Goal: Task Accomplishment & Management: Use online tool/utility

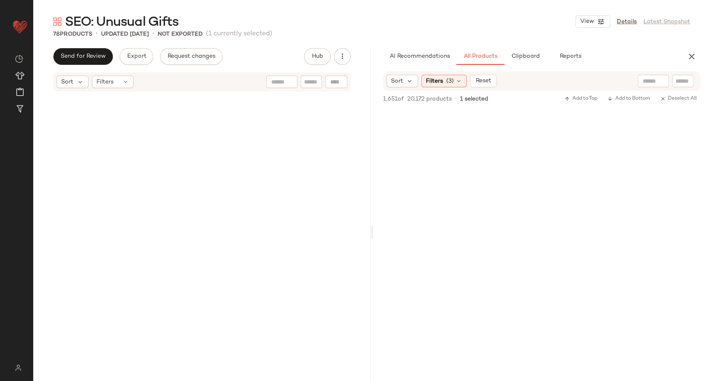
scroll to position [36328, 0]
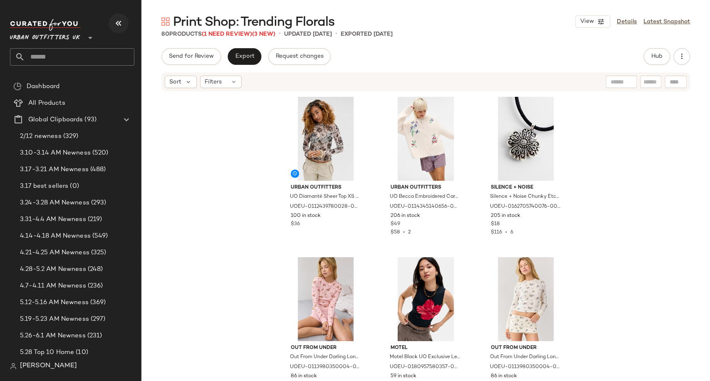
click at [115, 21] on icon "button" at bounding box center [119, 23] width 10 height 10
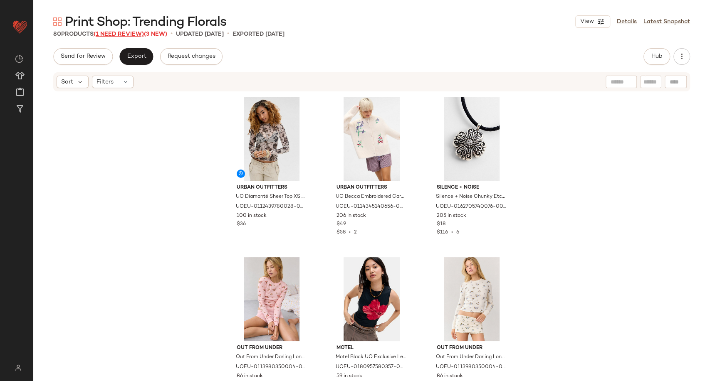
click at [104, 32] on span "(1 Need Review)" at bounding box center [119, 34] width 50 height 6
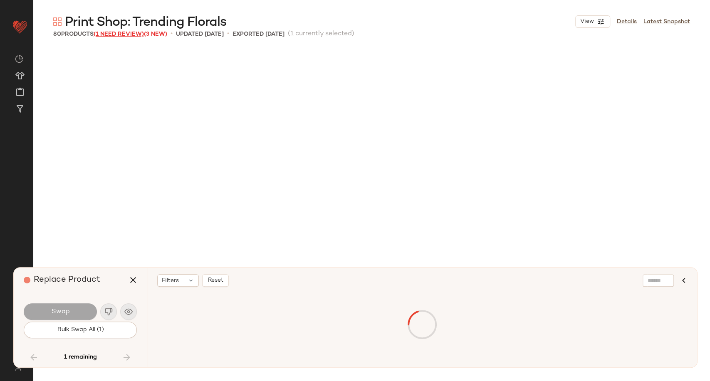
scroll to position [3967, 0]
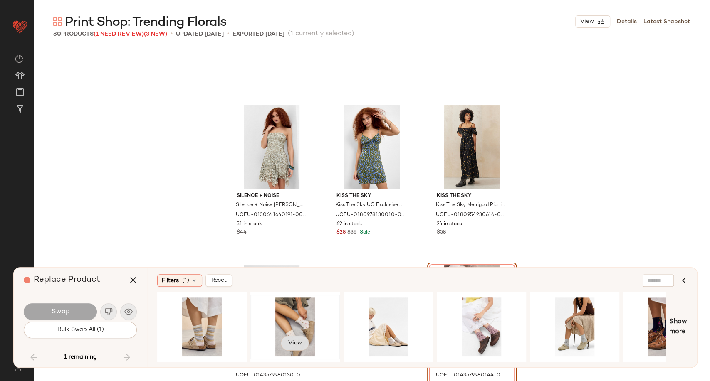
click at [291, 336] on button "View" at bounding box center [295, 343] width 28 height 15
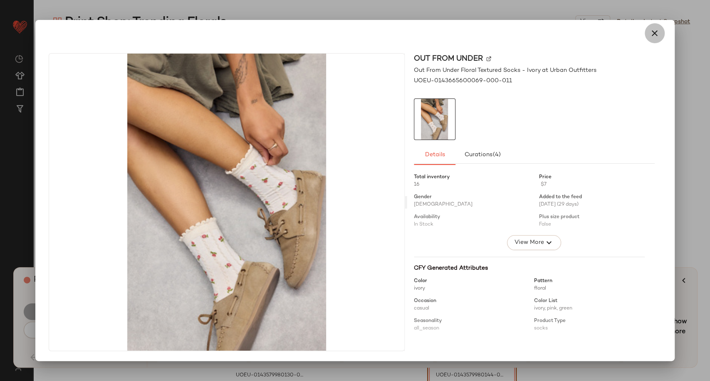
click at [659, 30] on button "button" at bounding box center [655, 33] width 20 height 20
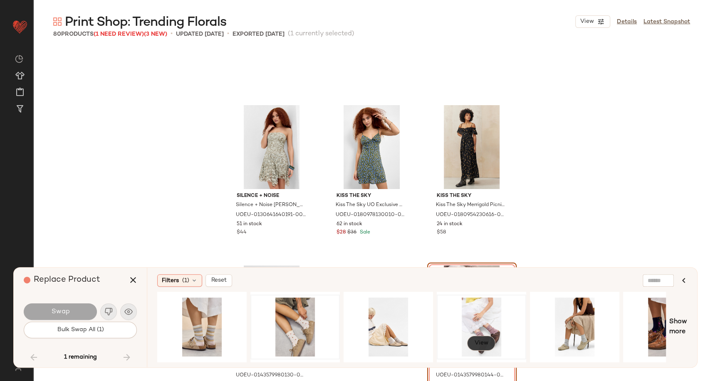
click at [480, 340] on span "View" at bounding box center [481, 343] width 14 height 7
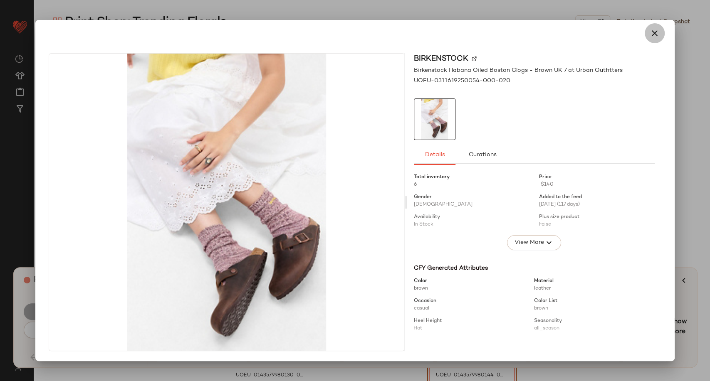
click at [653, 37] on icon "button" at bounding box center [655, 33] width 10 height 10
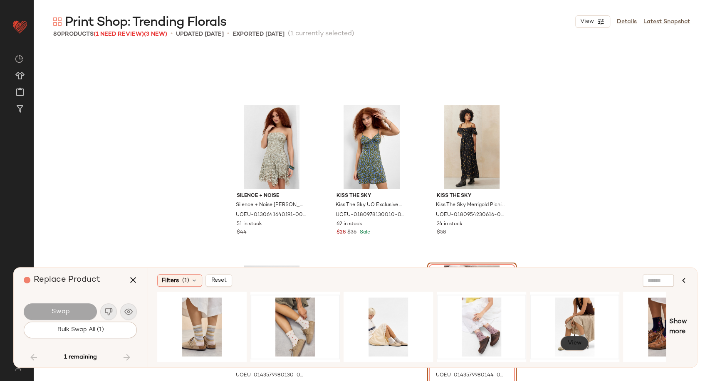
click at [575, 341] on span "View" at bounding box center [574, 343] width 14 height 7
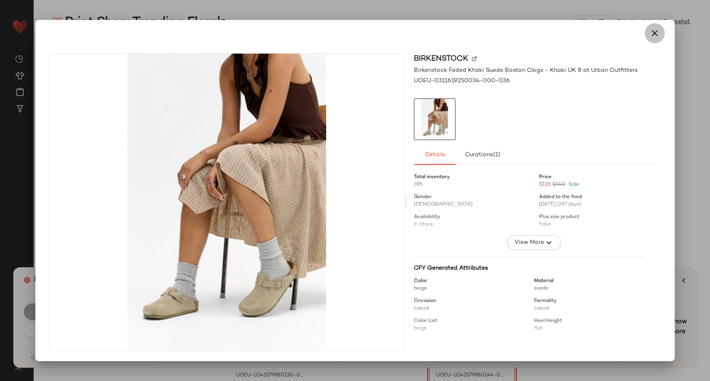
click at [652, 28] on icon "button" at bounding box center [655, 33] width 10 height 10
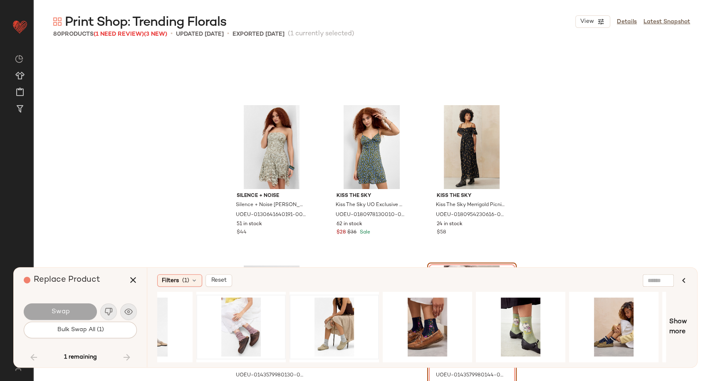
scroll to position [0, 241]
click at [513, 343] on span "View" at bounding box center [520, 343] width 14 height 7
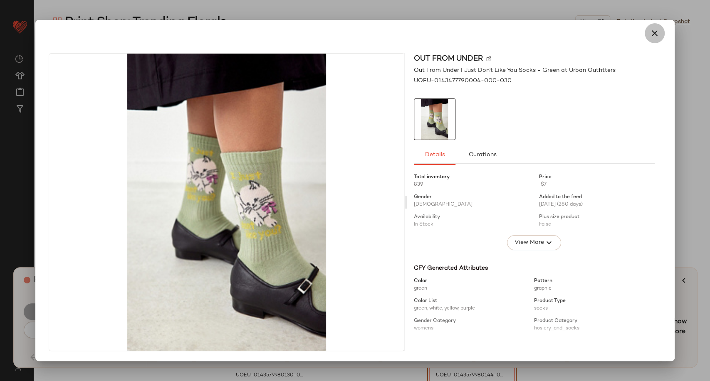
click at [658, 37] on icon "button" at bounding box center [655, 33] width 10 height 10
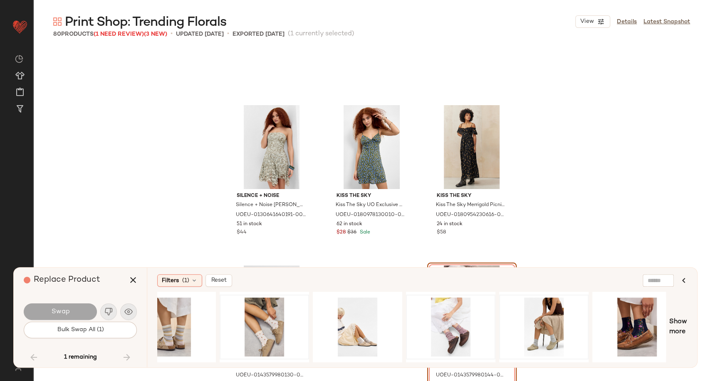
scroll to position [0, 0]
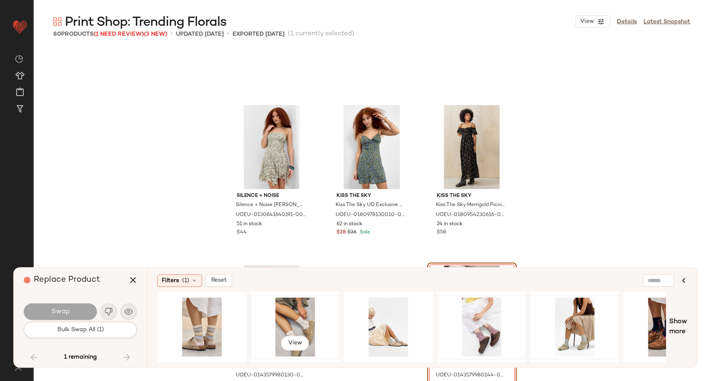
click at [293, 319] on div "View" at bounding box center [295, 327] width 84 height 59
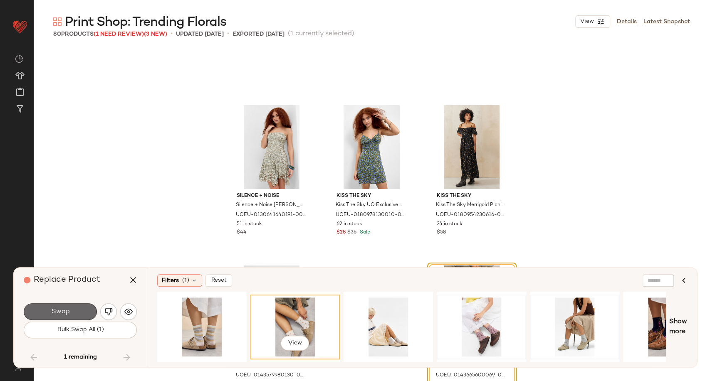
click at [69, 314] on span "Swap" at bounding box center [60, 312] width 19 height 8
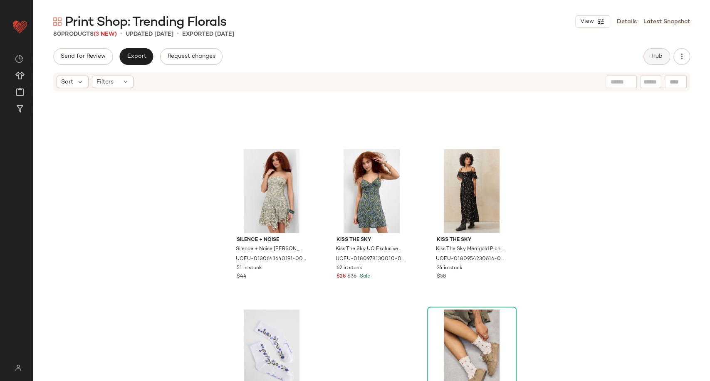
click at [651, 54] on span "Hub" at bounding box center [657, 56] width 12 height 7
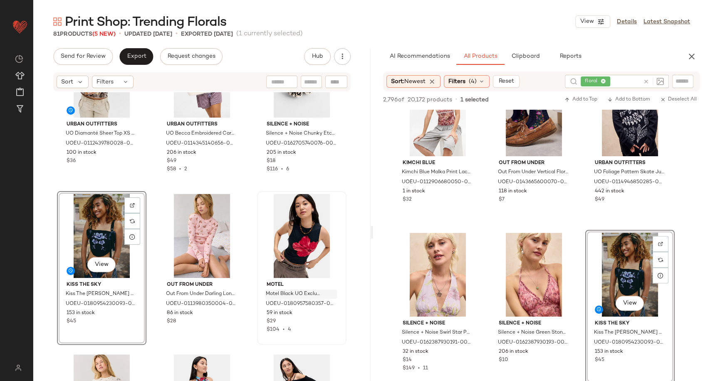
scroll to position [64, 0]
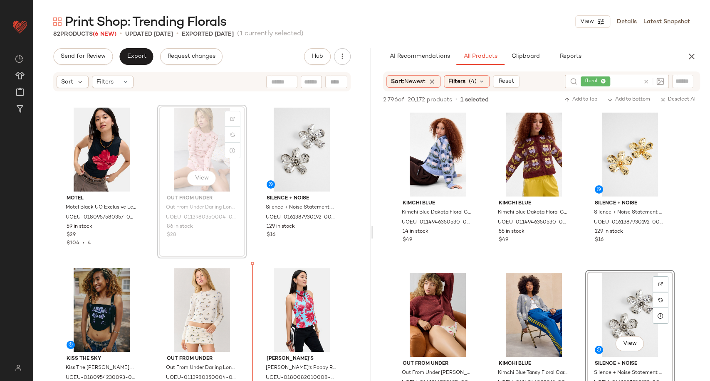
scroll to position [154, 0]
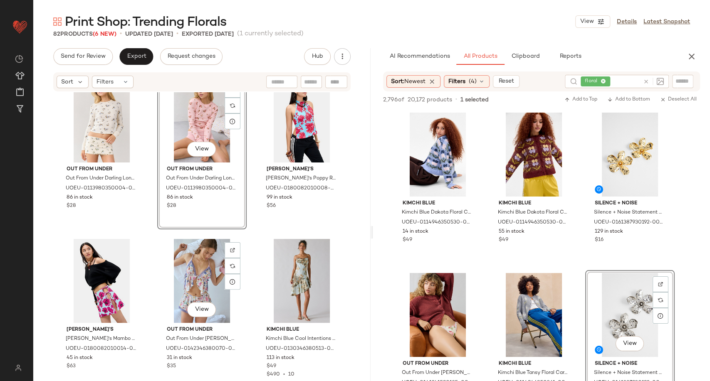
scroll to position [347, 0]
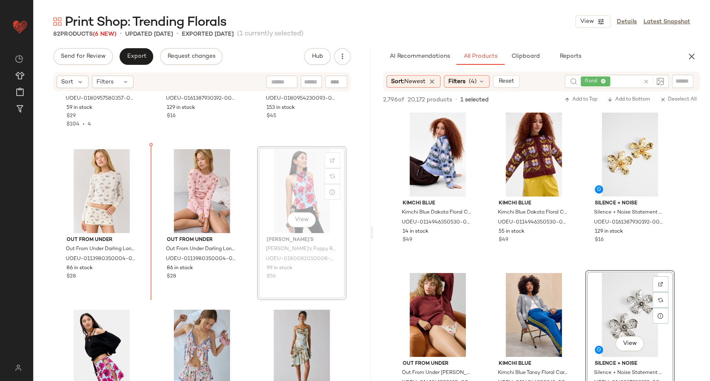
scroll to position [269, 0]
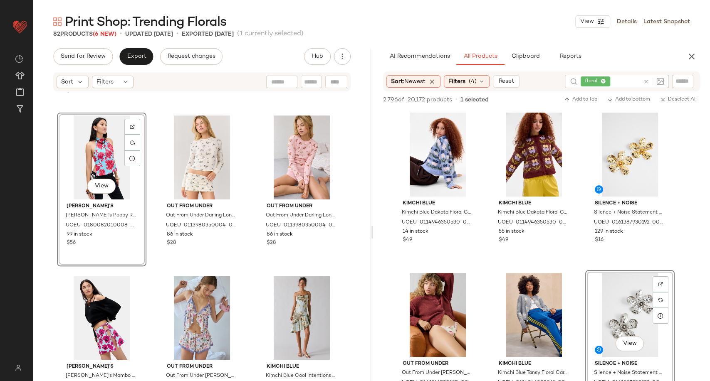
scroll to position [309, 0]
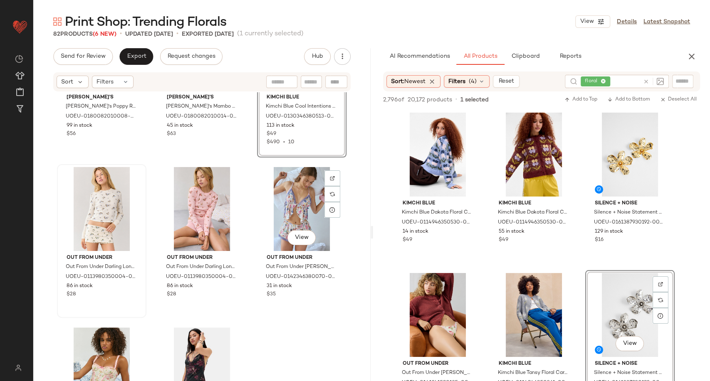
scroll to position [420, 0]
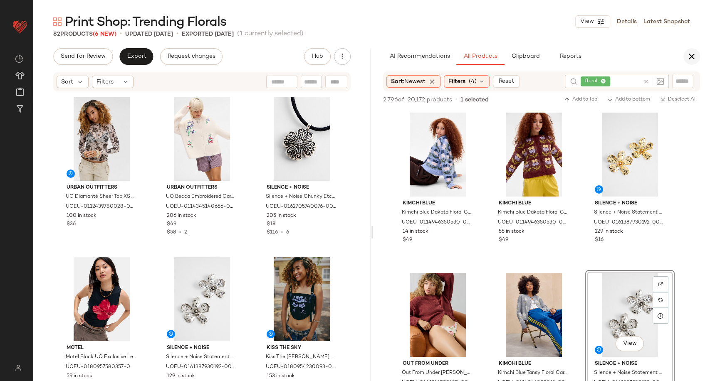
click at [693, 62] on button "button" at bounding box center [691, 56] width 17 height 17
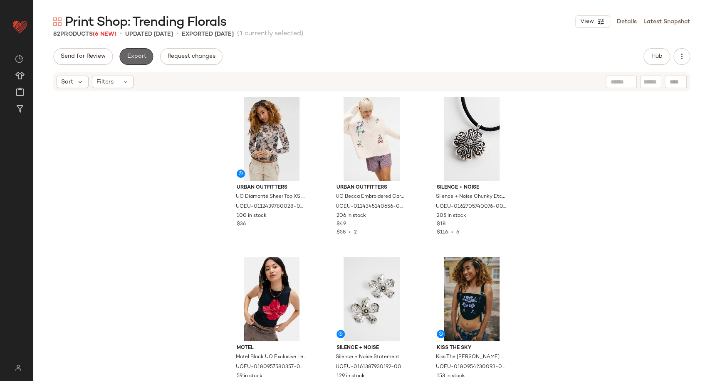
click at [135, 51] on button "Export" at bounding box center [136, 56] width 34 height 17
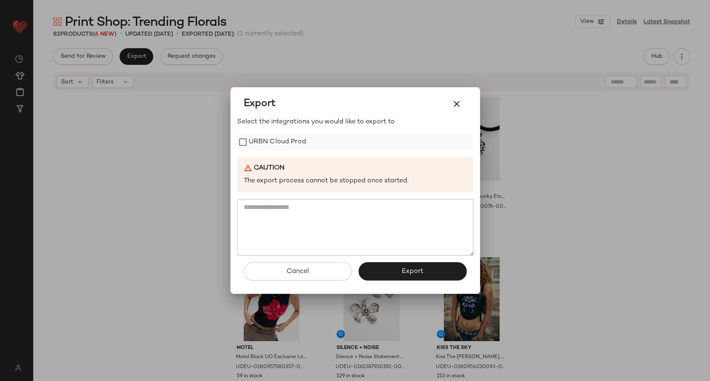
click at [262, 144] on label "URBN Cloud Prod" at bounding box center [277, 142] width 57 height 17
click at [407, 265] on button "Export" at bounding box center [412, 271] width 108 height 18
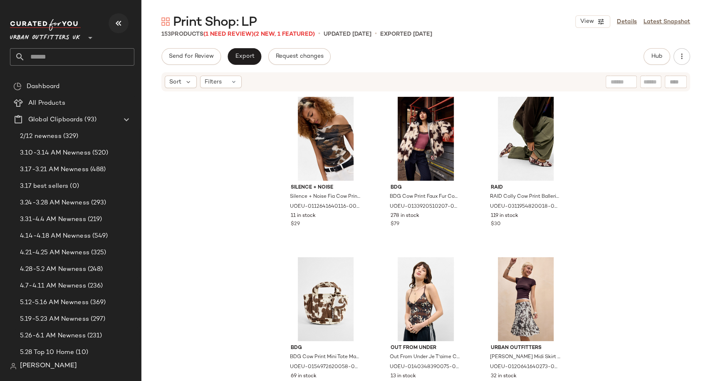
click at [121, 23] on icon "button" at bounding box center [119, 23] width 10 height 10
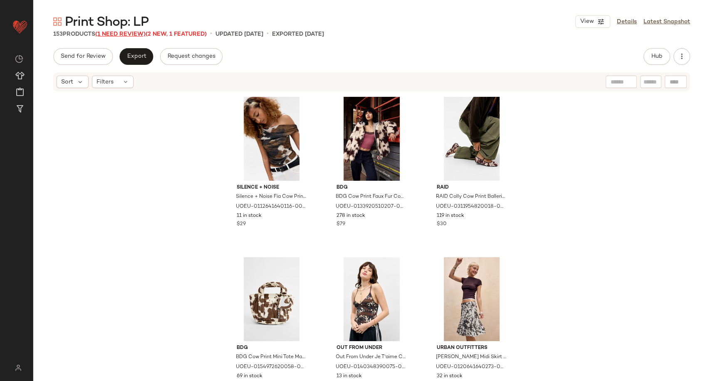
click at [137, 33] on span "(1 Need Review)" at bounding box center [120, 34] width 50 height 6
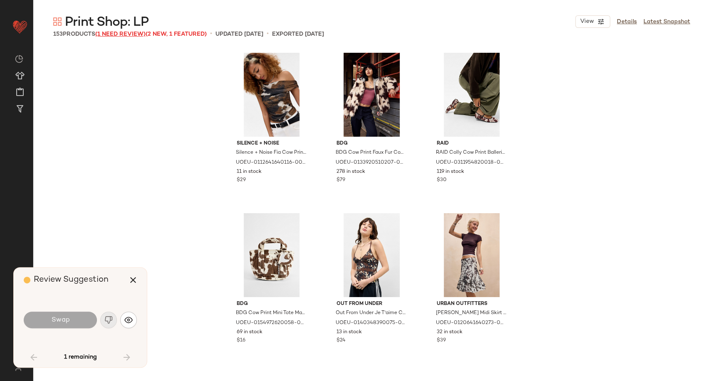
scroll to position [3210, 0]
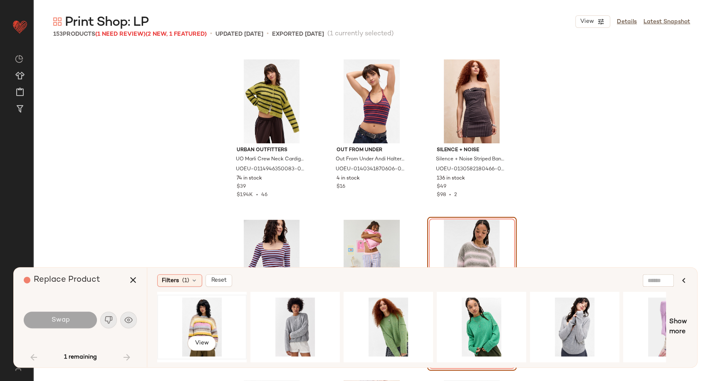
click at [202, 317] on div "View" at bounding box center [202, 327] width 84 height 59
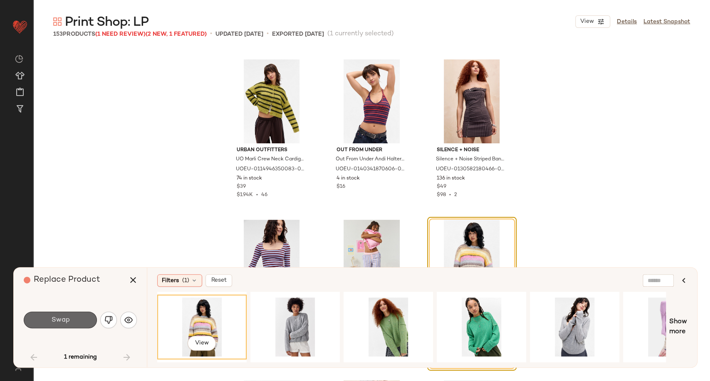
click at [60, 317] on span "Swap" at bounding box center [60, 320] width 19 height 8
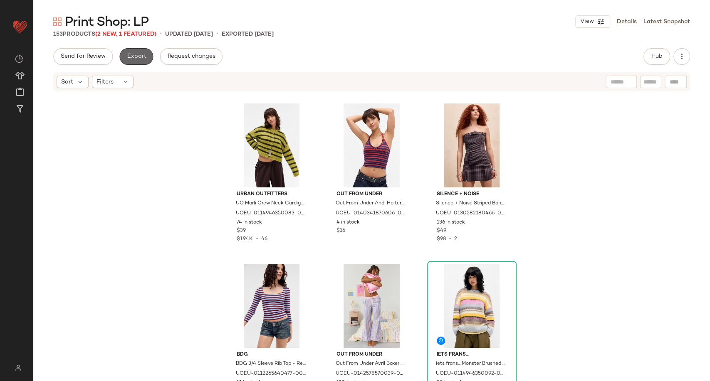
click at [138, 55] on span "Export" at bounding box center [136, 56] width 20 height 7
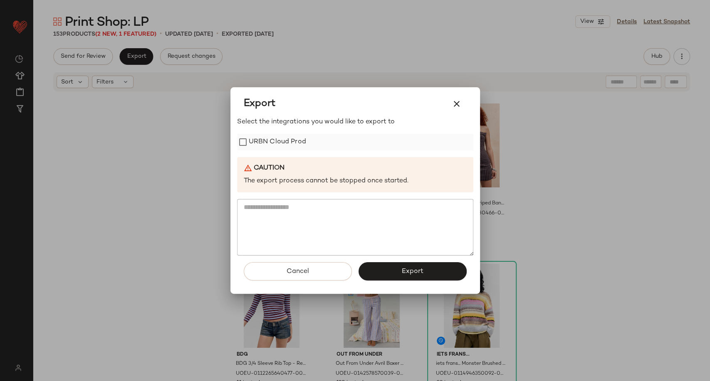
click at [251, 146] on label "URBN Cloud Prod" at bounding box center [277, 142] width 57 height 17
click at [403, 272] on span "Export" at bounding box center [412, 272] width 22 height 8
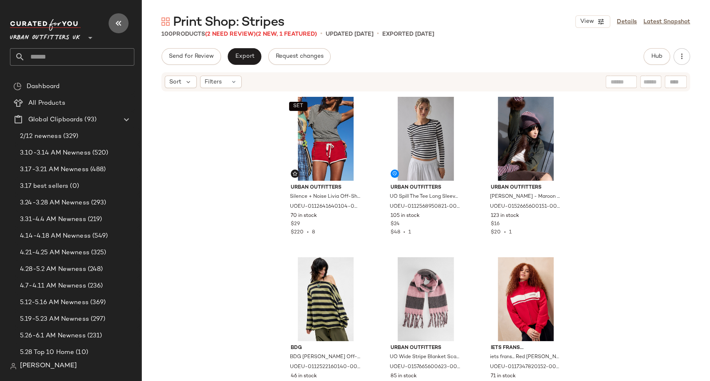
click at [122, 21] on icon "button" at bounding box center [119, 23] width 10 height 10
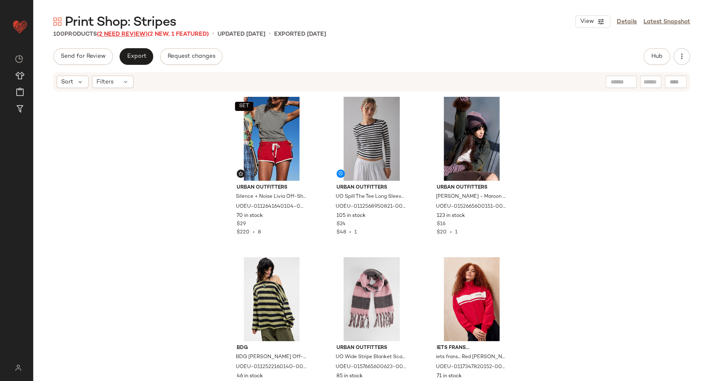
click at [133, 34] on span "(2 Need Review)" at bounding box center [122, 34] width 51 height 6
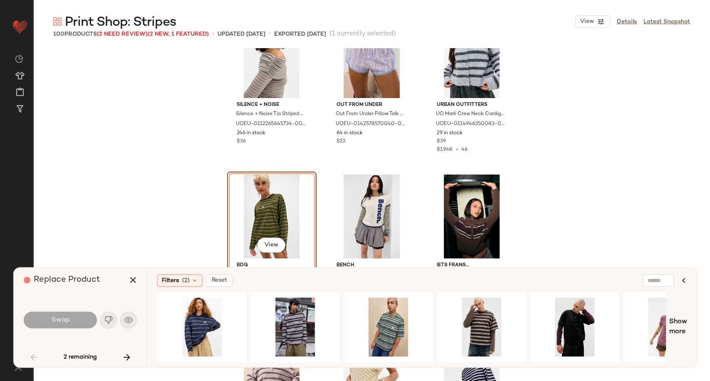
scroll to position [1070, 0]
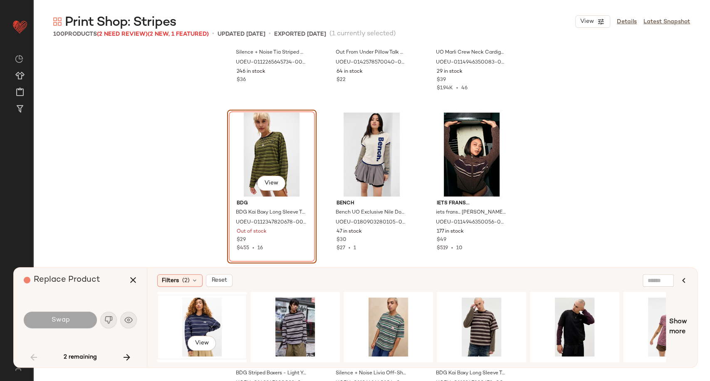
click at [203, 306] on div "View" at bounding box center [202, 327] width 84 height 59
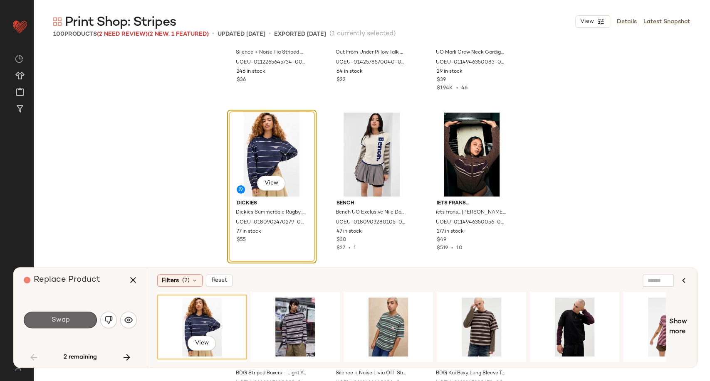
click at [70, 319] on button "Swap" at bounding box center [60, 320] width 73 height 17
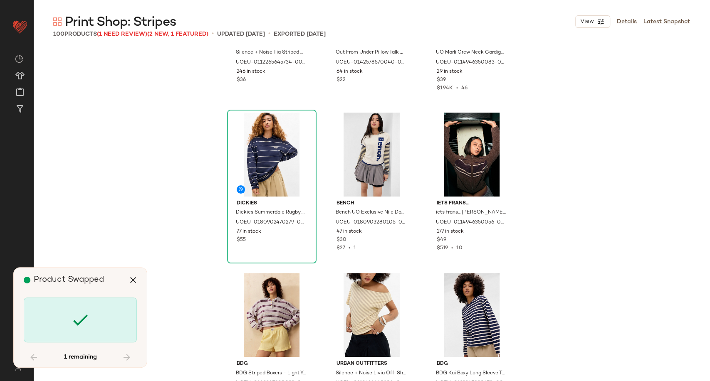
scroll to position [4976, 0]
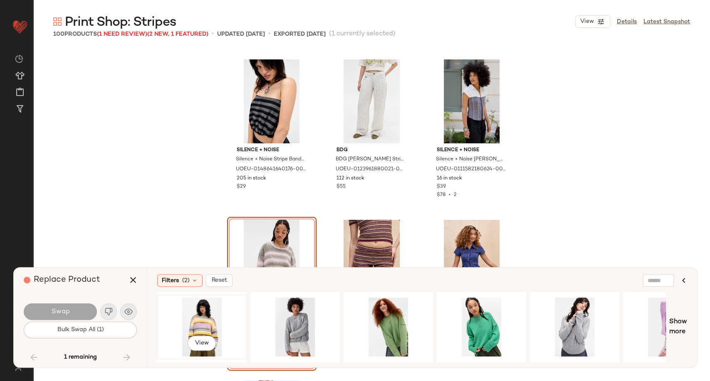
click at [209, 312] on div "View" at bounding box center [202, 327] width 84 height 59
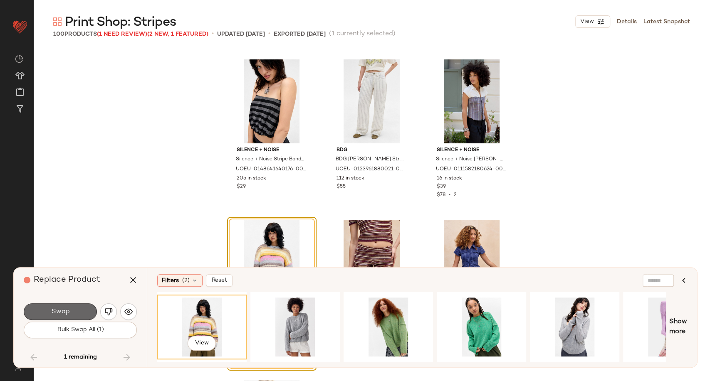
click at [61, 316] on span "Swap" at bounding box center [60, 312] width 19 height 8
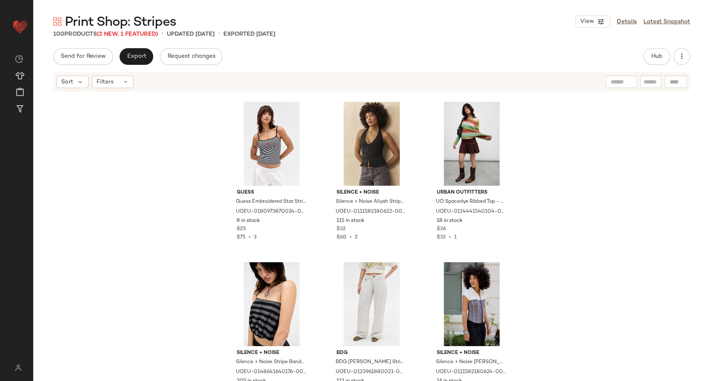
click at [633, 268] on div "GUESS Guess Embroidered Star Stripe Tank Top - Black XS at Urban Outfitters UOE…" at bounding box center [371, 249] width 677 height 314
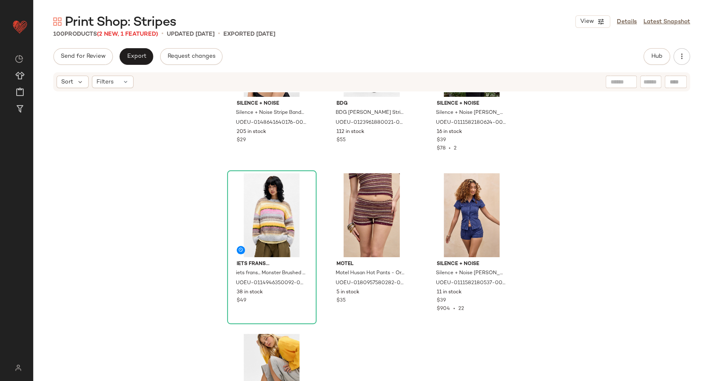
scroll to position [5060, 0]
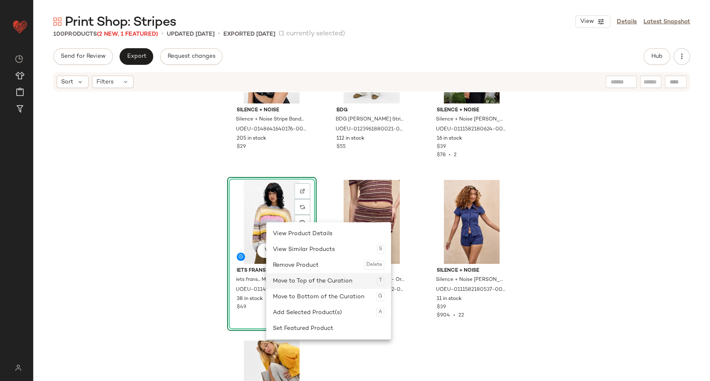
click at [309, 277] on div "Move to Top of the Curation T" at bounding box center [328, 281] width 111 height 16
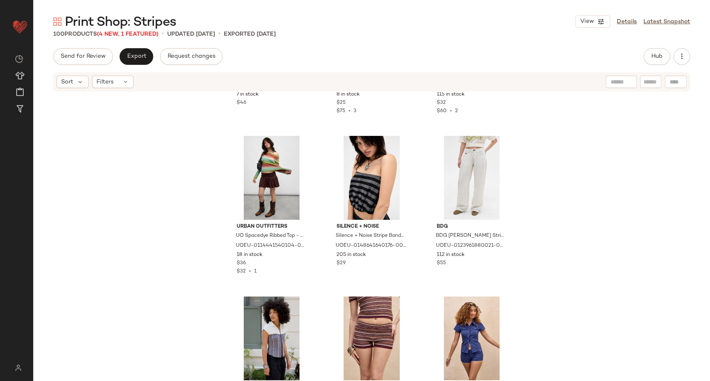
scroll to position [4668, 0]
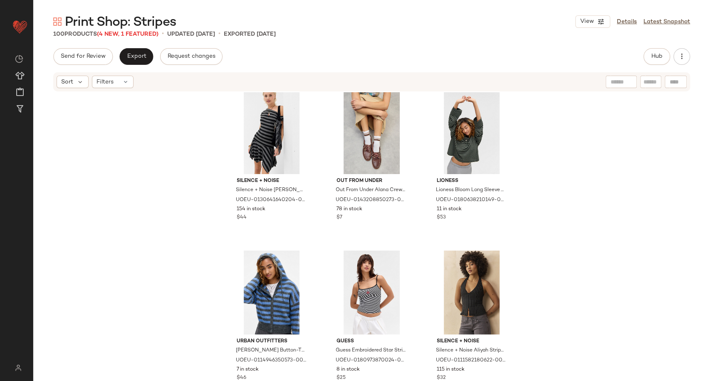
drag, startPoint x: 705, startPoint y: 191, endPoint x: 702, endPoint y: 202, distance: 11.2
click at [702, 202] on div "Silence + Noise Silence + Noise Myla Off-Shoulder Mini Dress - Black XS at Urba…" at bounding box center [371, 249] width 677 height 314
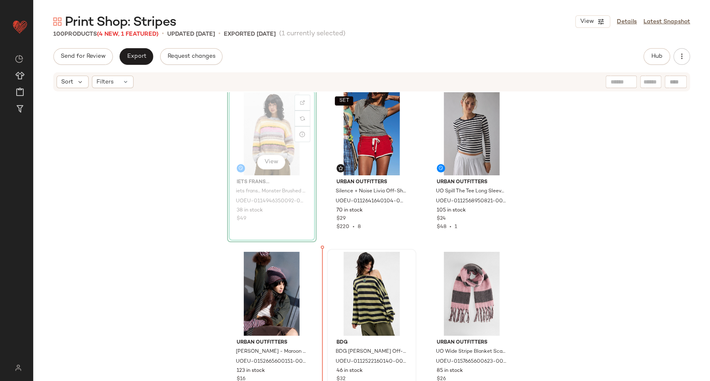
scroll to position [7, 0]
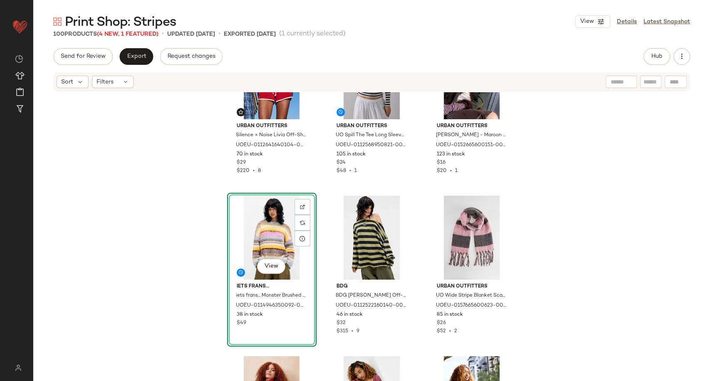
scroll to position [43, 0]
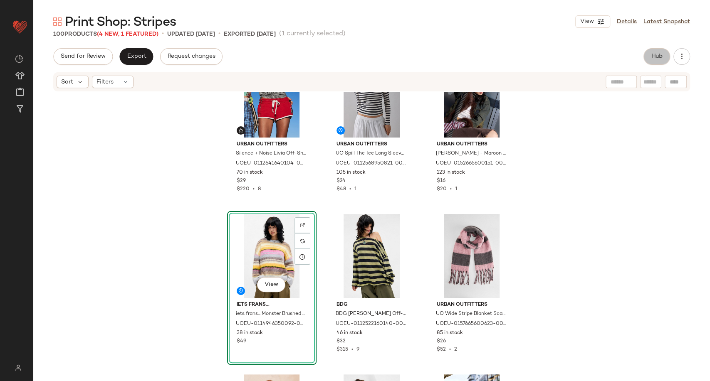
click at [649, 58] on button "Hub" at bounding box center [656, 56] width 27 height 17
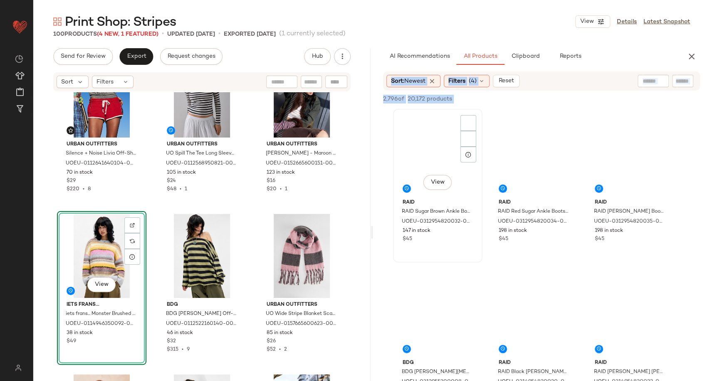
scroll to position [0, 0]
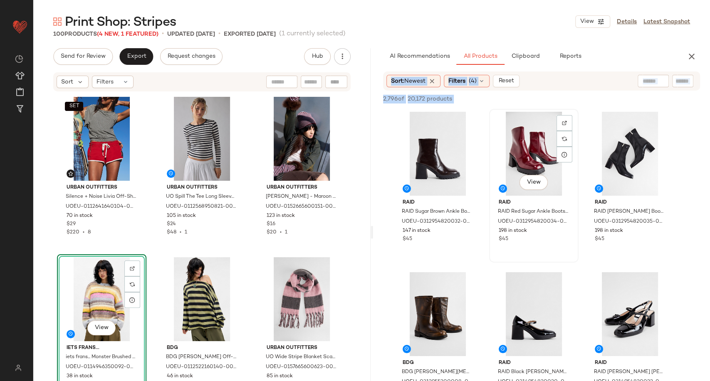
click at [490, 222] on div "View RAID RAID Red Sugar Ankle Boots - Red UK 7 at Urban Outfitters UOEU-031295…" at bounding box center [534, 186] width 88 height 152
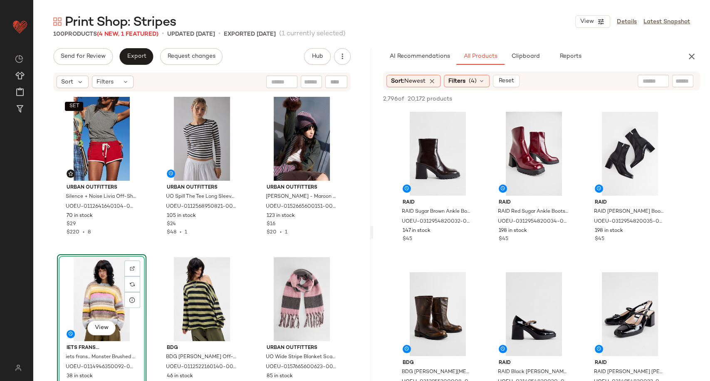
click at [657, 76] on div at bounding box center [653, 81] width 31 height 12
type input "*******"
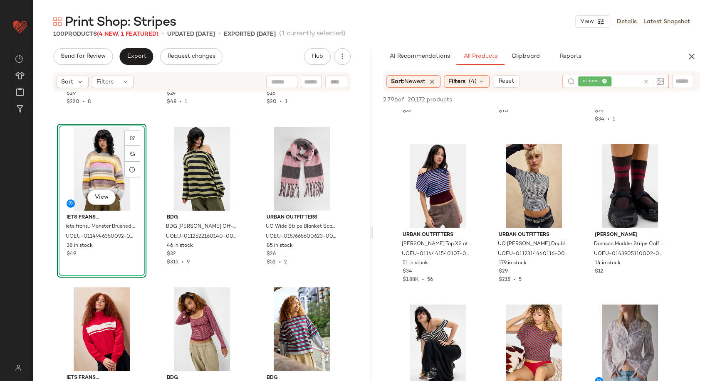
scroll to position [131, 0]
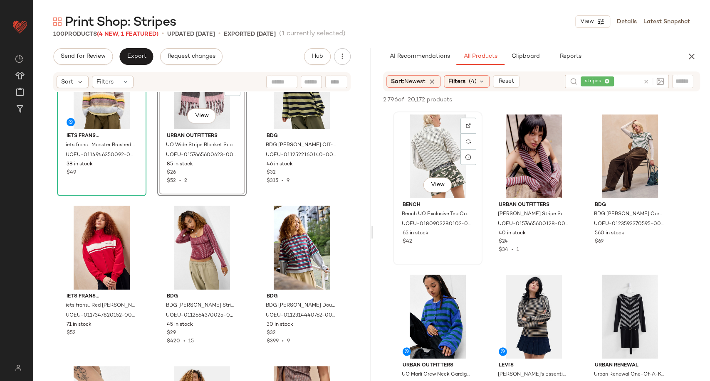
scroll to position [430, 0]
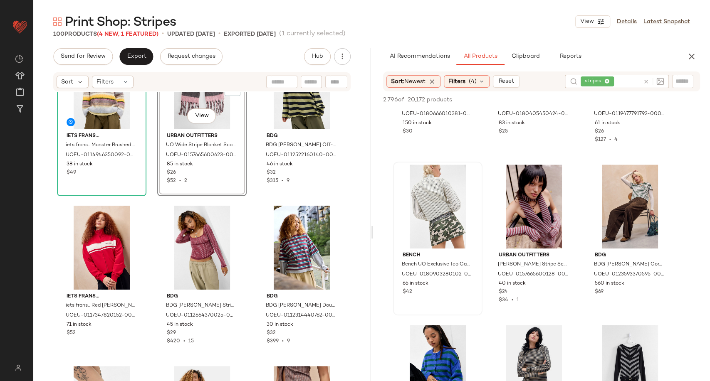
drag, startPoint x: 559, startPoint y: 106, endPoint x: 452, endPoint y: 214, distance: 152.3
click at [452, 214] on div "2,796 of 20,172 products • 0 selected Add to Top Add to Bottom Deselect All BDG…" at bounding box center [541, 263] width 337 height 345
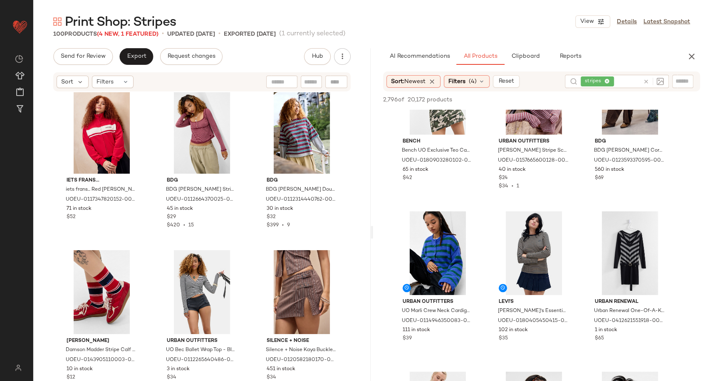
scroll to position [335, 0]
click at [457, 252] on div "View" at bounding box center [438, 253] width 84 height 84
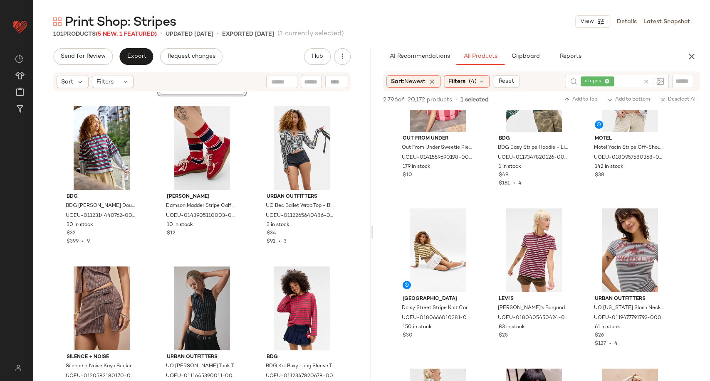
scroll to position [260, 0]
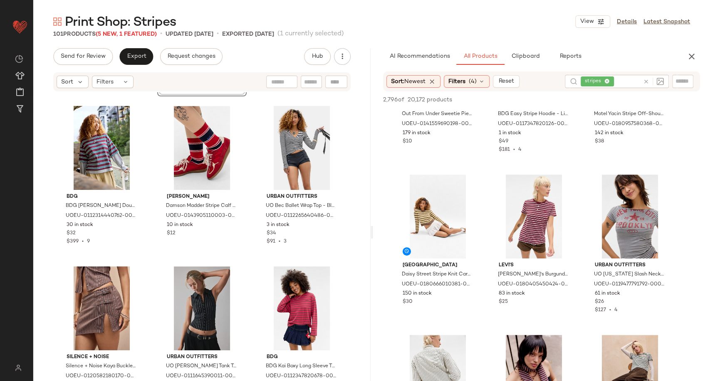
scroll to position [259, 0]
click at [429, 210] on div "View" at bounding box center [438, 217] width 84 height 84
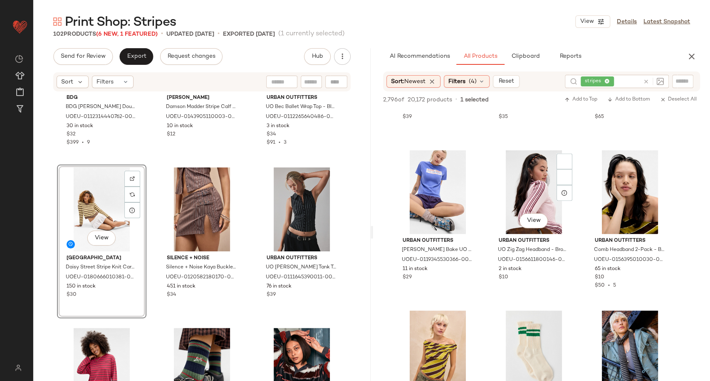
scroll to position [873, 0]
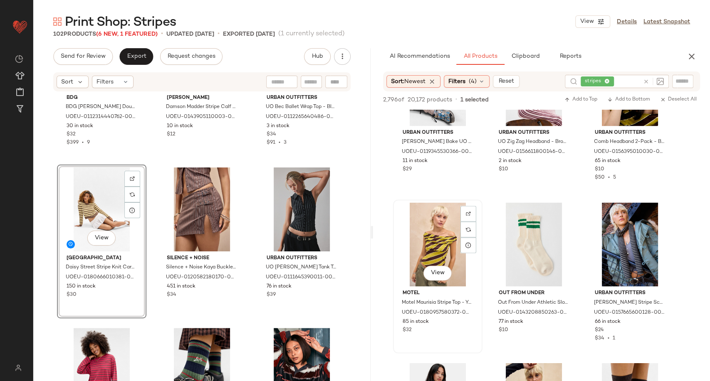
click at [442, 219] on div "View" at bounding box center [438, 245] width 84 height 84
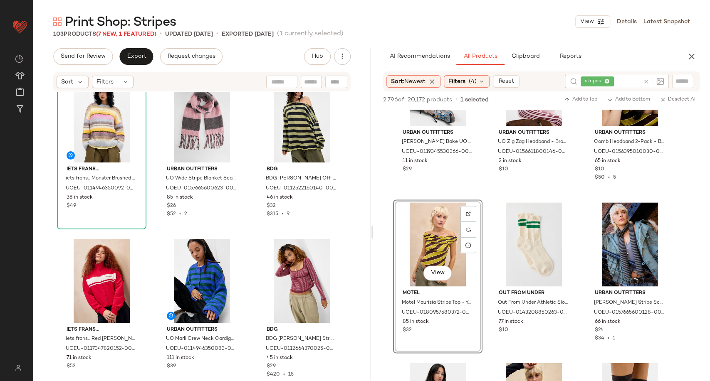
scroll to position [0, 0]
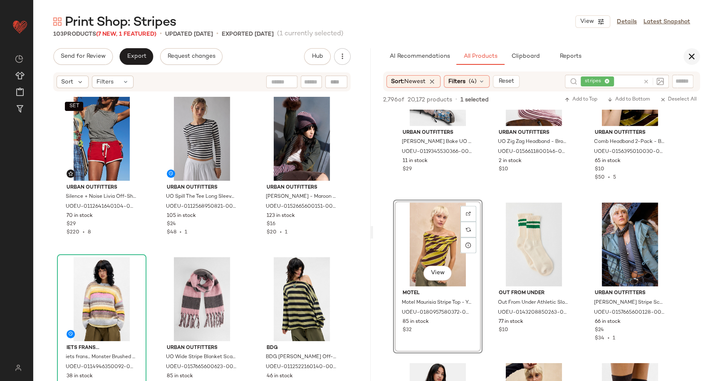
click at [689, 59] on icon "button" at bounding box center [692, 57] width 10 height 10
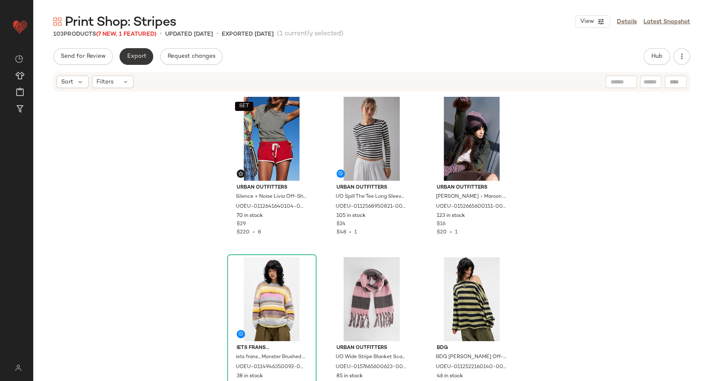
click at [133, 58] on span "Export" at bounding box center [136, 56] width 20 height 7
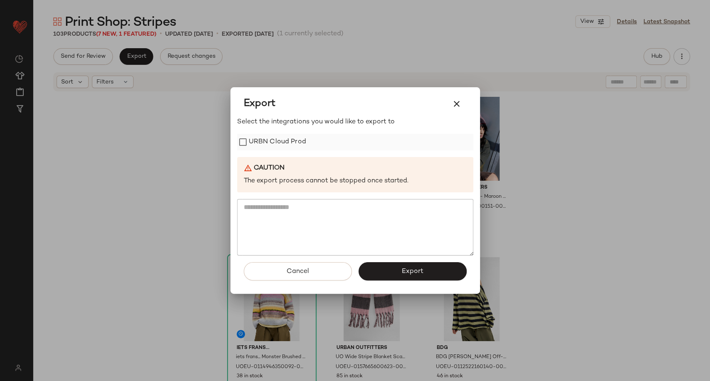
click at [288, 144] on label "URBN Cloud Prod" at bounding box center [277, 142] width 57 height 17
click at [403, 276] on button "Export" at bounding box center [412, 271] width 108 height 18
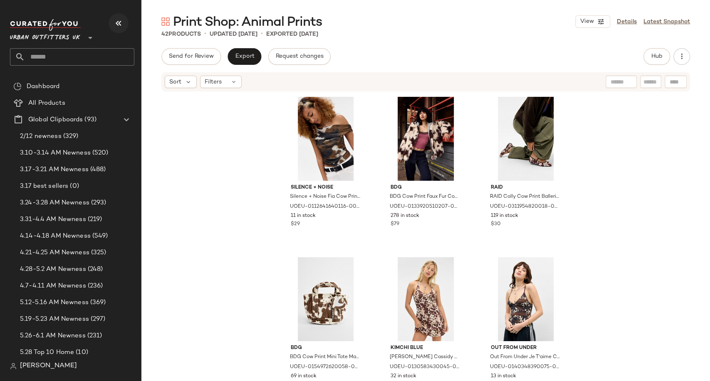
click at [119, 24] on icon "button" at bounding box center [119, 23] width 10 height 10
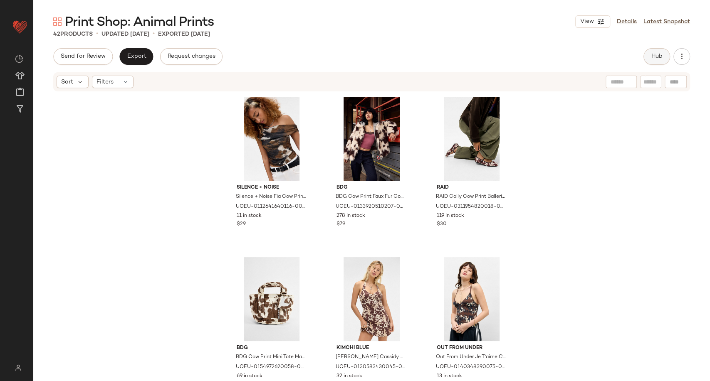
click at [656, 62] on button "Hub" at bounding box center [656, 56] width 27 height 17
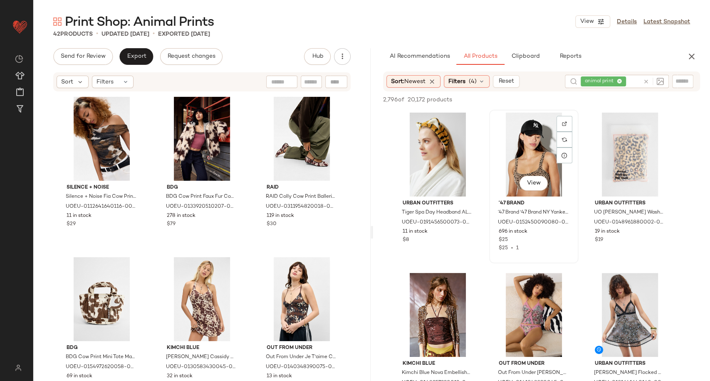
scroll to position [113, 0]
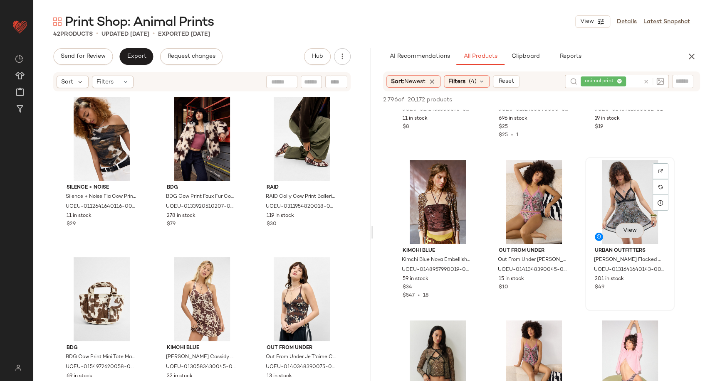
click at [627, 227] on span "View" at bounding box center [629, 230] width 14 height 7
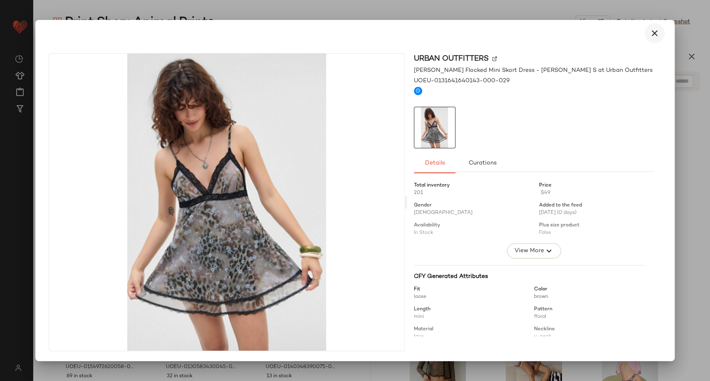
click at [653, 32] on icon "button" at bounding box center [655, 33] width 10 height 10
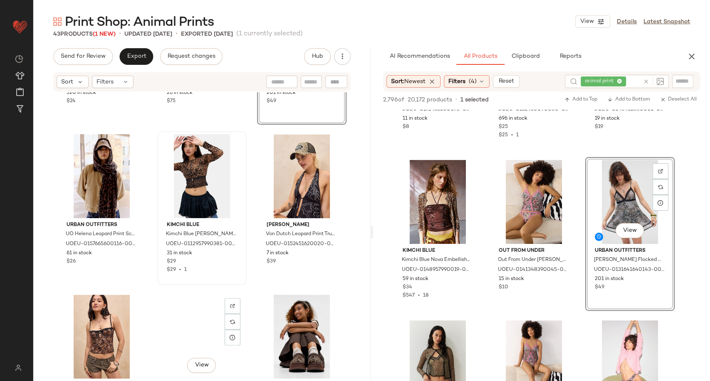
scroll to position [774, 0]
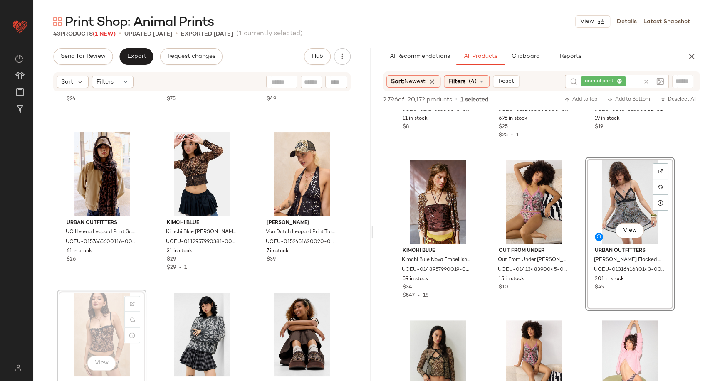
scroll to position [774, 0]
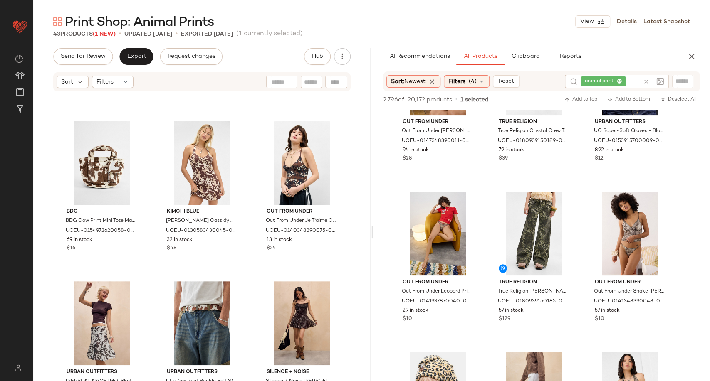
scroll to position [563, 0]
click at [539, 267] on button "View" at bounding box center [533, 262] width 28 height 15
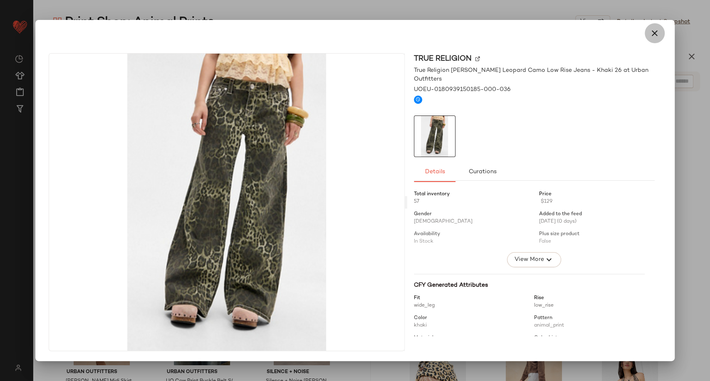
click at [655, 37] on icon "button" at bounding box center [655, 33] width 10 height 10
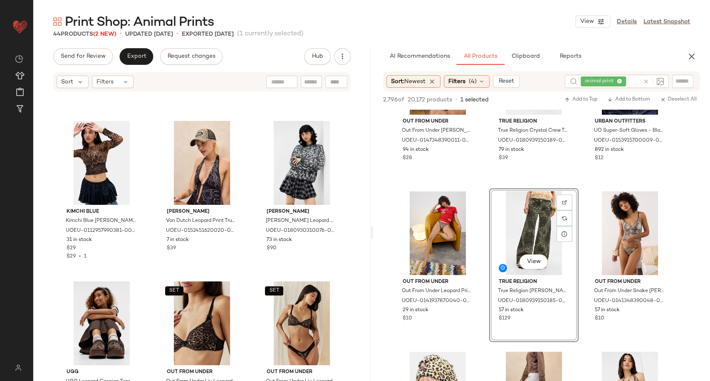
scroll to position [946, 0]
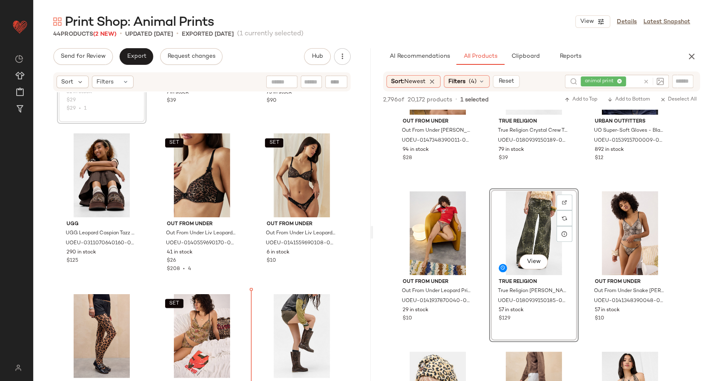
scroll to position [1121, 0]
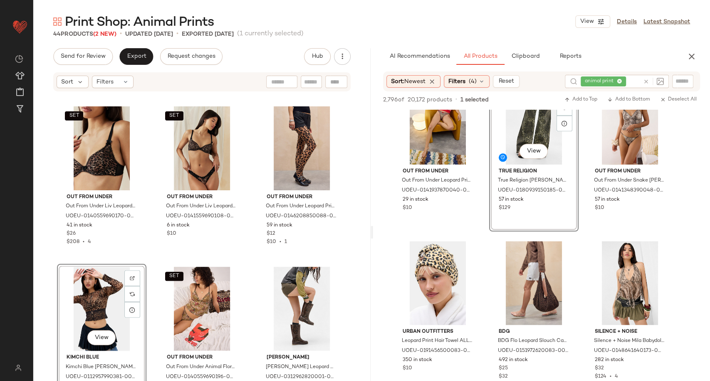
scroll to position [693, 0]
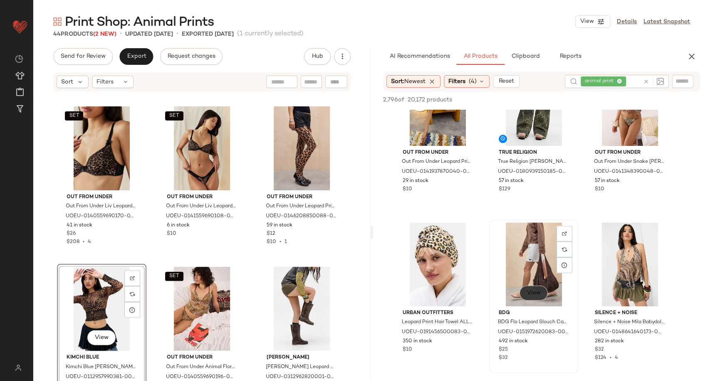
click at [535, 291] on span "View" at bounding box center [533, 293] width 14 height 7
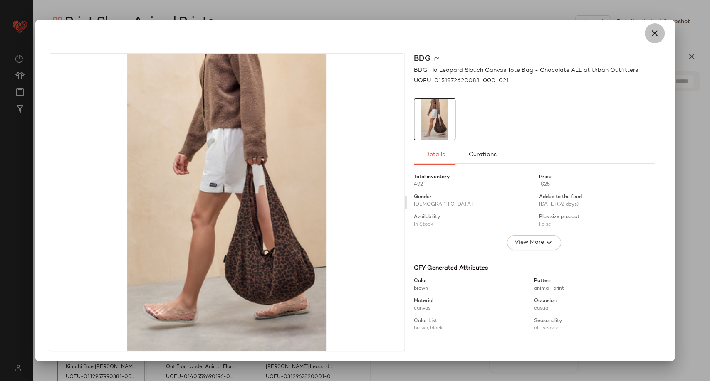
click at [655, 34] on icon "button" at bounding box center [655, 33] width 10 height 10
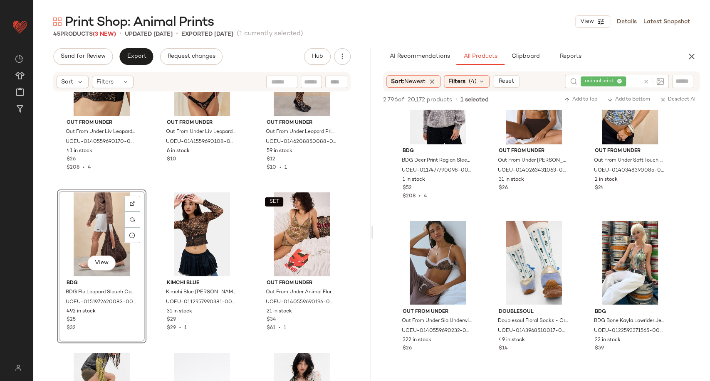
scroll to position [1083, 0]
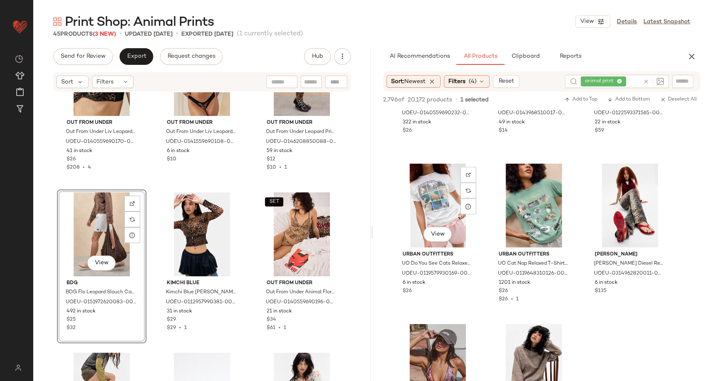
click at [478, 306] on div "View Urban Outfitters UO Do You See Cats Relaxed T-Shirt - White M/L at Urban O…" at bounding box center [438, 238] width 88 height 152
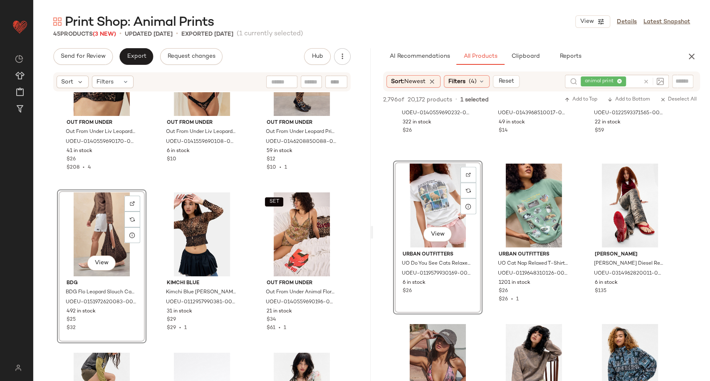
scroll to position [1353, 0]
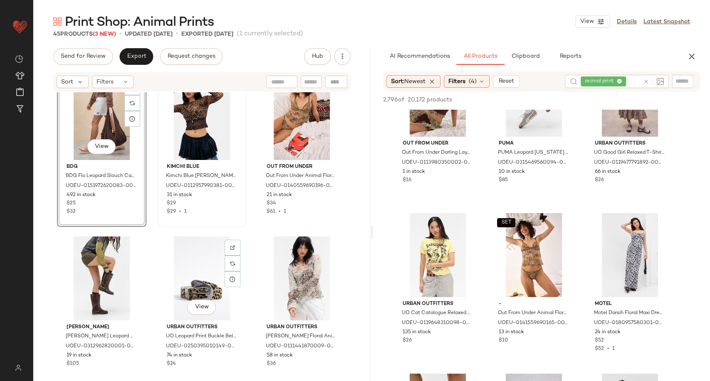
scroll to position [1259, 0]
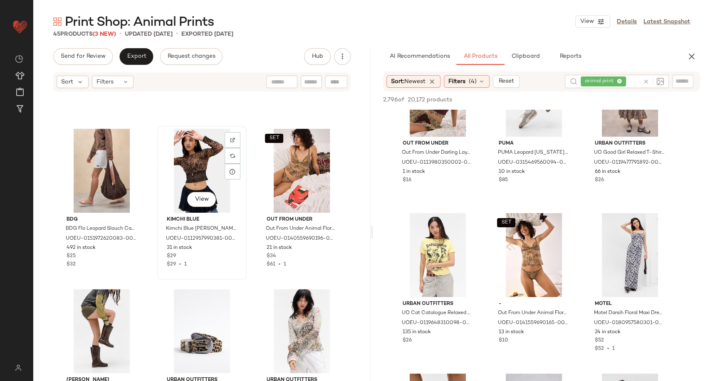
click at [240, 272] on div "View Kimchi Blue Kimchi Blue Sabrina Mesh Cardigan - Brown XS at Urban Outfitte…" at bounding box center [202, 203] width 88 height 152
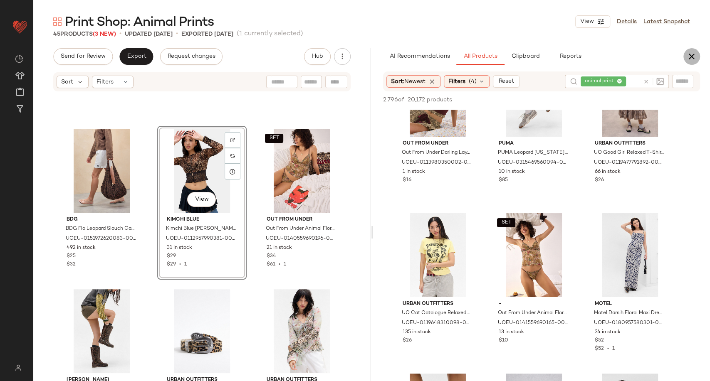
click at [692, 57] on icon "button" at bounding box center [692, 57] width 10 height 10
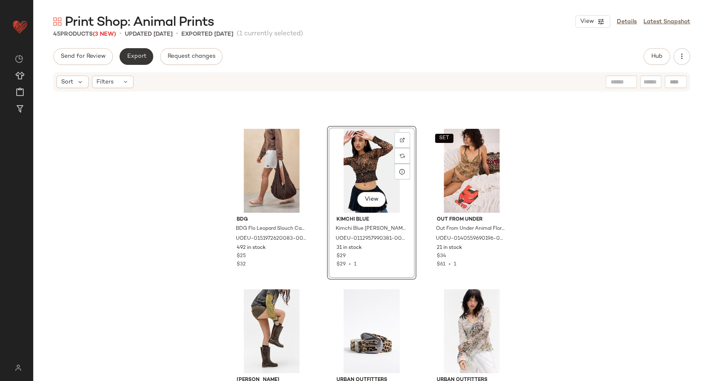
click at [137, 55] on span "Export" at bounding box center [136, 56] width 20 height 7
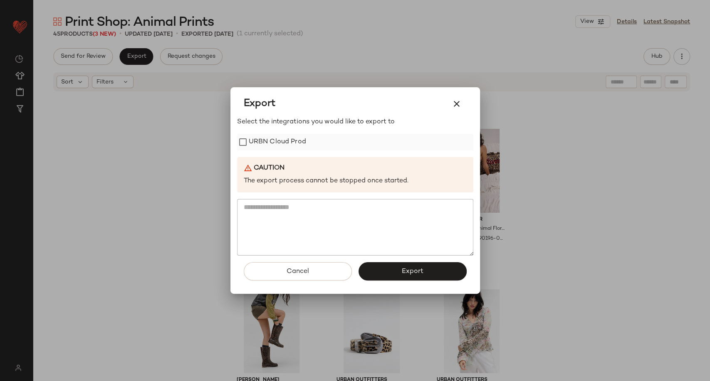
click at [277, 142] on label "URBN Cloud Prod" at bounding box center [277, 142] width 57 height 17
click at [395, 269] on button "Export" at bounding box center [412, 271] width 108 height 18
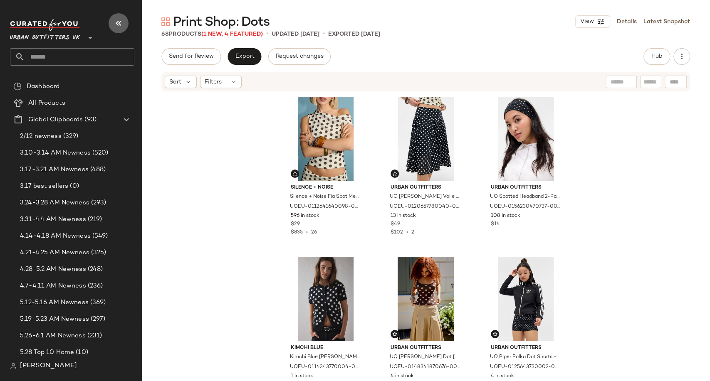
click at [118, 20] on icon "button" at bounding box center [119, 23] width 10 height 10
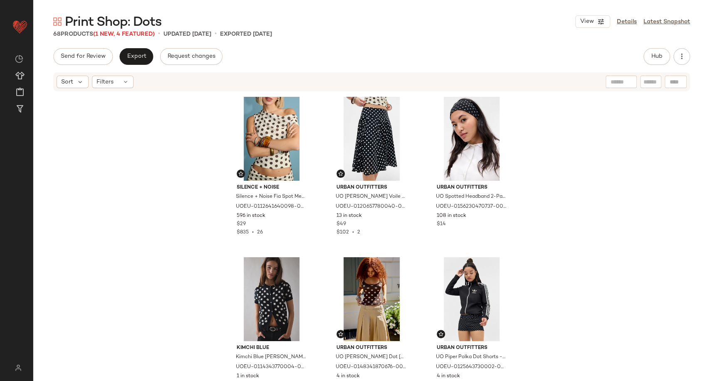
click at [535, 242] on div "Silence + Noise Silence + Noise Fia Spot Mesh Top - Cream XS at Urban Outfitter…" at bounding box center [371, 249] width 677 height 314
click at [664, 60] on button "Hub" at bounding box center [656, 56] width 27 height 17
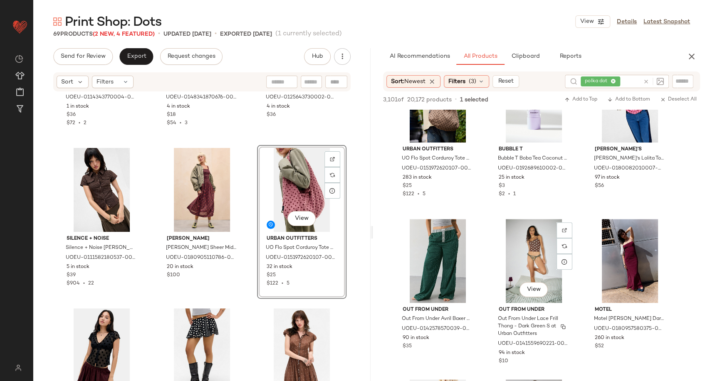
scroll to position [376, 0]
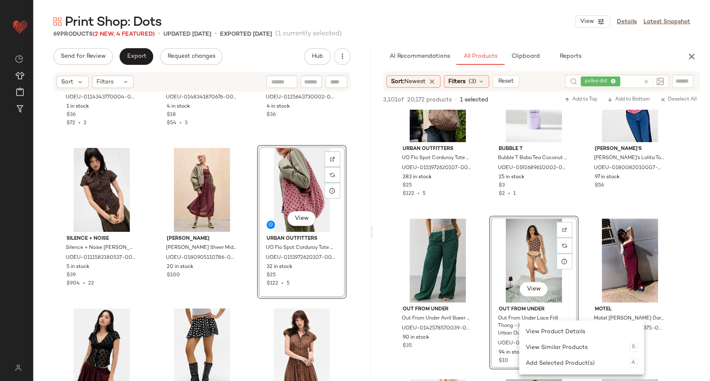
click at [519, 321] on span "Out From Under Lace Frill Thong - Dark Green S at Urban Outfitters" at bounding box center [533, 326] width 70 height 22
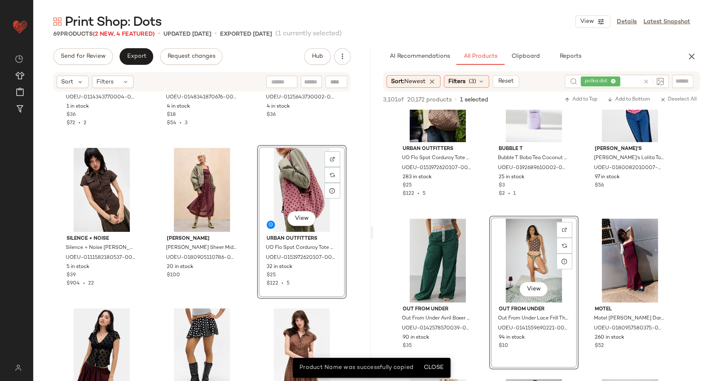
scroll to position [578, 0]
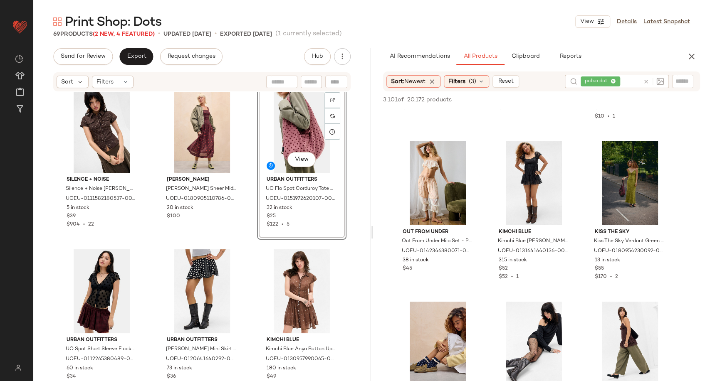
scroll to position [1926, 0]
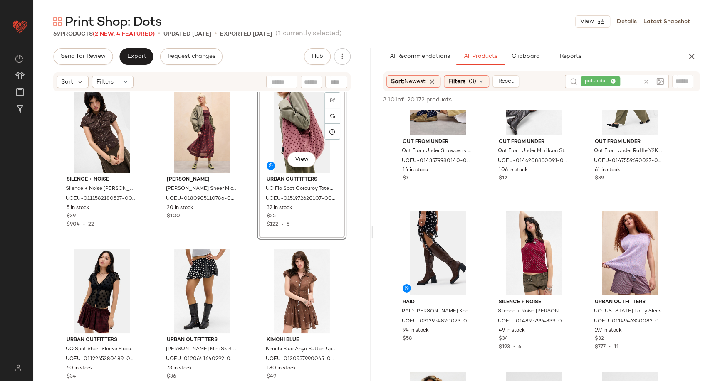
scroll to position [1989, 0]
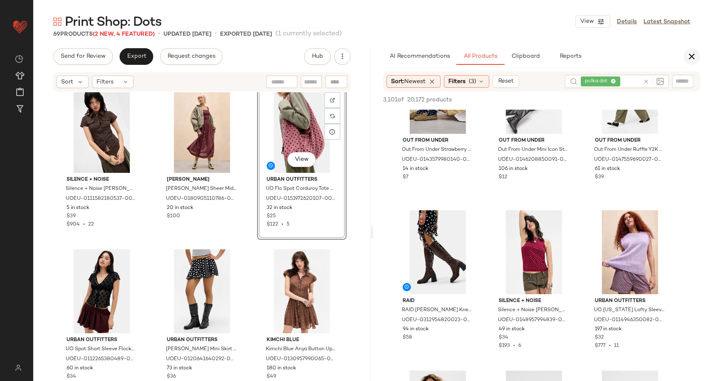
click at [687, 57] on icon "button" at bounding box center [692, 57] width 10 height 10
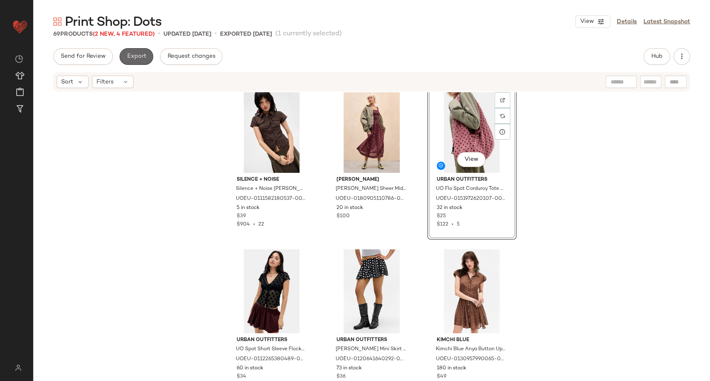
click at [140, 62] on button "Export" at bounding box center [136, 56] width 34 height 17
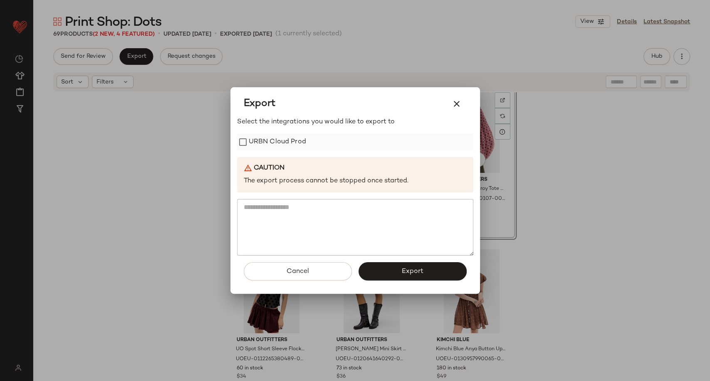
click at [258, 144] on label "URBN Cloud Prod" at bounding box center [277, 142] width 57 height 17
click at [449, 269] on button "Export" at bounding box center [412, 271] width 108 height 18
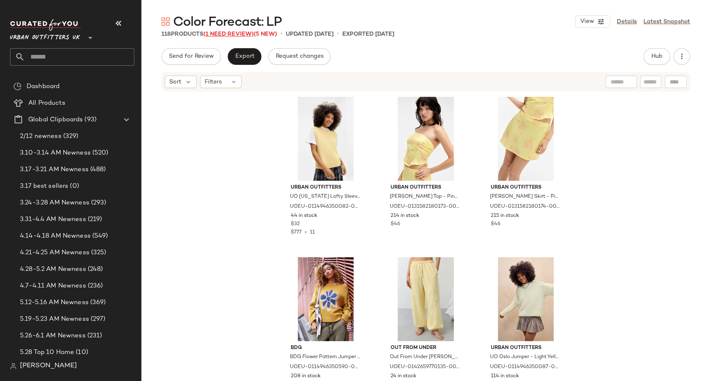
click at [222, 31] on span "(1 Need Review)" at bounding box center [228, 34] width 50 height 6
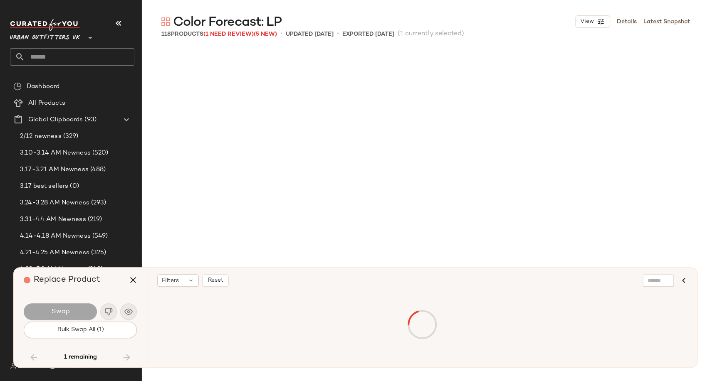
scroll to position [5618, 0]
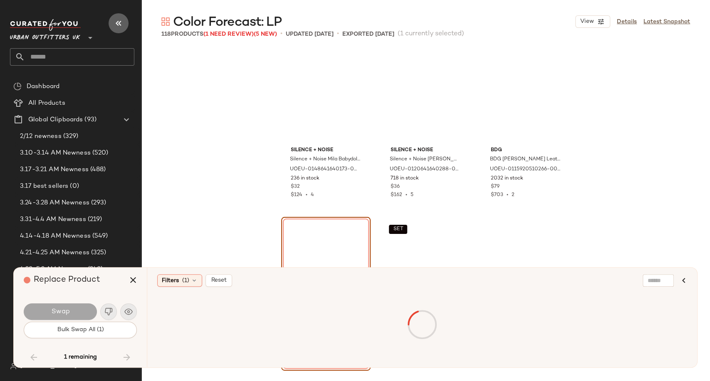
click at [123, 22] on icon "button" at bounding box center [119, 23] width 10 height 10
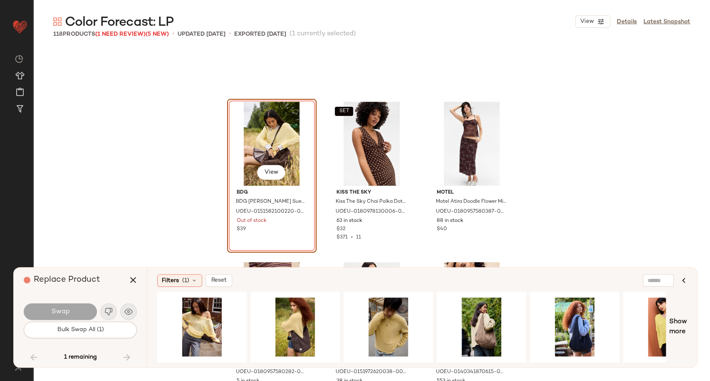
scroll to position [5795, 0]
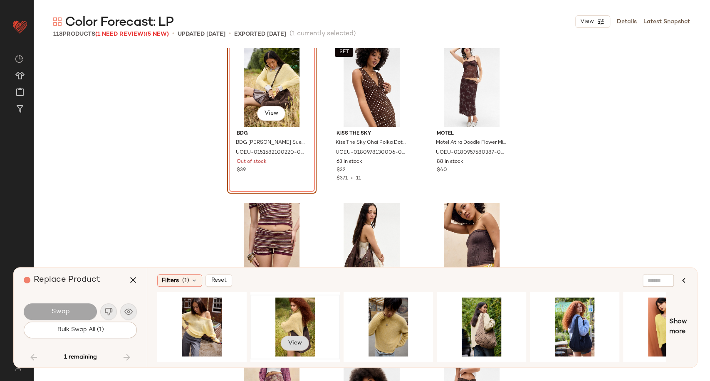
click at [293, 340] on span "View" at bounding box center [295, 343] width 14 height 7
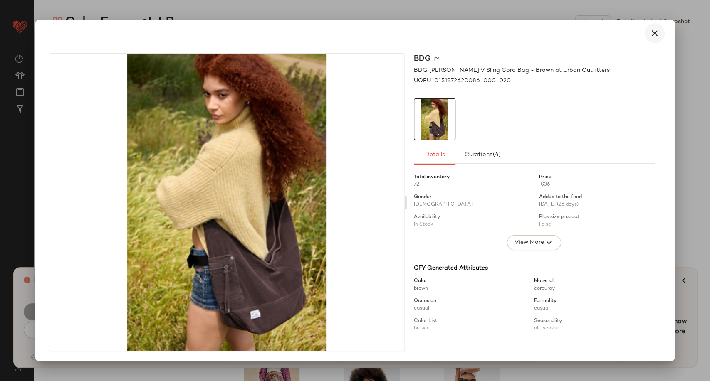
click at [655, 30] on icon "button" at bounding box center [655, 33] width 10 height 10
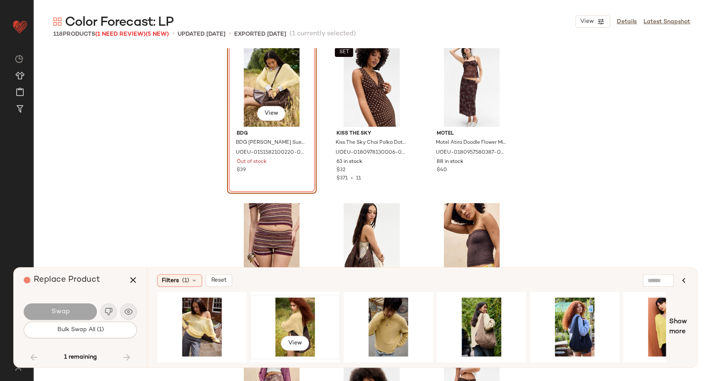
click at [296, 316] on div "View" at bounding box center [295, 327] width 84 height 59
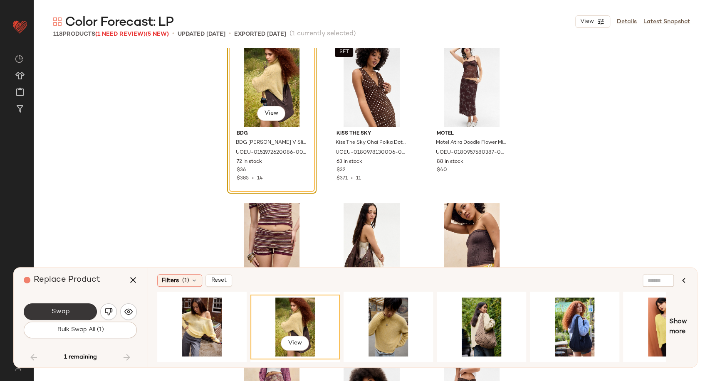
click at [74, 309] on button "Swap" at bounding box center [60, 312] width 73 height 17
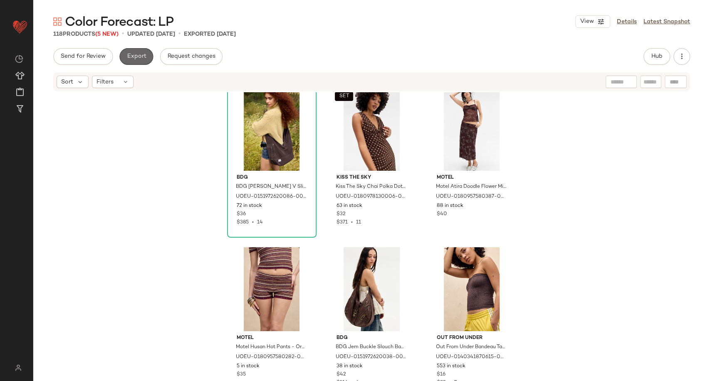
click at [138, 51] on button "Export" at bounding box center [136, 56] width 34 height 17
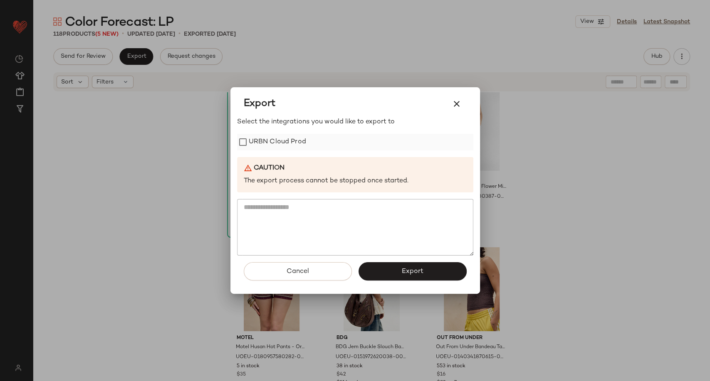
click at [279, 141] on label "URBN Cloud Prod" at bounding box center [277, 142] width 57 height 17
click at [399, 272] on button "Export" at bounding box center [412, 271] width 108 height 18
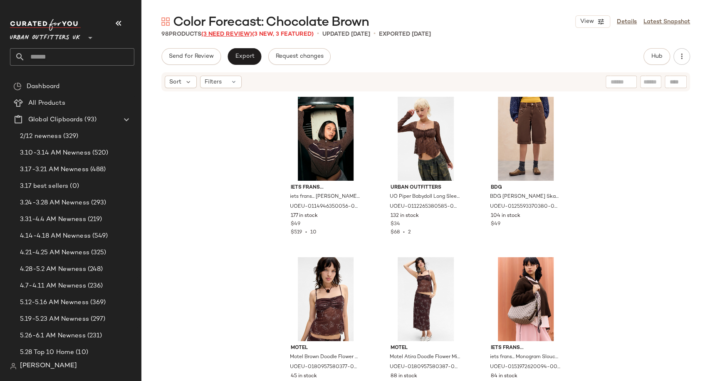
click at [223, 32] on span "(3 Need Review)" at bounding box center [226, 34] width 51 height 6
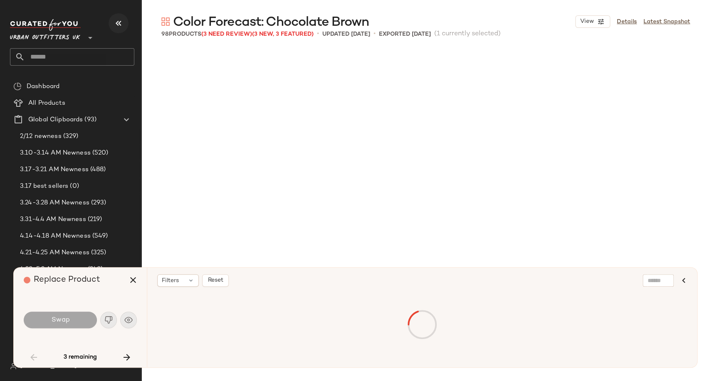
scroll to position [1284, 0]
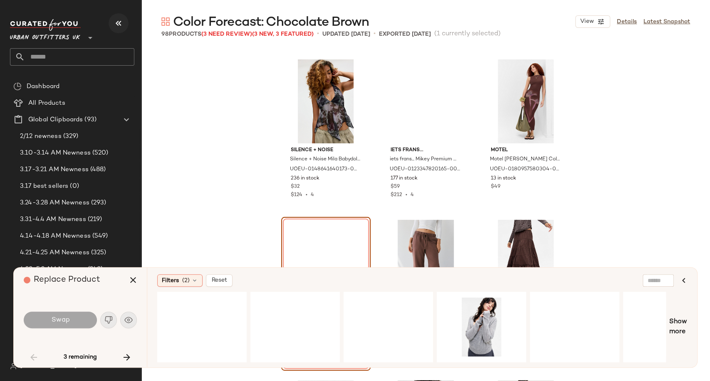
click at [121, 20] on icon "button" at bounding box center [119, 23] width 10 height 10
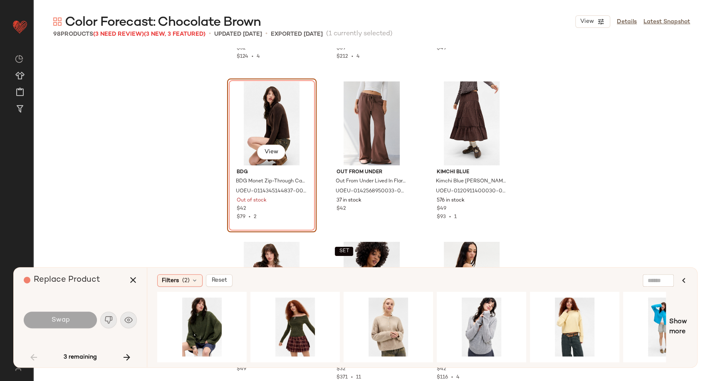
scroll to position [1423, 0]
click at [196, 337] on button "View" at bounding box center [202, 343] width 28 height 15
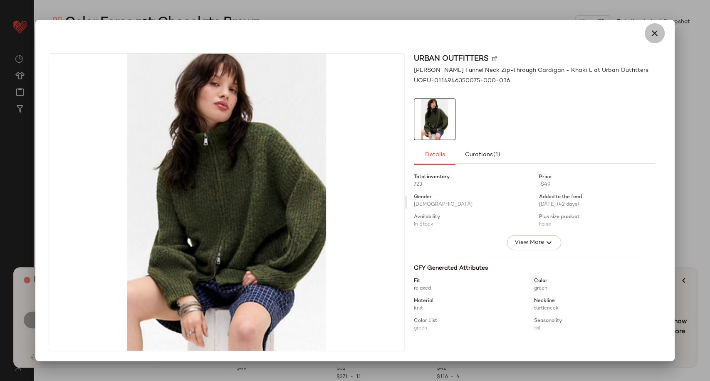
click at [653, 32] on icon "button" at bounding box center [655, 33] width 10 height 10
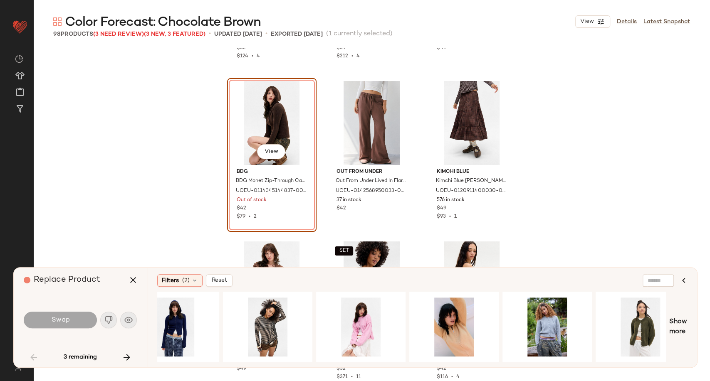
scroll to position [0, 1070]
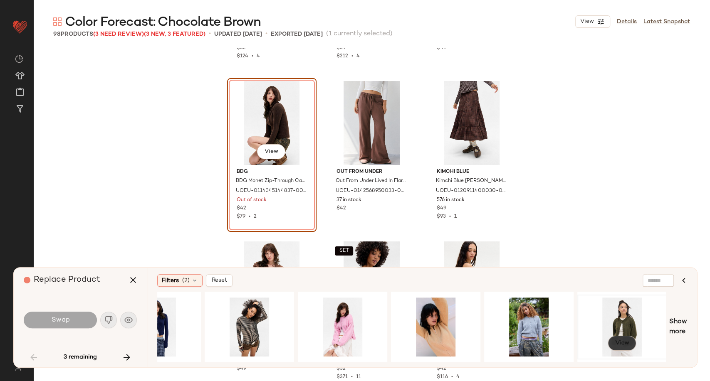
click at [623, 346] on button "View" at bounding box center [622, 343] width 28 height 15
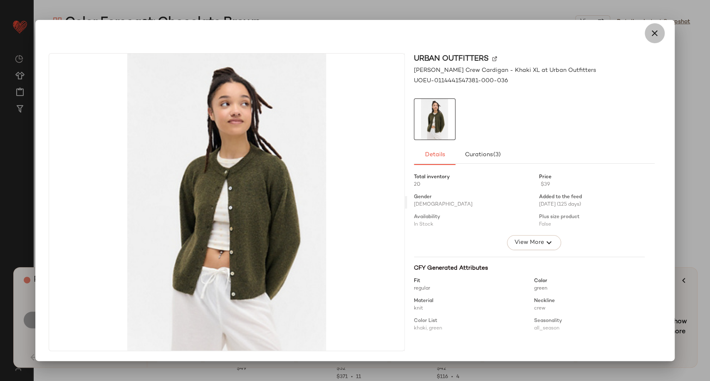
click at [657, 29] on icon "button" at bounding box center [655, 33] width 10 height 10
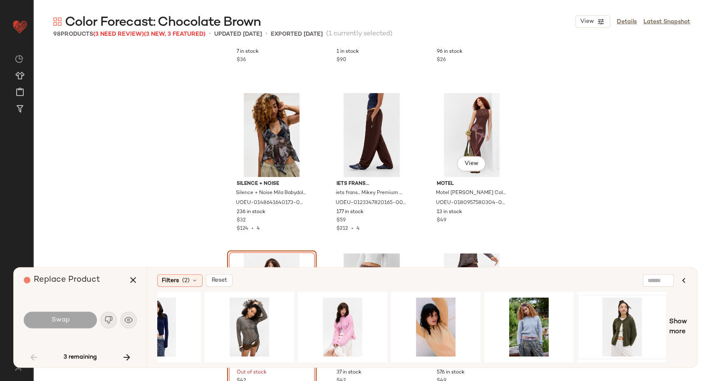
scroll to position [1251, 0]
click at [128, 277] on icon "button" at bounding box center [133, 280] width 10 height 10
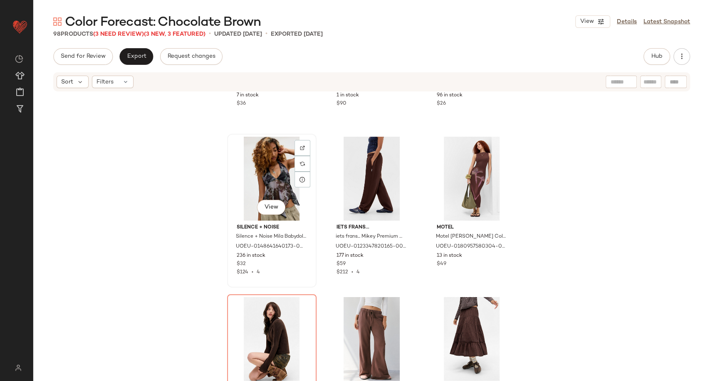
click at [264, 179] on div "View" at bounding box center [272, 179] width 84 height 84
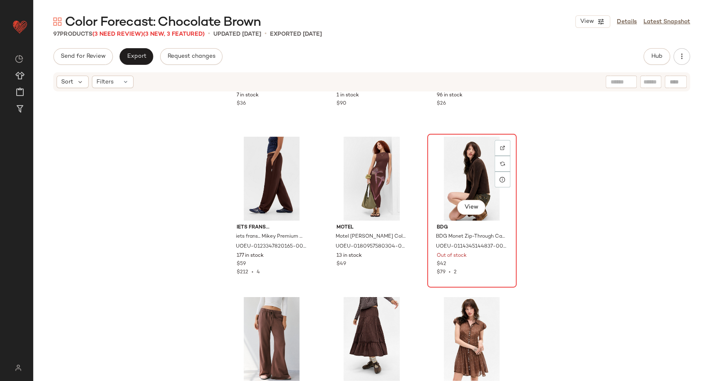
click at [460, 181] on div "View" at bounding box center [472, 179] width 84 height 84
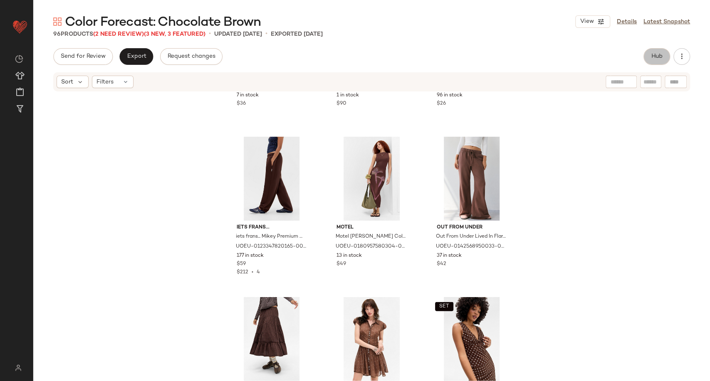
click at [650, 53] on button "Hub" at bounding box center [656, 56] width 27 height 17
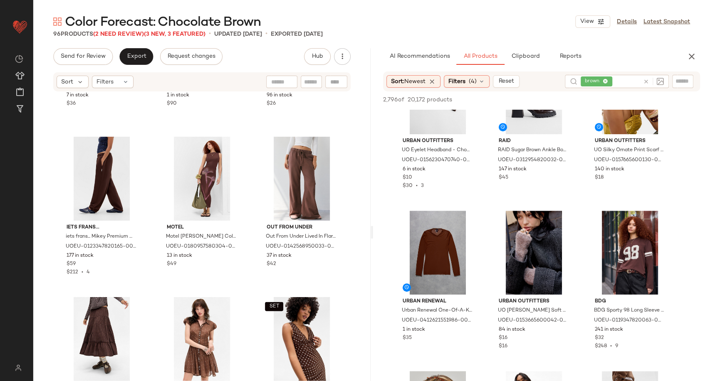
scroll to position [388, 0]
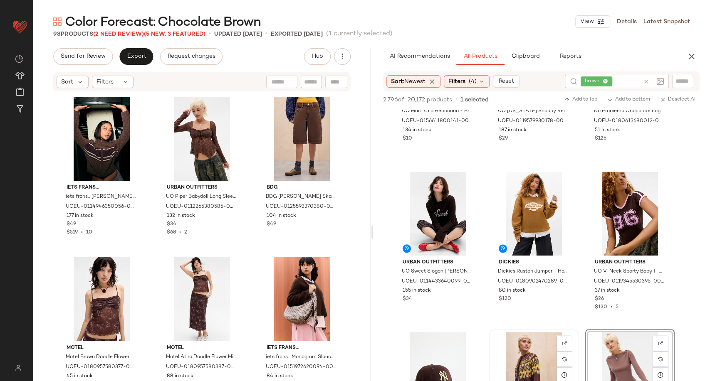
scroll to position [530, 0]
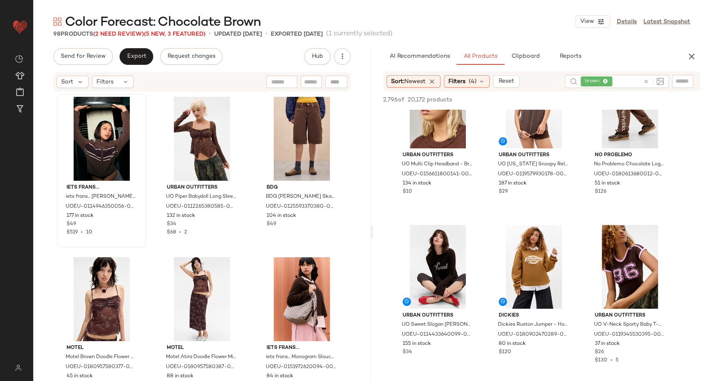
drag, startPoint x: 613, startPoint y: 268, endPoint x: 143, endPoint y: 178, distance: 478.6
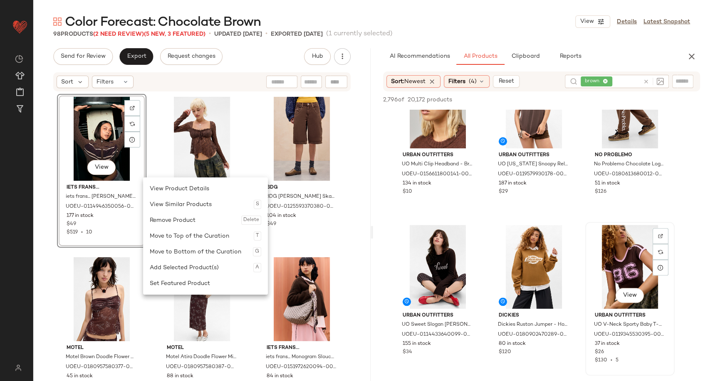
click at [593, 278] on div "View" at bounding box center [630, 267] width 84 height 84
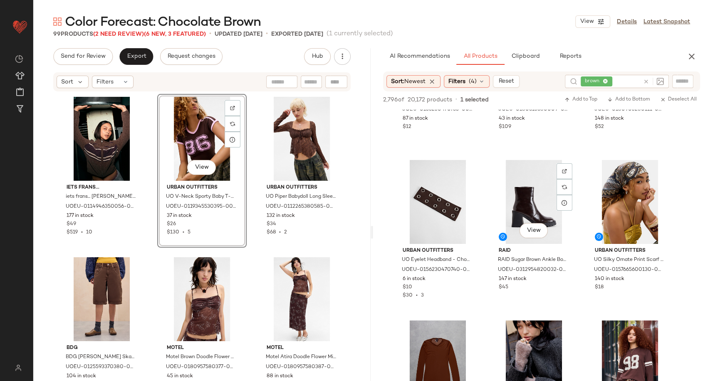
scroll to position [107, 0]
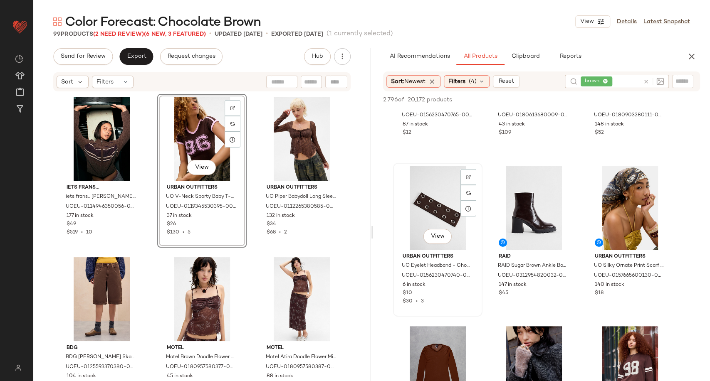
click at [434, 210] on div "View" at bounding box center [438, 208] width 84 height 84
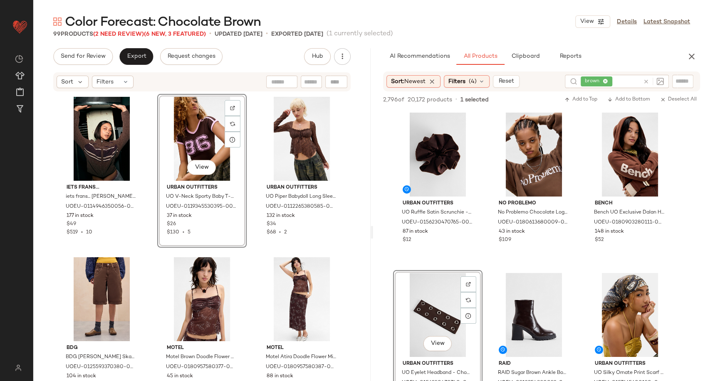
scroll to position [0, 0]
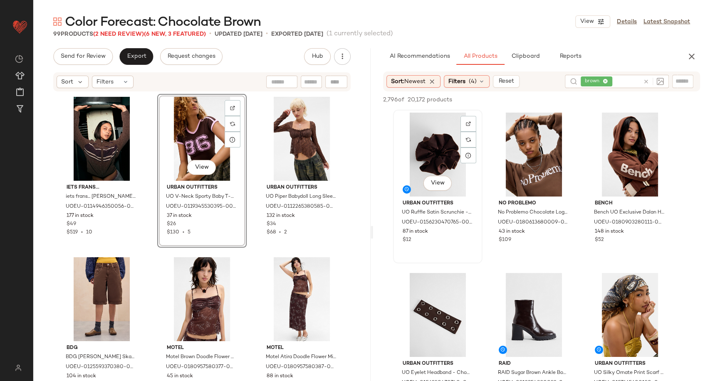
click at [437, 156] on div "View" at bounding box center [438, 155] width 84 height 84
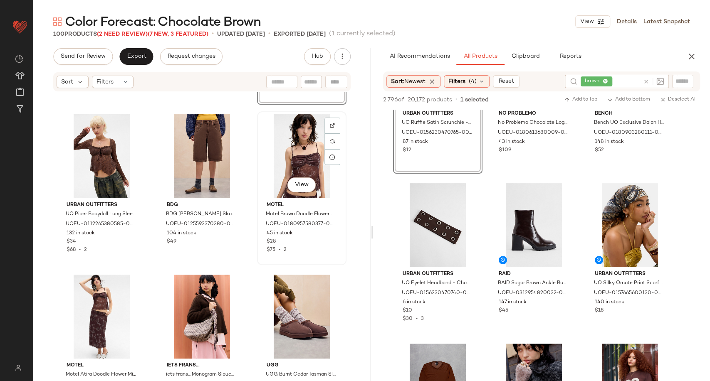
scroll to position [143, 0]
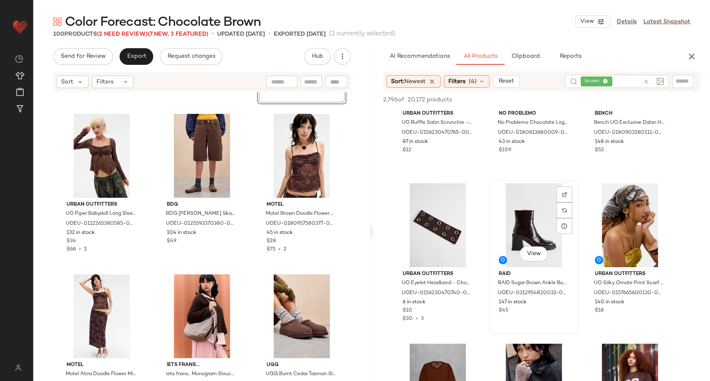
click at [507, 232] on div "View" at bounding box center [534, 225] width 84 height 84
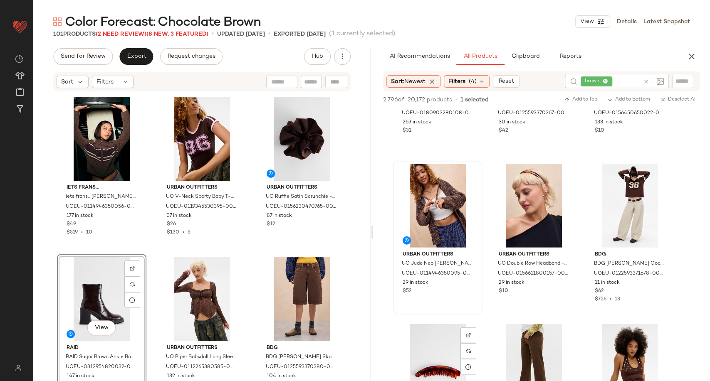
scroll to position [1546, 0]
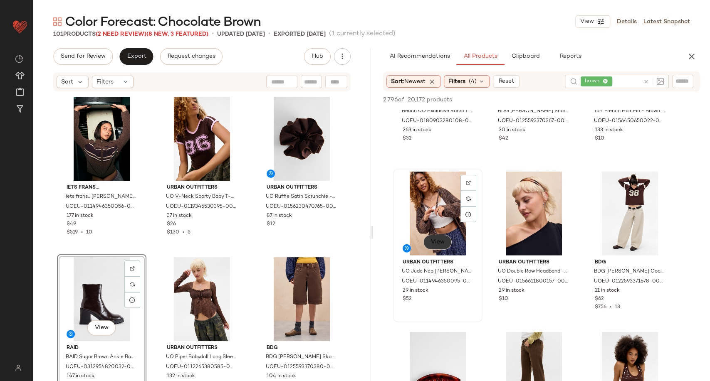
click at [432, 237] on button "View" at bounding box center [437, 242] width 28 height 15
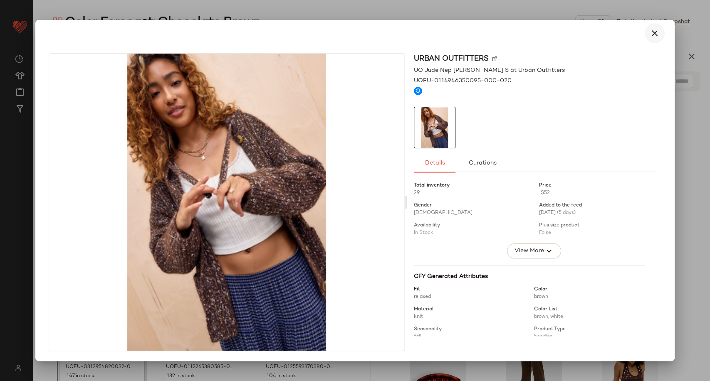
click at [655, 37] on icon "button" at bounding box center [655, 33] width 10 height 10
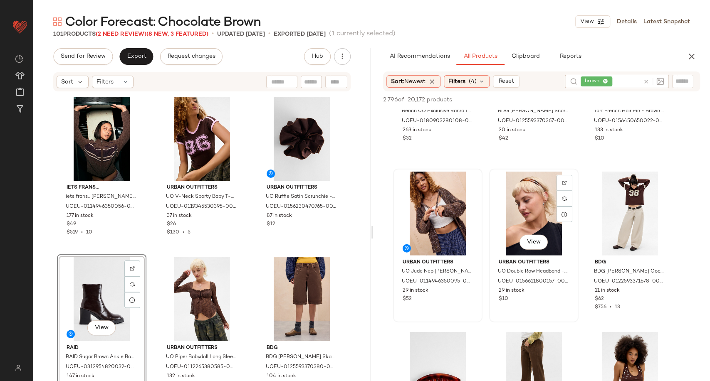
scroll to position [1657, 0]
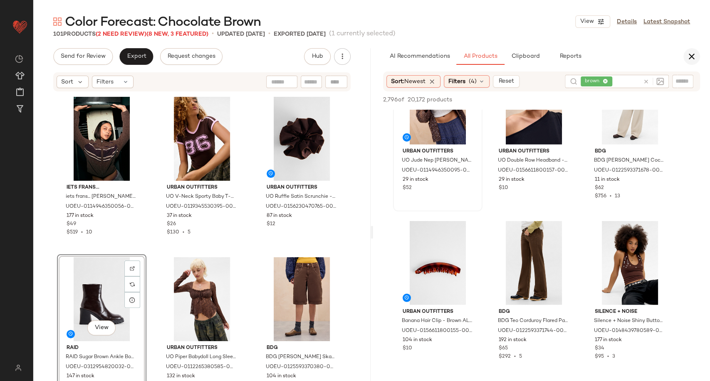
click at [693, 61] on icon "button" at bounding box center [692, 57] width 10 height 10
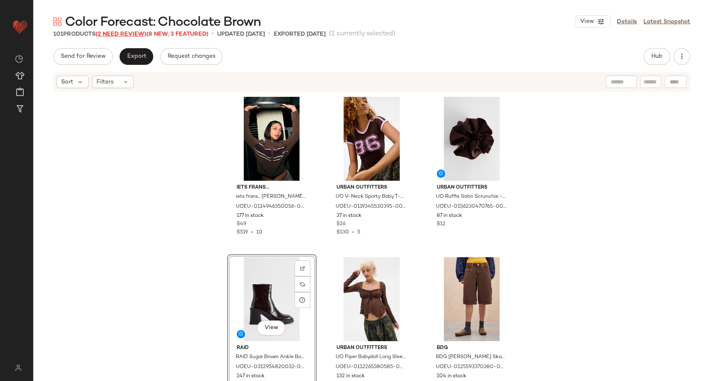
click at [114, 33] on span "(2 Need Review)" at bounding box center [121, 34] width 51 height 6
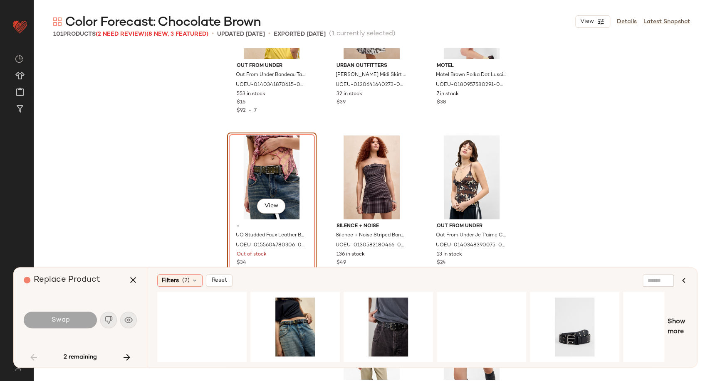
scroll to position [2011, 0]
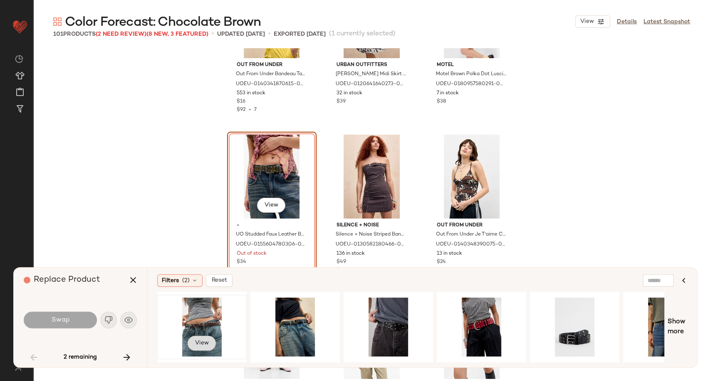
click at [198, 344] on span "View" at bounding box center [202, 343] width 14 height 7
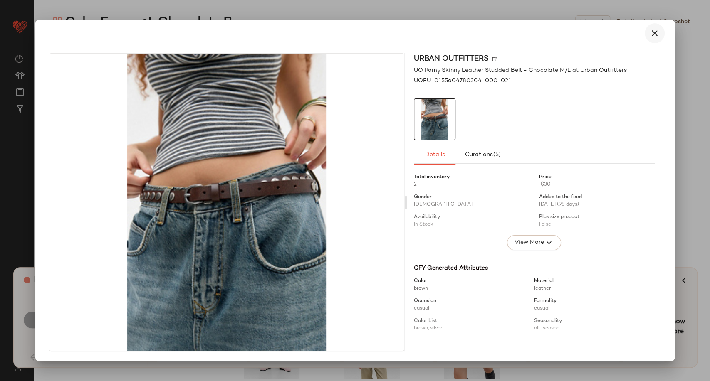
click at [654, 32] on icon "button" at bounding box center [655, 33] width 10 height 10
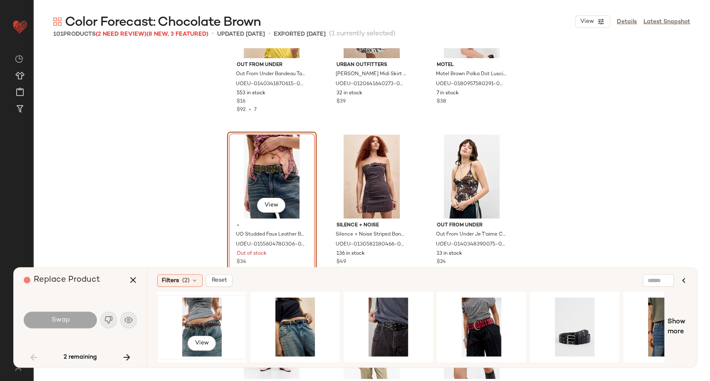
click at [186, 317] on div "View" at bounding box center [202, 327] width 84 height 59
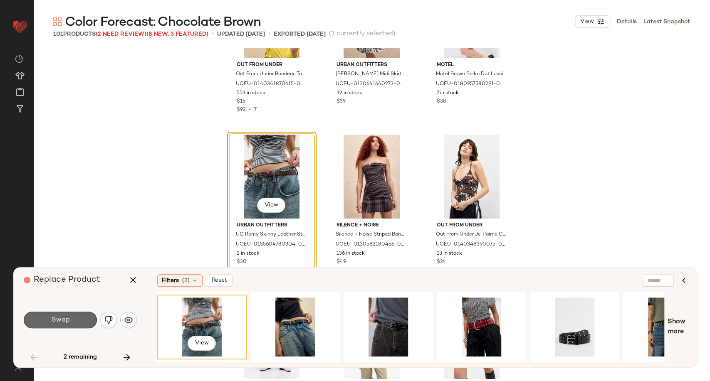
click at [49, 324] on button "Swap" at bounding box center [60, 320] width 73 height 17
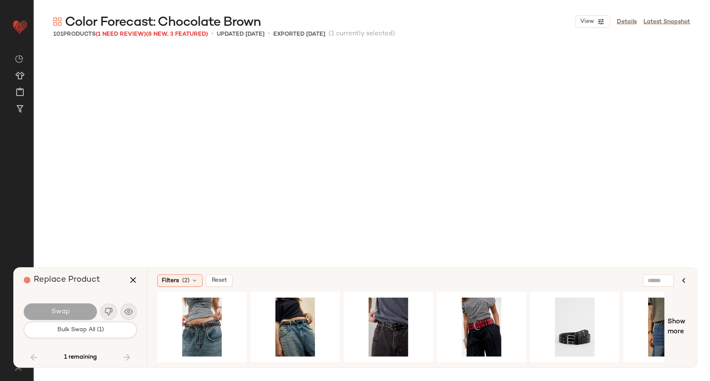
scroll to position [4013, 0]
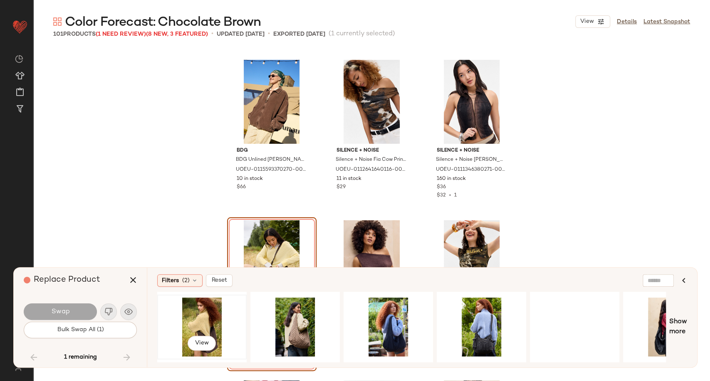
click at [195, 326] on div "View" at bounding box center [202, 327] width 84 height 59
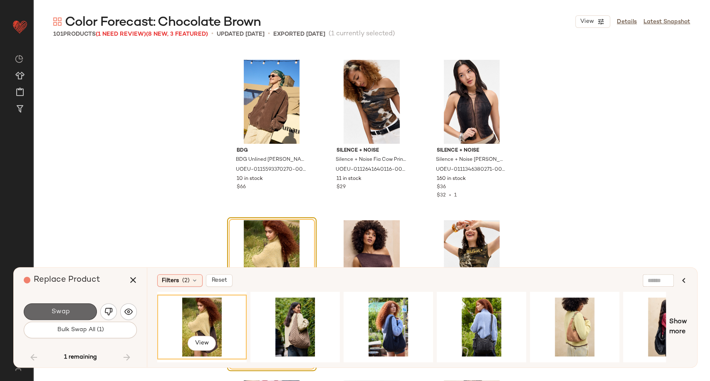
click at [67, 308] on span "Swap" at bounding box center [60, 312] width 19 height 8
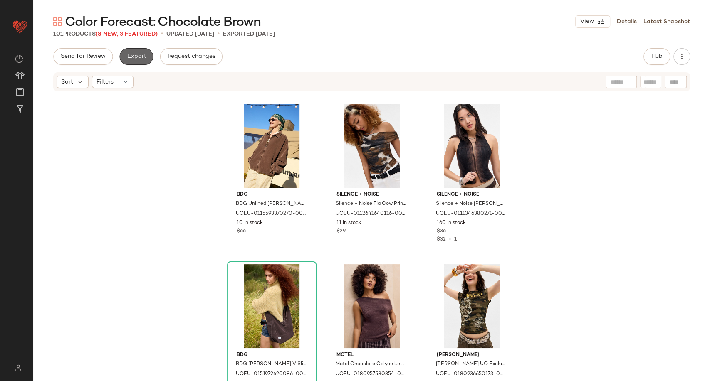
click at [136, 53] on span "Export" at bounding box center [136, 56] width 20 height 7
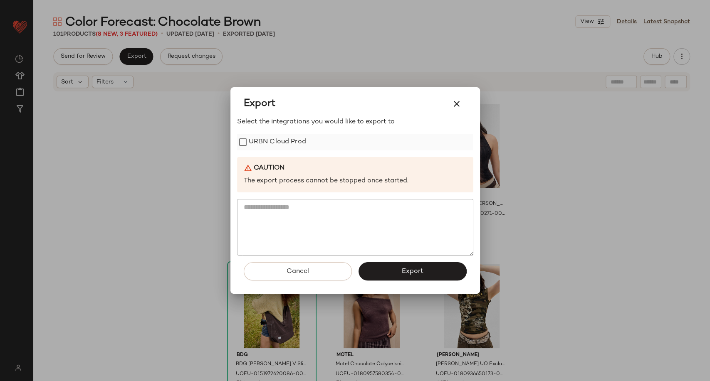
click at [266, 140] on label "URBN Cloud Prod" at bounding box center [277, 142] width 57 height 17
click at [406, 267] on button "Export" at bounding box center [412, 271] width 108 height 18
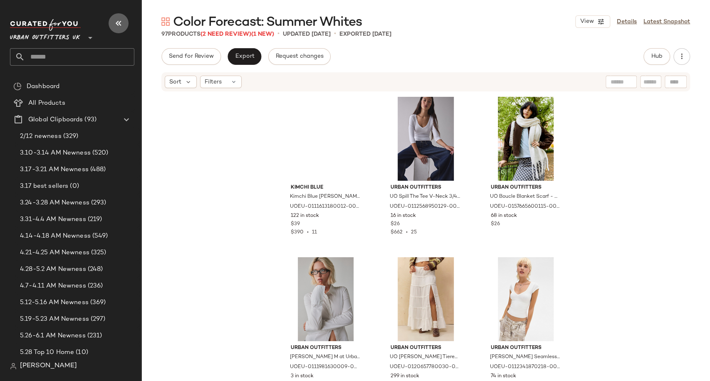
click at [121, 25] on icon "button" at bounding box center [119, 23] width 10 height 10
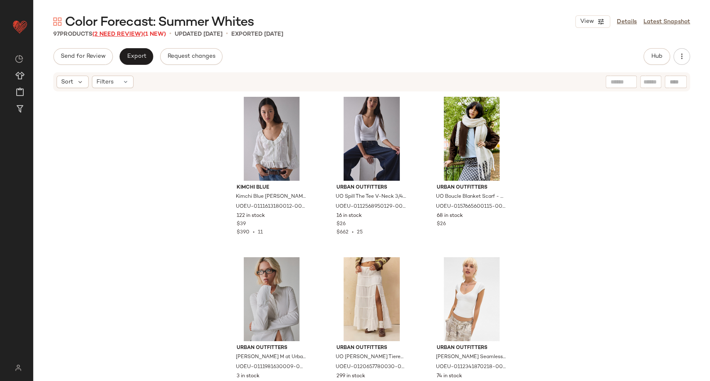
click at [119, 34] on span "(2 Need Review)" at bounding box center [117, 34] width 51 height 6
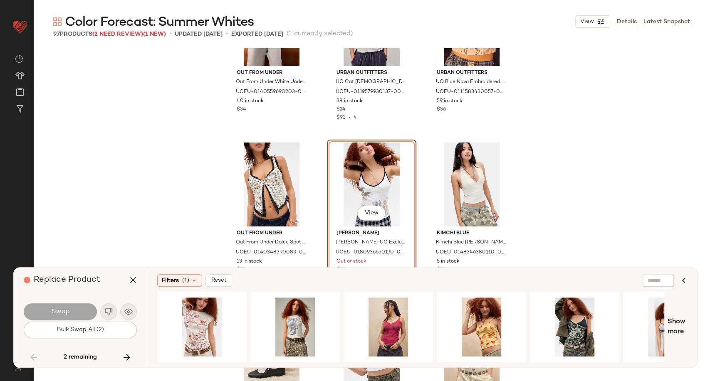
scroll to position [3771, 0]
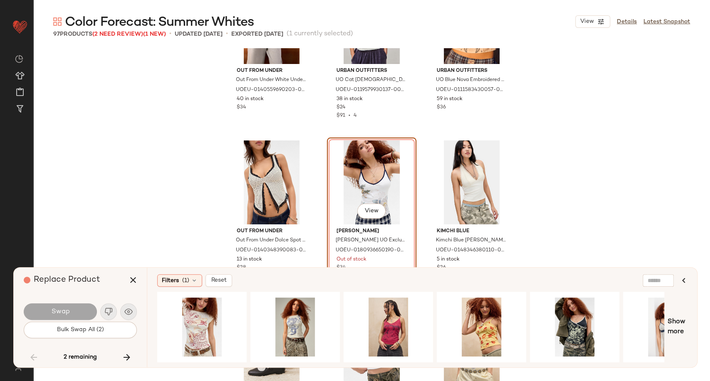
click at [183, 217] on div "Out From Under Out From Under White Underwire Lace Cami - White M at Urban Outf…" at bounding box center [371, 232] width 677 height 368
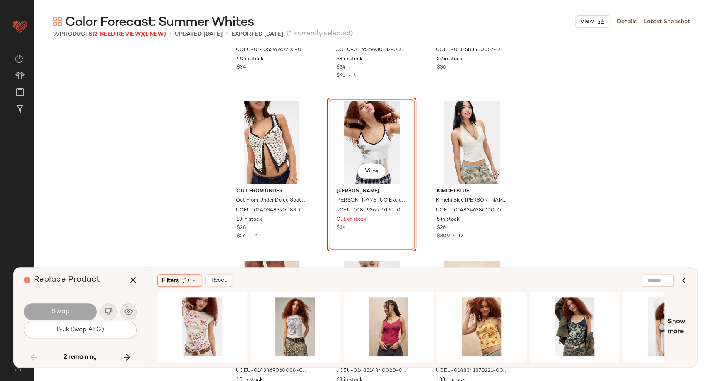
scroll to position [3813, 0]
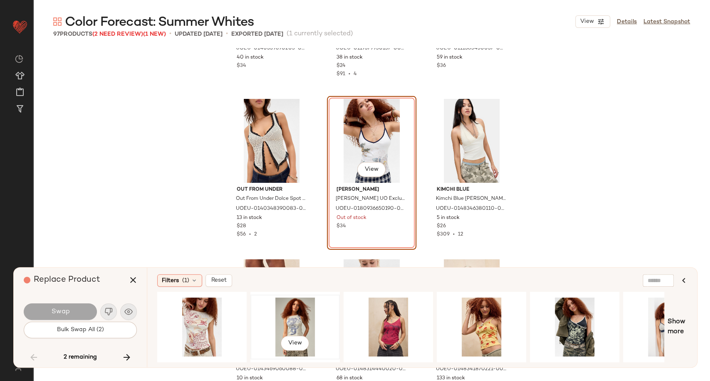
click at [285, 321] on div "View" at bounding box center [295, 327] width 84 height 59
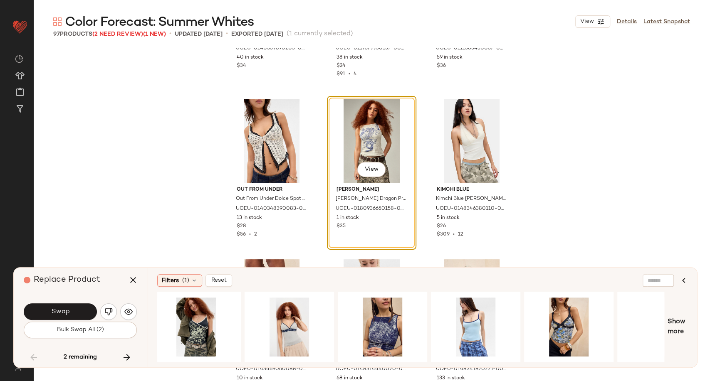
scroll to position [0, 420]
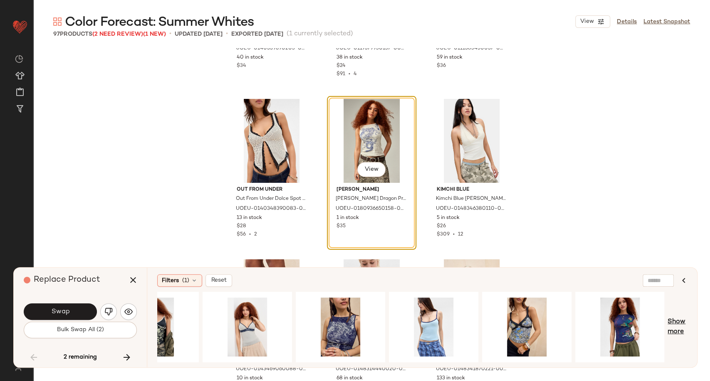
click at [673, 324] on span "Show more" at bounding box center [677, 327] width 20 height 20
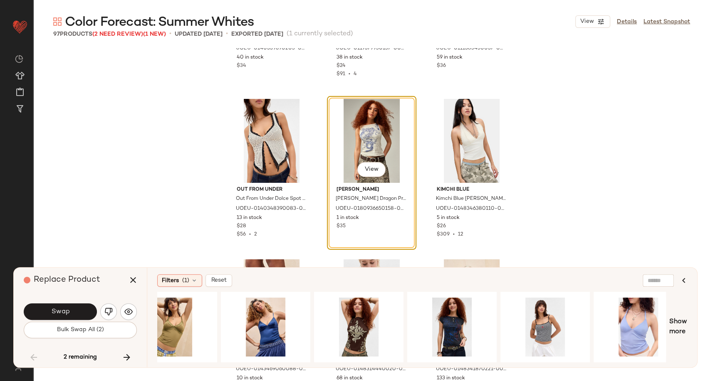
scroll to position [0, 1331]
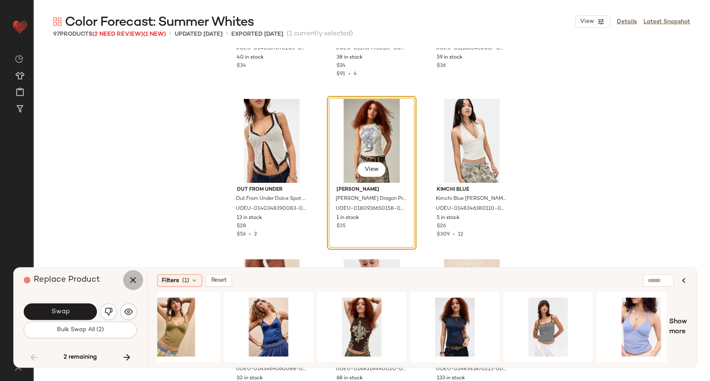
click at [130, 287] on button "button" at bounding box center [133, 280] width 20 height 20
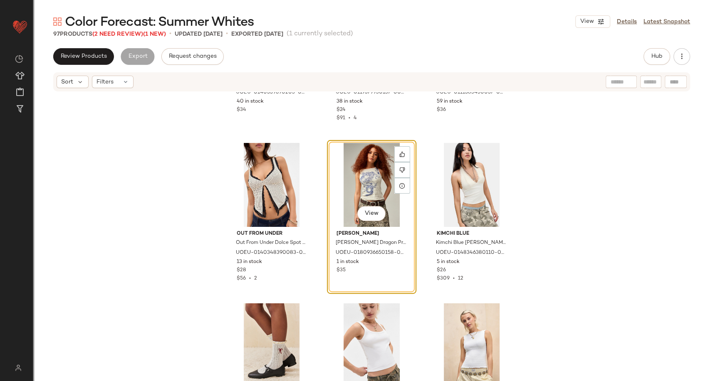
click at [355, 191] on div "View" at bounding box center [372, 185] width 84 height 84
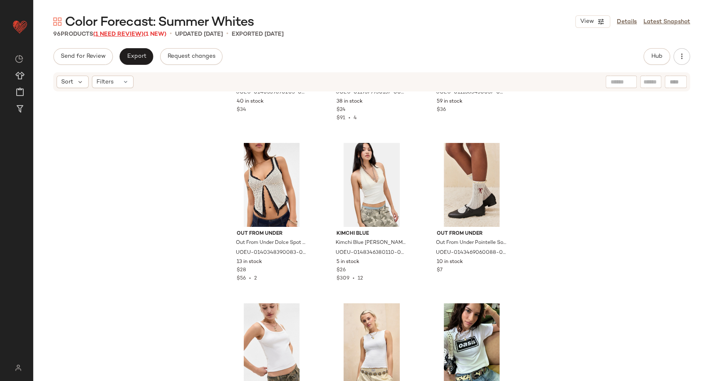
click at [118, 36] on span "(1 Need Review)" at bounding box center [118, 34] width 50 height 6
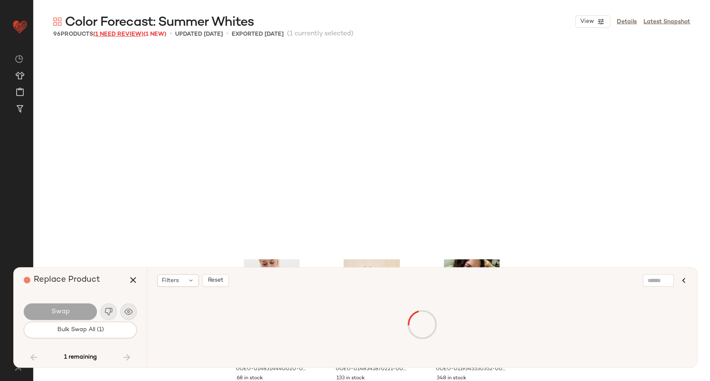
scroll to position [4013, 0]
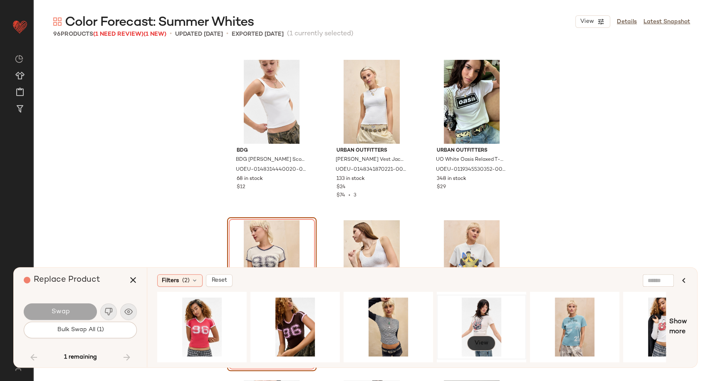
click at [472, 343] on button "View" at bounding box center [481, 343] width 28 height 15
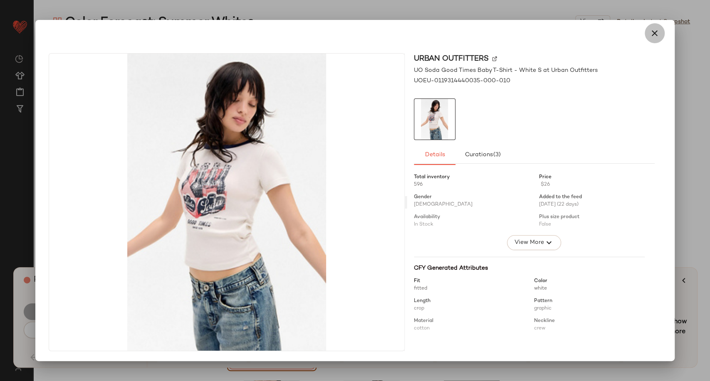
click at [658, 34] on icon "button" at bounding box center [655, 33] width 10 height 10
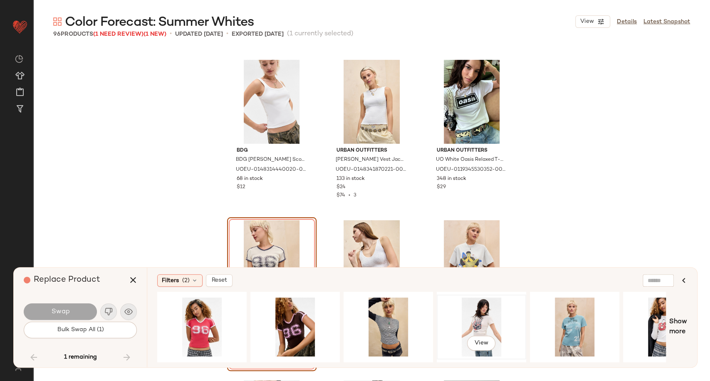
click at [472, 318] on div "View" at bounding box center [482, 327] width 84 height 59
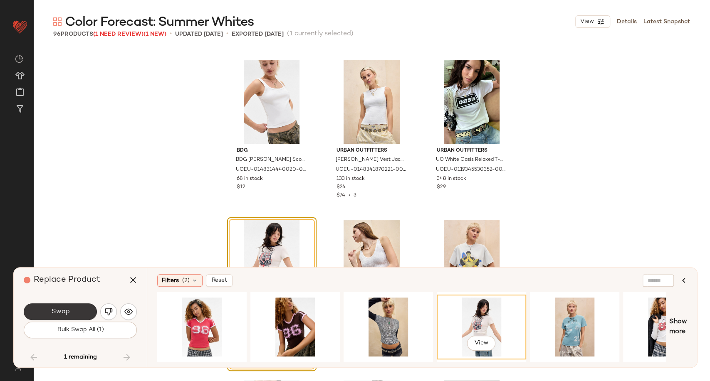
click at [77, 308] on button "Swap" at bounding box center [60, 312] width 73 height 17
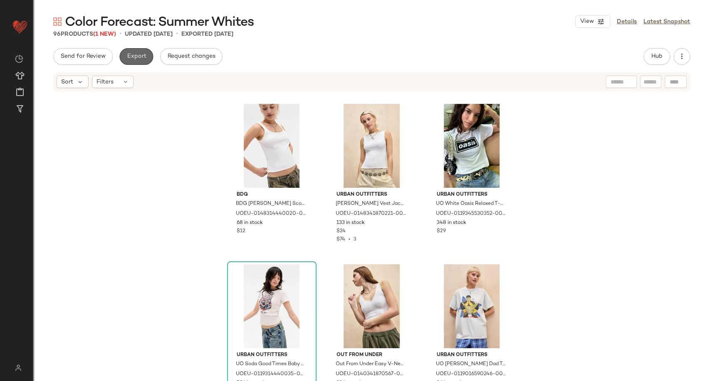
click at [133, 57] on span "Export" at bounding box center [136, 56] width 20 height 7
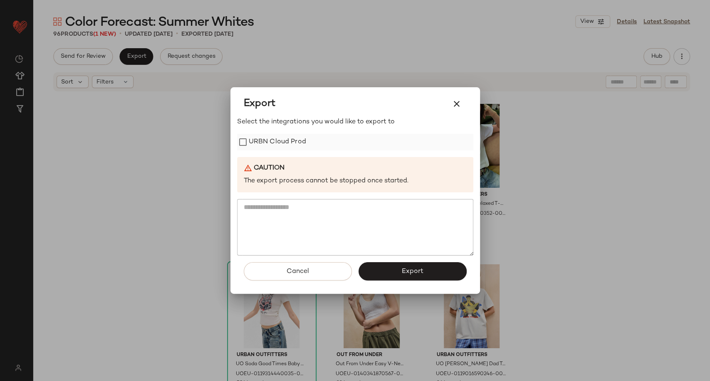
click at [280, 143] on label "URBN Cloud Prod" at bounding box center [277, 142] width 57 height 17
click at [378, 275] on button "Export" at bounding box center [412, 271] width 108 height 18
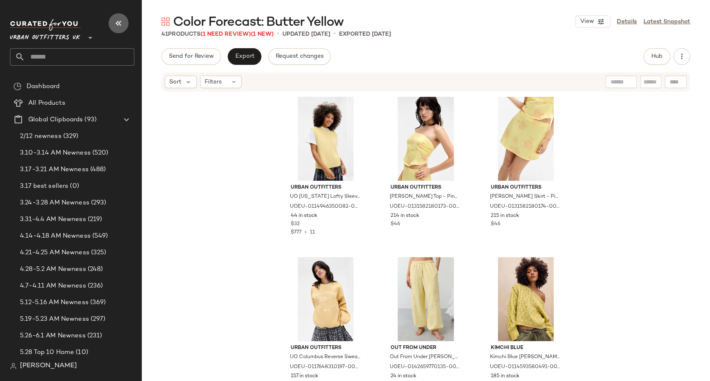
click at [119, 24] on icon "button" at bounding box center [119, 23] width 10 height 10
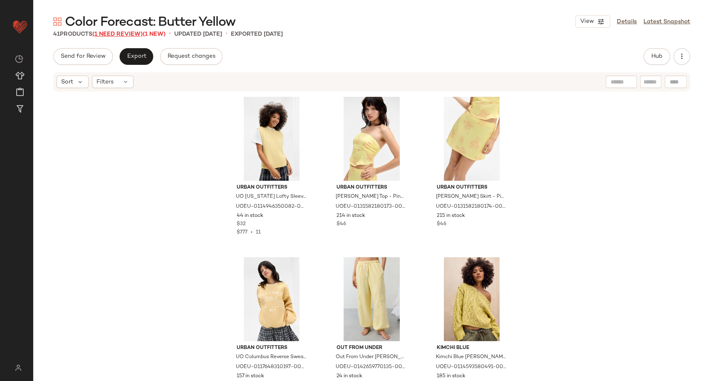
click at [128, 34] on span "(1 Need Review)" at bounding box center [117, 34] width 50 height 6
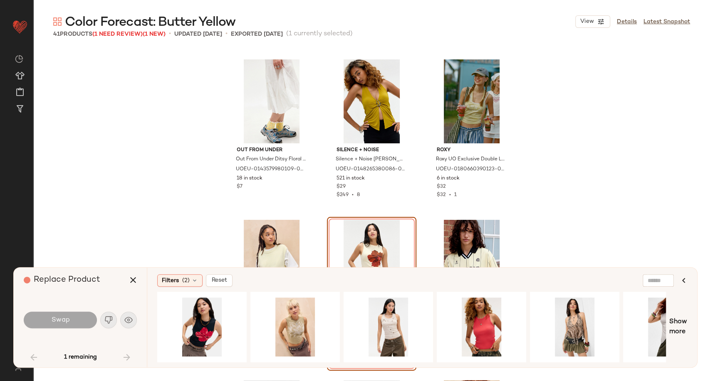
scroll to position [1699, 0]
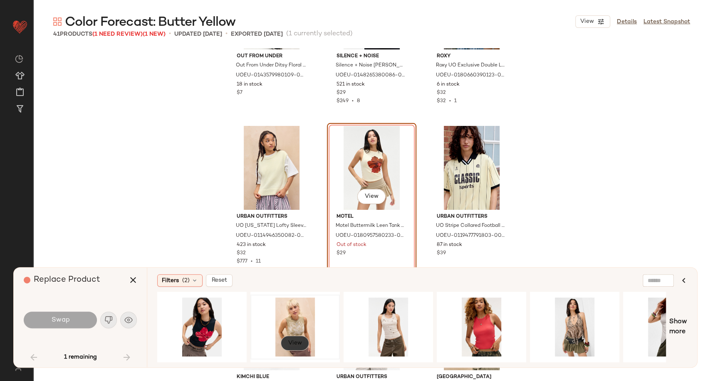
click at [299, 336] on button "View" at bounding box center [295, 343] width 28 height 15
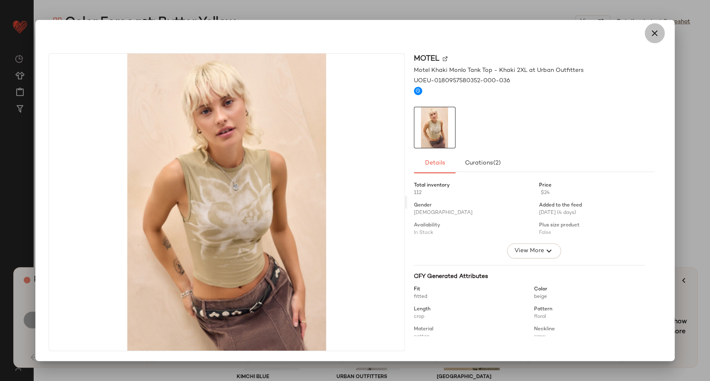
click at [647, 33] on button "button" at bounding box center [655, 33] width 20 height 20
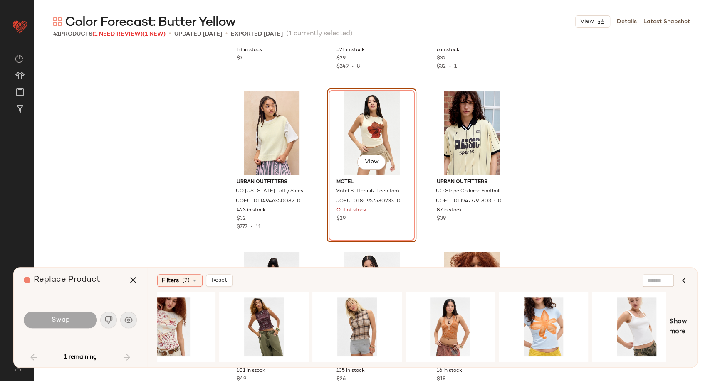
scroll to position [0, 1164]
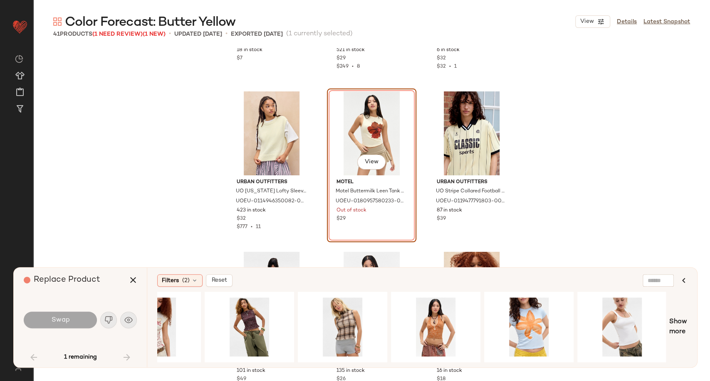
click at [618, 200] on div "Out From Under Out From Under Ditsy Floral Socks - Light Yellow at Urban Outfit…" at bounding box center [371, 232] width 677 height 368
click at [133, 286] on button "button" at bounding box center [133, 280] width 20 height 20
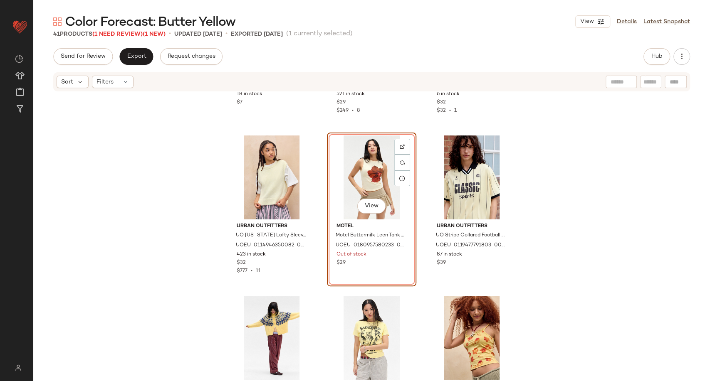
click at [347, 162] on div "View" at bounding box center [372, 178] width 84 height 84
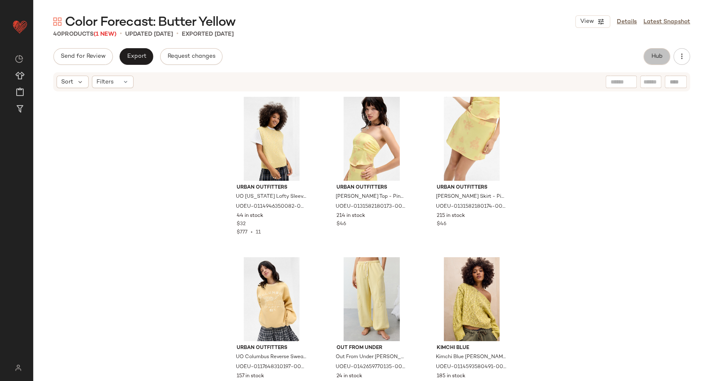
click at [651, 55] on span "Hub" at bounding box center [657, 56] width 12 height 7
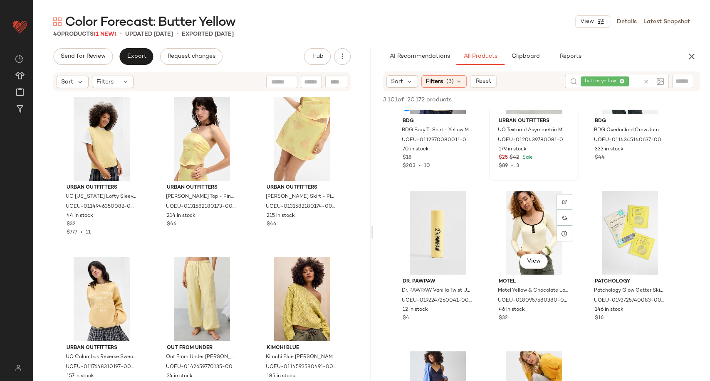
scroll to position [83, 0]
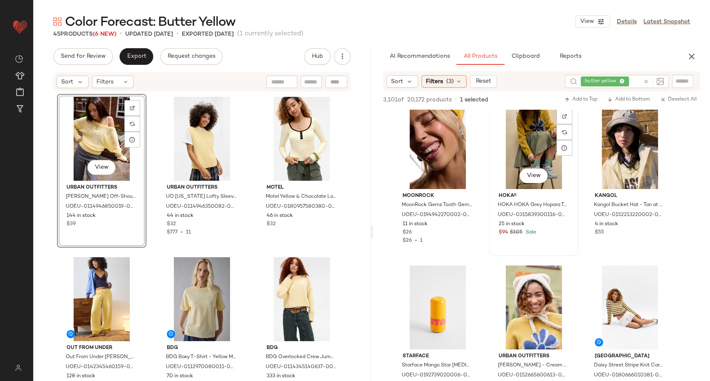
scroll to position [2258, 0]
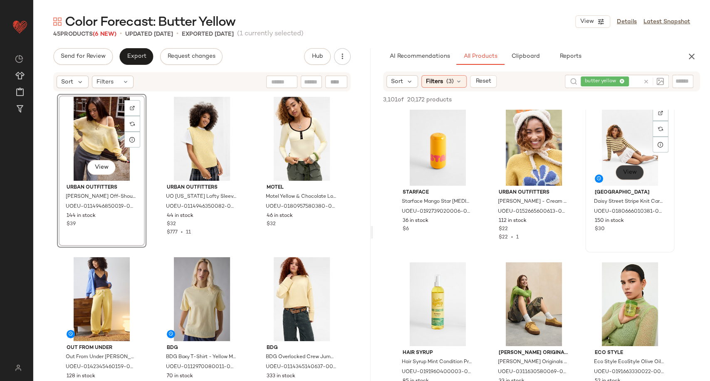
click at [631, 169] on span "View" at bounding box center [629, 172] width 14 height 7
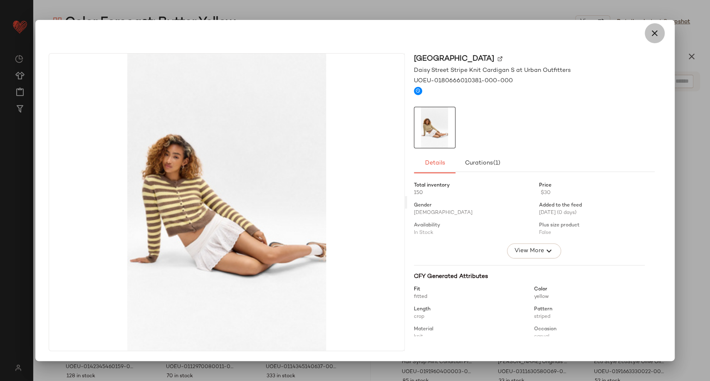
click at [656, 34] on icon "button" at bounding box center [655, 33] width 10 height 10
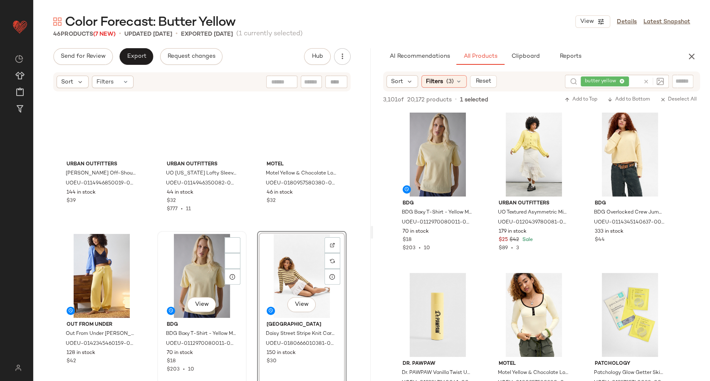
scroll to position [0, 0]
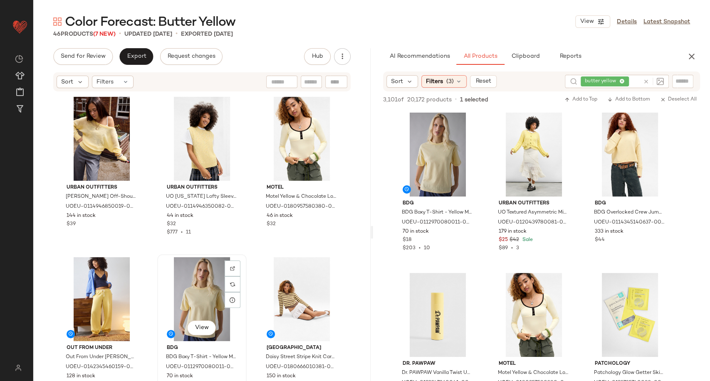
click at [198, 296] on div "View" at bounding box center [202, 299] width 84 height 84
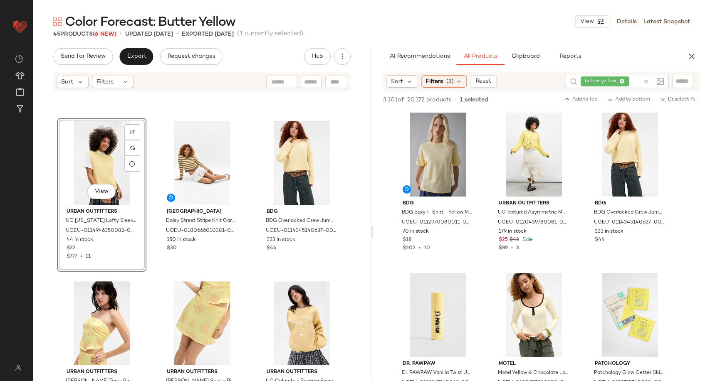
scroll to position [143, 0]
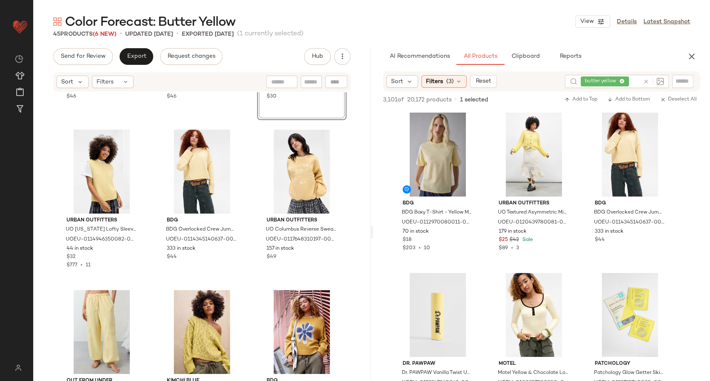
scroll to position [296, 0]
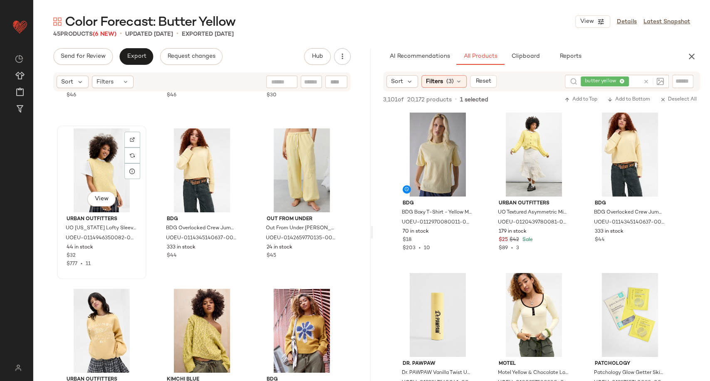
scroll to position [296, 0]
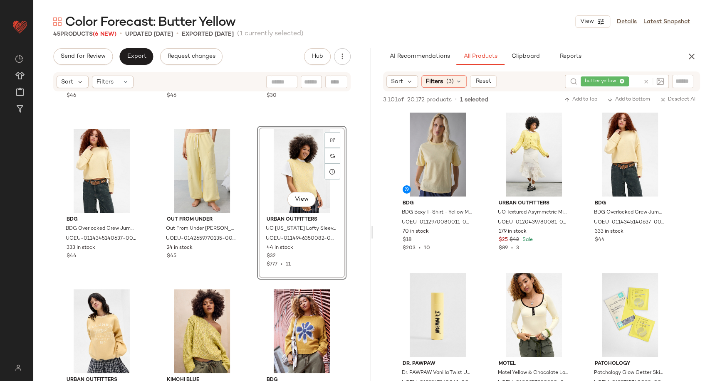
click at [250, 251] on div "Urban Outfitters UO Clarissa Satin Top - Pink XL at Urban Outfitters UOEU-01315…" at bounding box center [201, 249] width 337 height 314
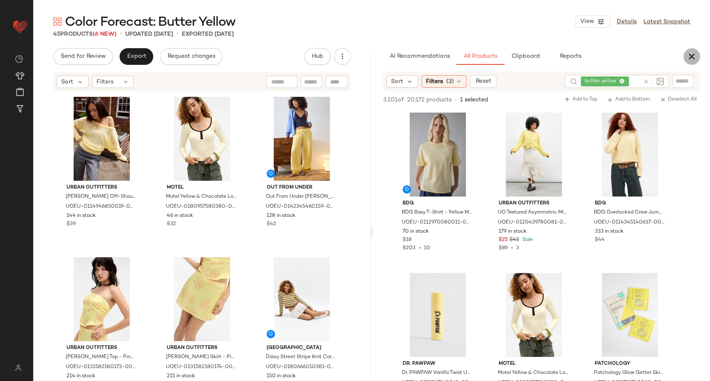
click at [690, 58] on icon "button" at bounding box center [692, 57] width 10 height 10
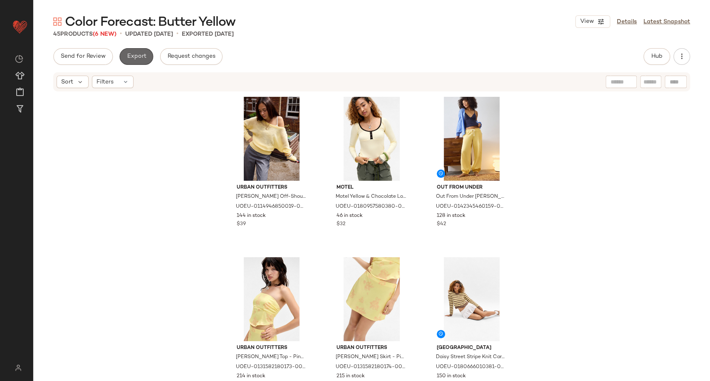
click at [130, 54] on span "Export" at bounding box center [136, 56] width 20 height 7
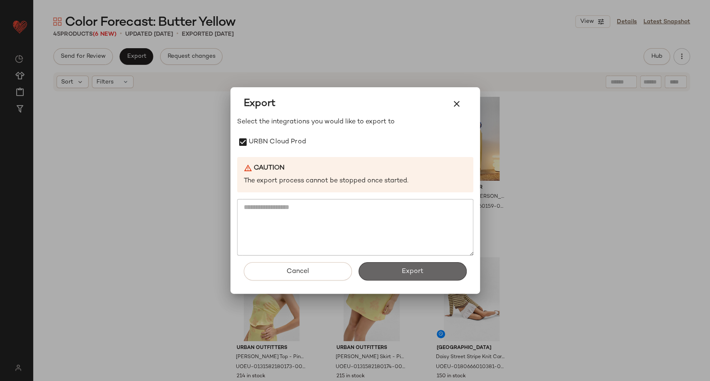
click at [397, 269] on button "Export" at bounding box center [412, 271] width 108 height 18
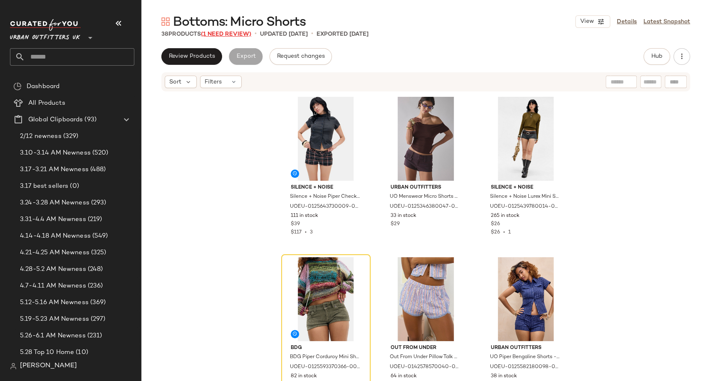
click at [232, 34] on span "(1 Need Review)" at bounding box center [226, 34] width 50 height 6
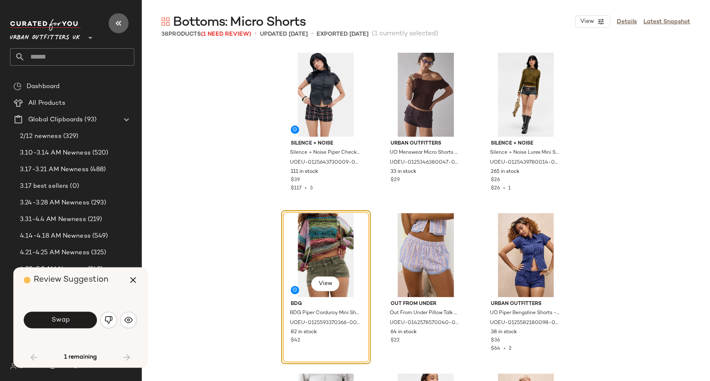
click at [114, 24] on icon "button" at bounding box center [119, 23] width 10 height 10
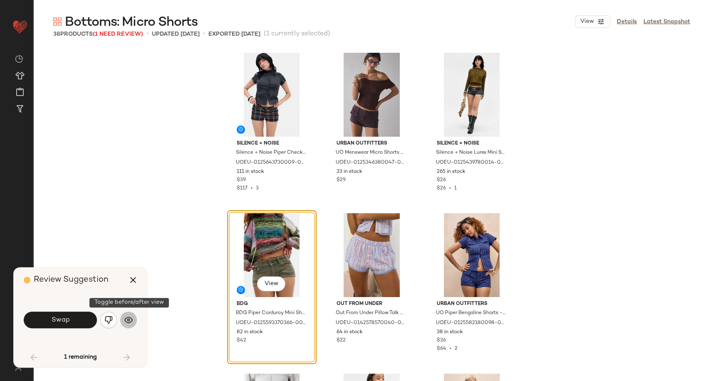
click at [123, 324] on button "button" at bounding box center [128, 320] width 17 height 17
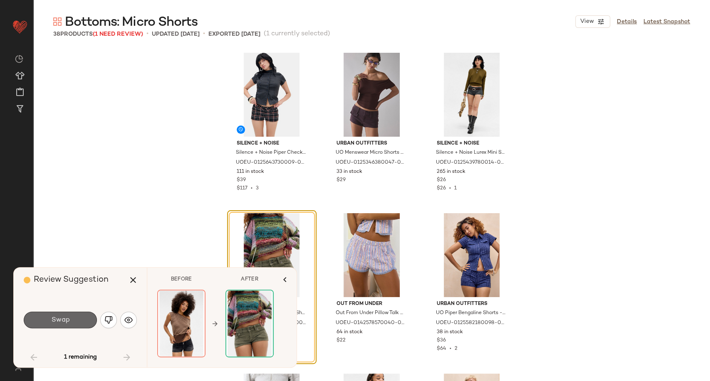
click at [72, 320] on button "Swap" at bounding box center [60, 320] width 73 height 17
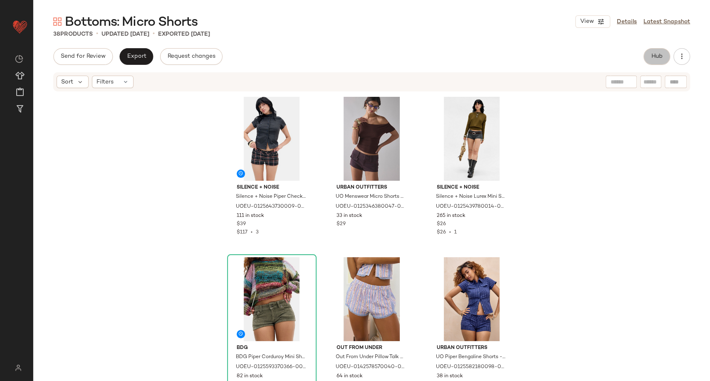
click at [653, 53] on span "Hub" at bounding box center [657, 56] width 12 height 7
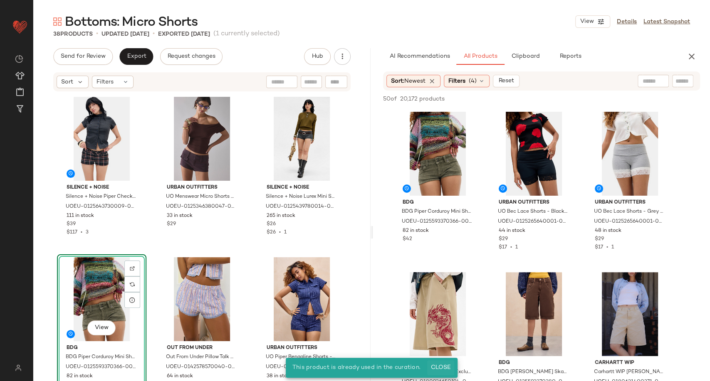
click at [441, 363] on button "Close" at bounding box center [440, 368] width 27 height 15
click at [437, 367] on span "Close" at bounding box center [440, 368] width 20 height 7
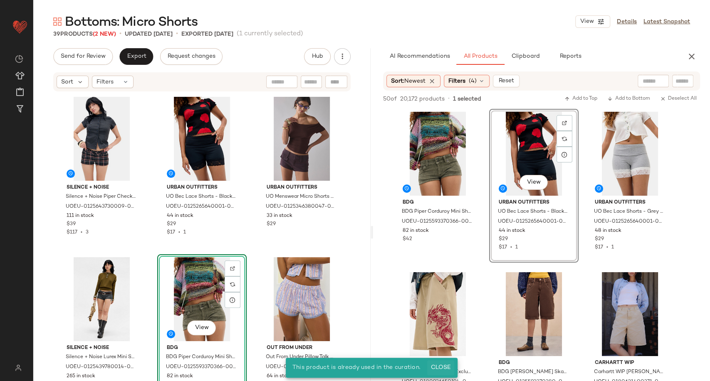
click at [441, 372] on button "Close" at bounding box center [440, 368] width 27 height 15
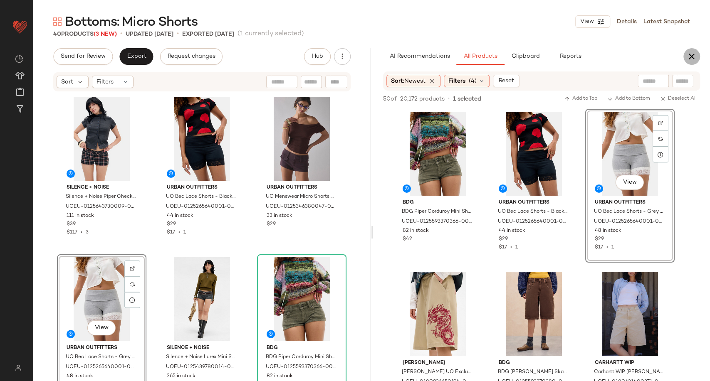
click at [688, 59] on icon "button" at bounding box center [692, 57] width 10 height 10
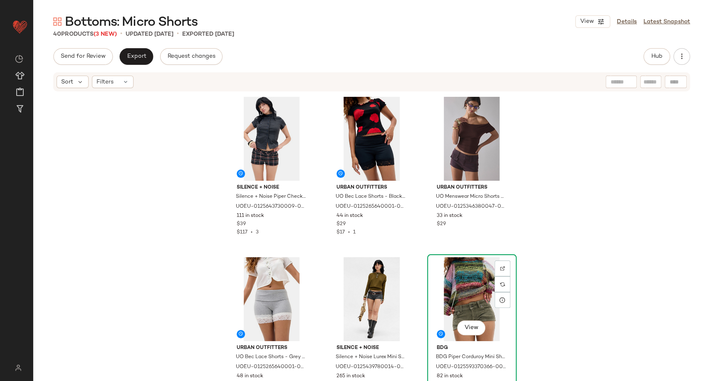
click at [478, 300] on div "View" at bounding box center [472, 299] width 84 height 84
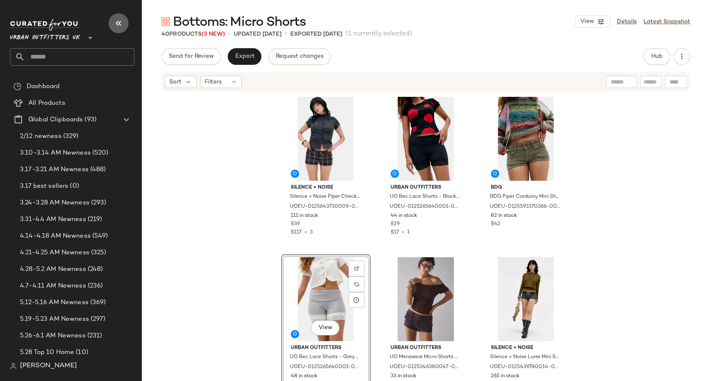
click at [123, 24] on icon "button" at bounding box center [119, 23] width 10 height 10
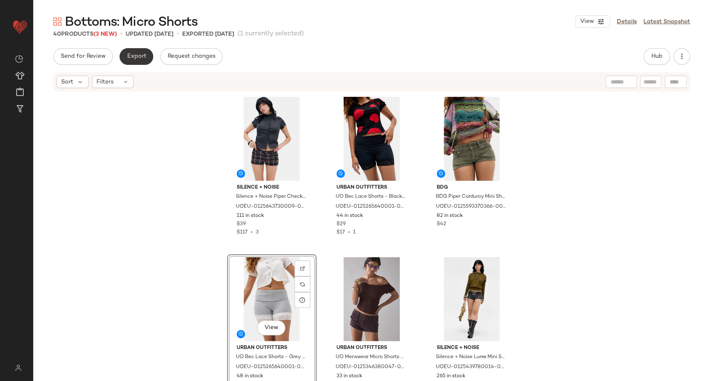
click at [137, 50] on button "Export" at bounding box center [136, 56] width 34 height 17
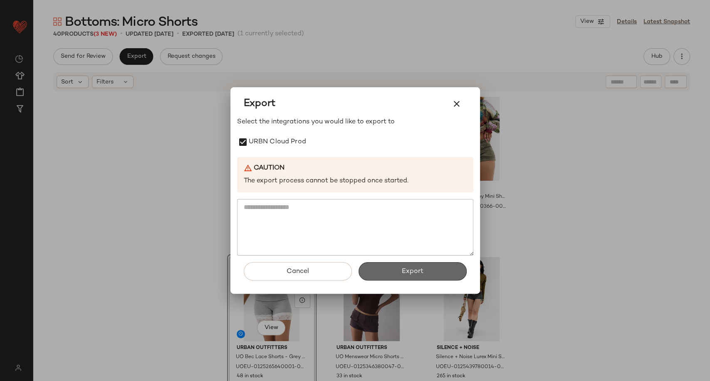
click at [409, 270] on span "Export" at bounding box center [412, 272] width 22 height 8
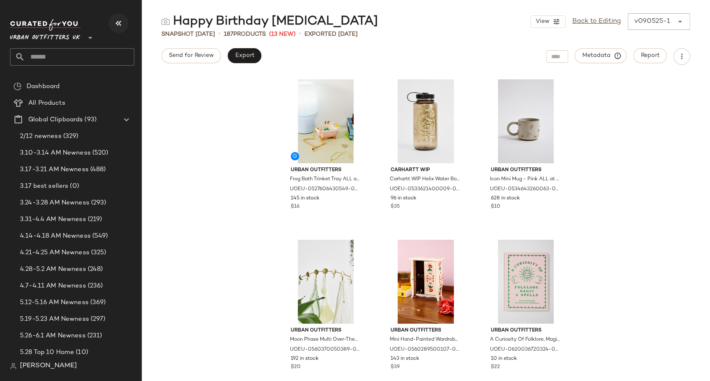
click at [121, 20] on icon "button" at bounding box center [119, 23] width 10 height 10
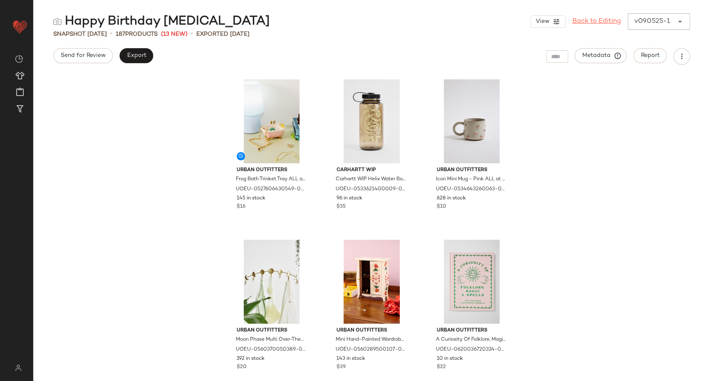
click at [593, 20] on link "Back to Editing" at bounding box center [596, 22] width 49 height 10
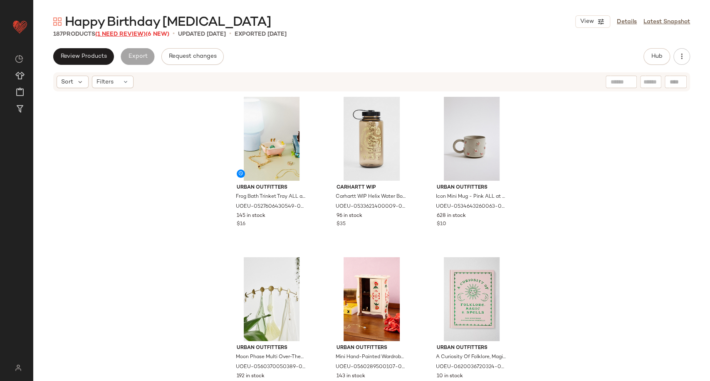
click at [128, 31] on span "(1 Need Review)" at bounding box center [120, 34] width 50 height 6
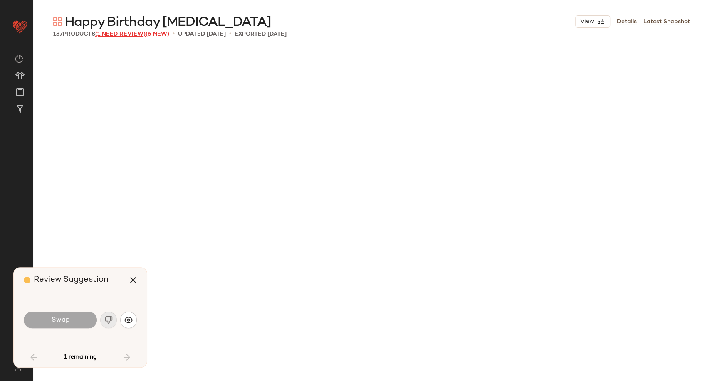
scroll to position [1284, 0]
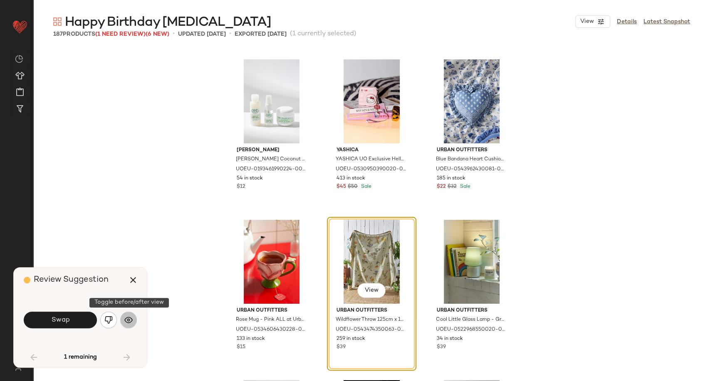
click at [131, 321] on img "button" at bounding box center [128, 320] width 8 height 8
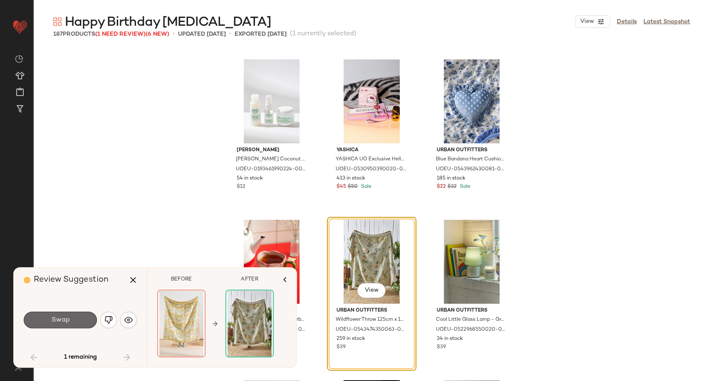
click at [62, 320] on span "Swap" at bounding box center [60, 320] width 19 height 8
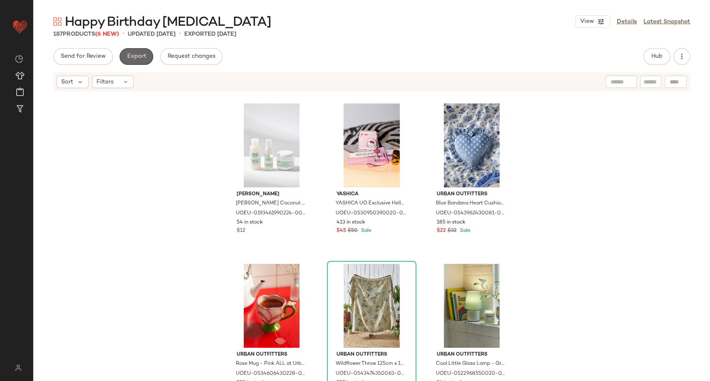
click at [134, 54] on span "Export" at bounding box center [136, 56] width 20 height 7
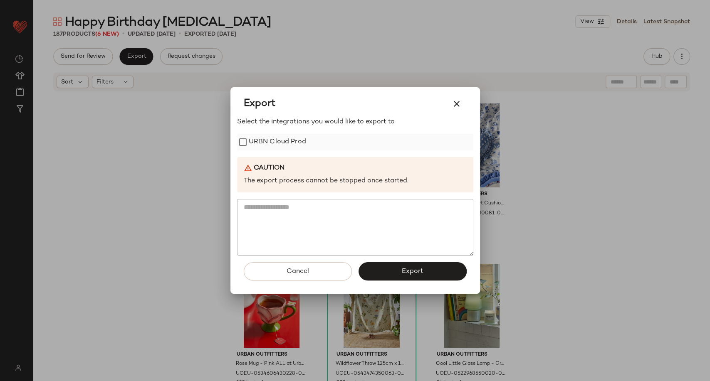
click at [280, 141] on label "URBN Cloud Prod" at bounding box center [277, 142] width 57 height 17
click at [410, 275] on span "Export" at bounding box center [412, 272] width 22 height 8
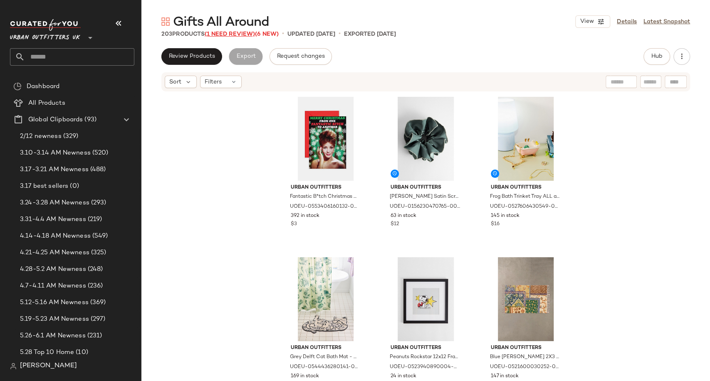
click at [226, 34] on span "(1 Need Review)" at bounding box center [230, 34] width 50 height 6
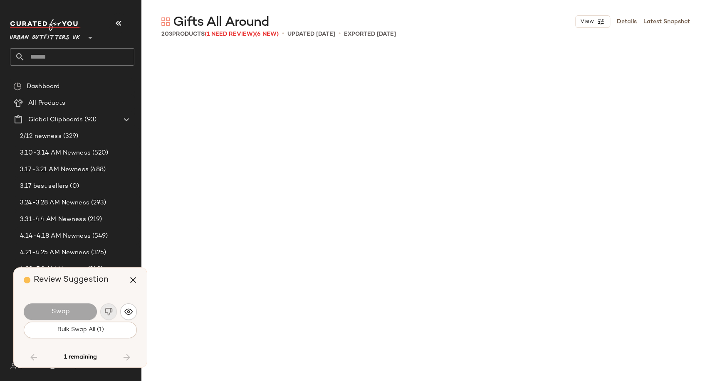
scroll to position [8026, 0]
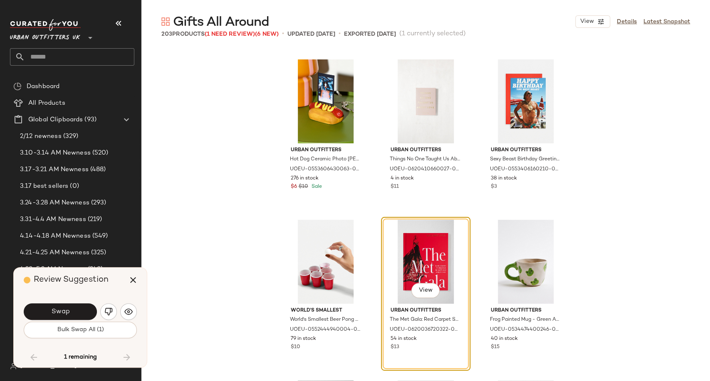
click at [138, 313] on div "Review Suggestion Swap Bulk Swap All (1) 1 remaining" at bounding box center [80, 318] width 133 height 100
click at [128, 312] on img "button" at bounding box center [128, 312] width 8 height 8
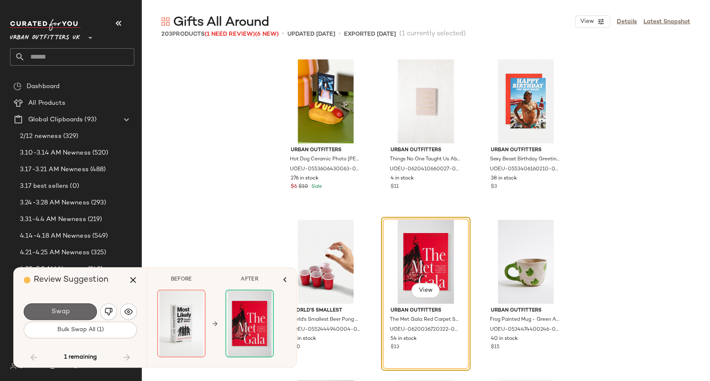
click at [61, 314] on span "Swap" at bounding box center [60, 312] width 19 height 8
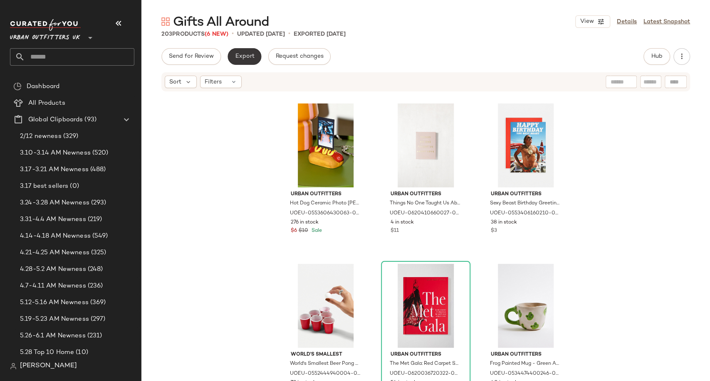
click at [249, 57] on span "Export" at bounding box center [245, 56] width 20 height 7
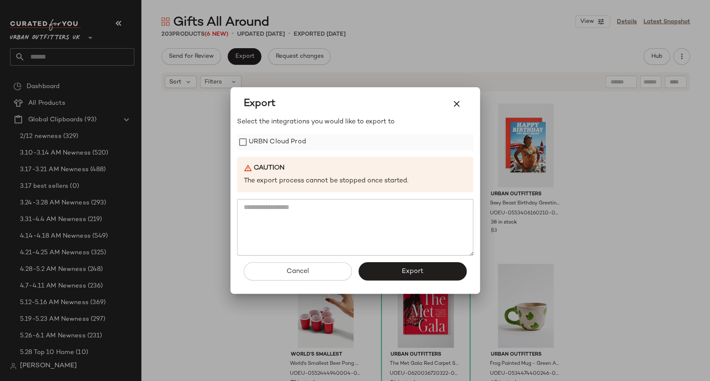
click at [298, 137] on label "URBN Cloud Prod" at bounding box center [277, 142] width 57 height 17
click at [401, 274] on span "Export" at bounding box center [412, 272] width 22 height 8
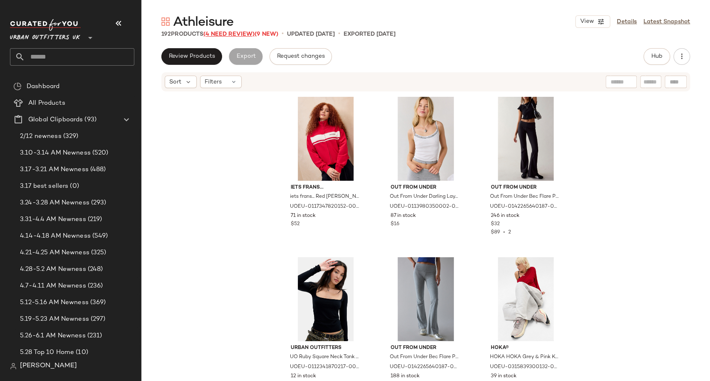
click at [232, 32] on span "(4 Need Review)" at bounding box center [228, 34] width 51 height 6
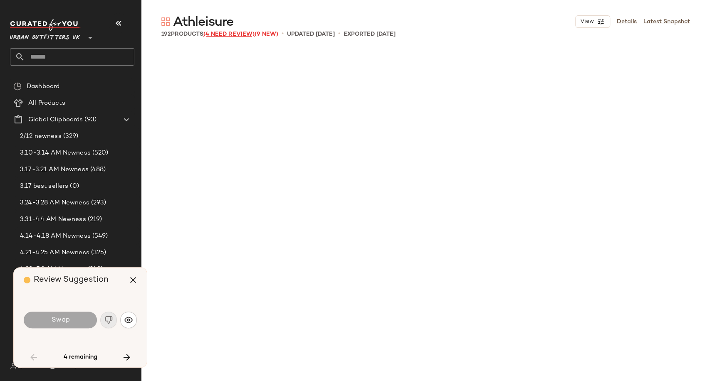
scroll to position [3531, 0]
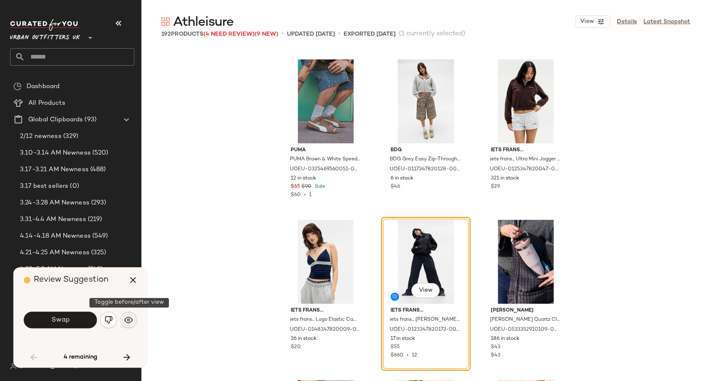
click at [128, 319] on img "button" at bounding box center [128, 320] width 8 height 8
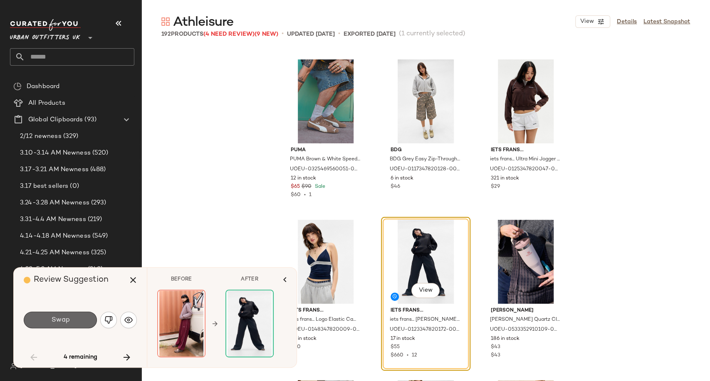
click at [65, 322] on span "Swap" at bounding box center [60, 320] width 19 height 8
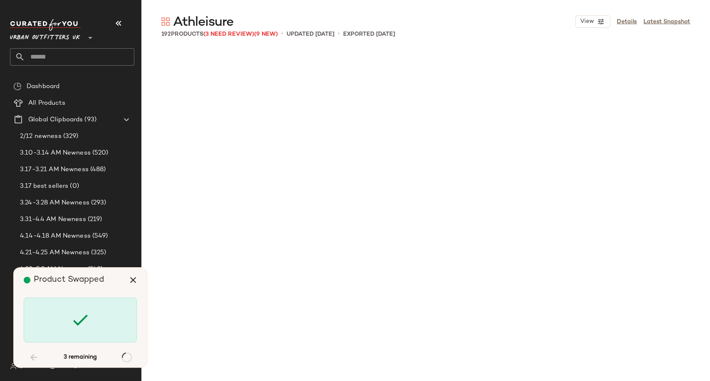
scroll to position [8829, 0]
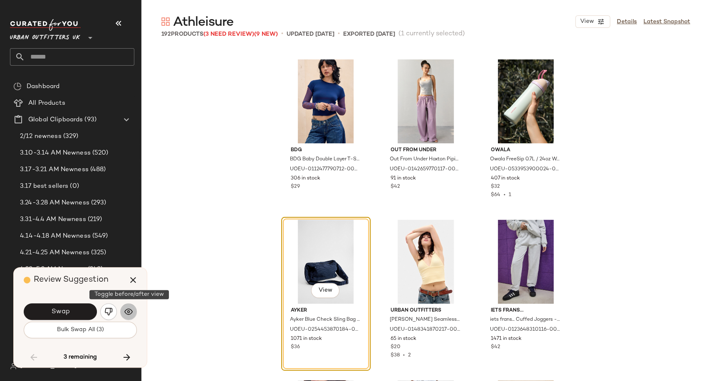
click at [132, 314] on img "button" at bounding box center [128, 312] width 8 height 8
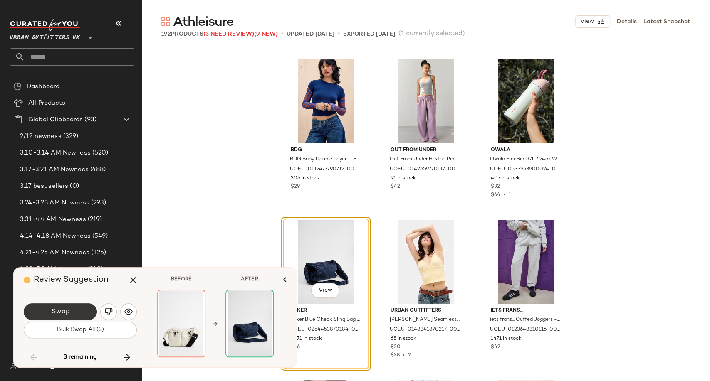
click at [67, 313] on span "Swap" at bounding box center [60, 312] width 19 height 8
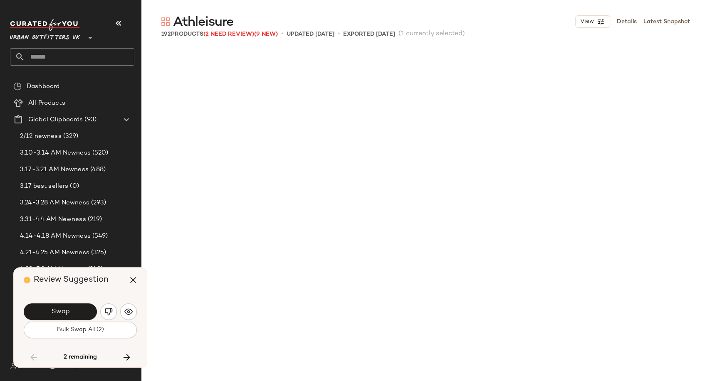
scroll to position [9310, 0]
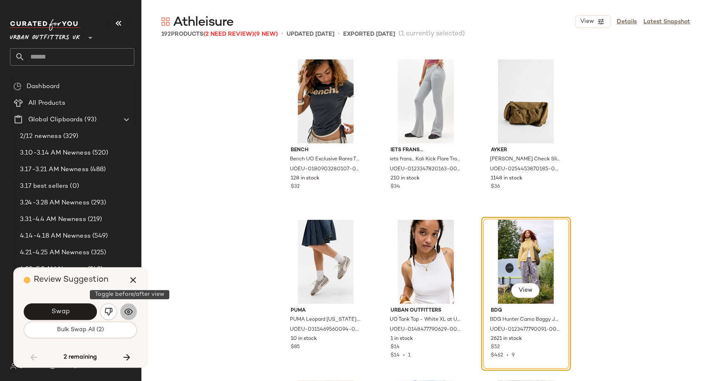
click at [126, 312] on img "button" at bounding box center [128, 312] width 8 height 8
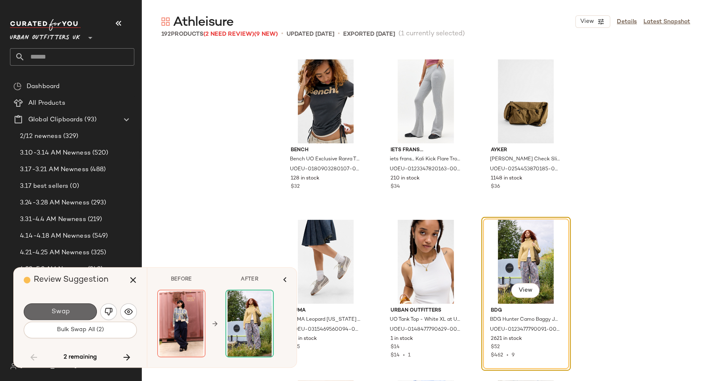
click at [75, 306] on button "Swap" at bounding box center [60, 312] width 73 height 17
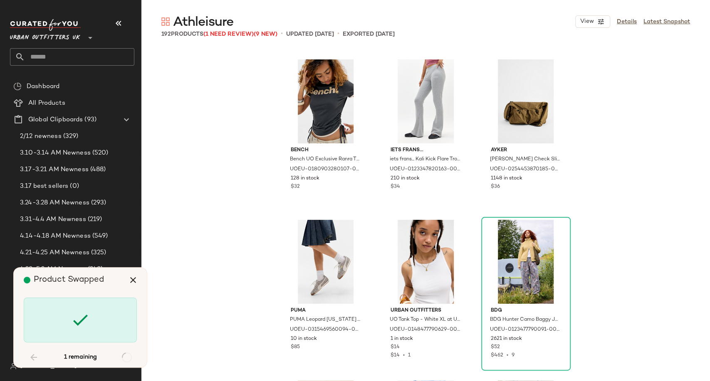
scroll to position [9907, 0]
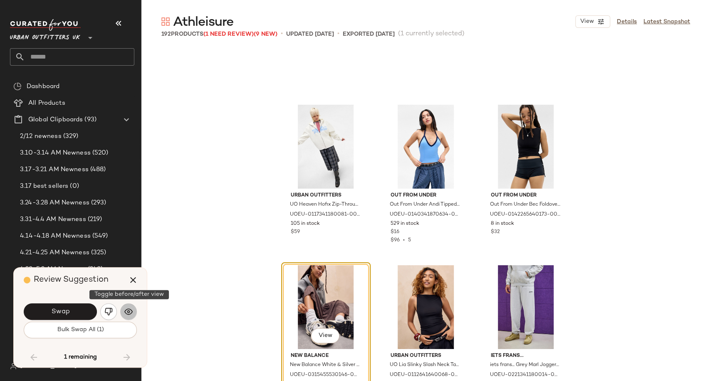
click at [132, 316] on button "button" at bounding box center [128, 312] width 17 height 17
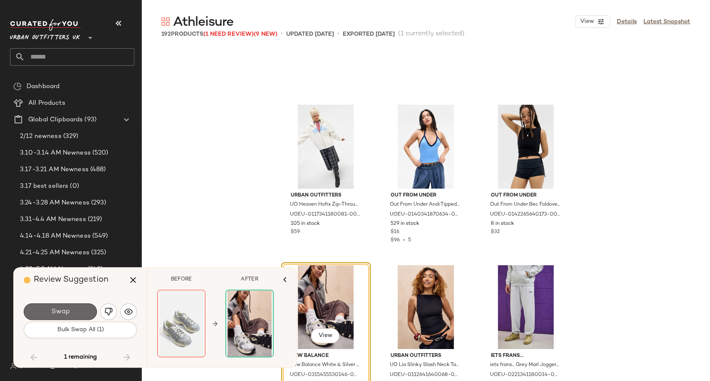
click at [77, 313] on button "Swap" at bounding box center [60, 312] width 73 height 17
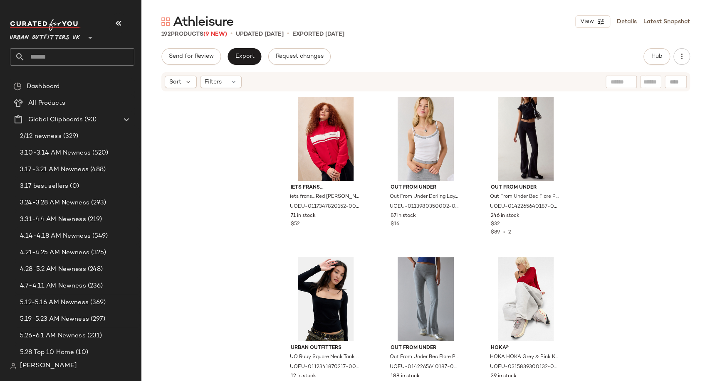
click at [603, 173] on div "iets frans... iets frans... Red Dylan Oversized Track Top - Red S at Urban Outf…" at bounding box center [425, 249] width 568 height 314
click at [659, 61] on button "Hub" at bounding box center [656, 56] width 27 height 17
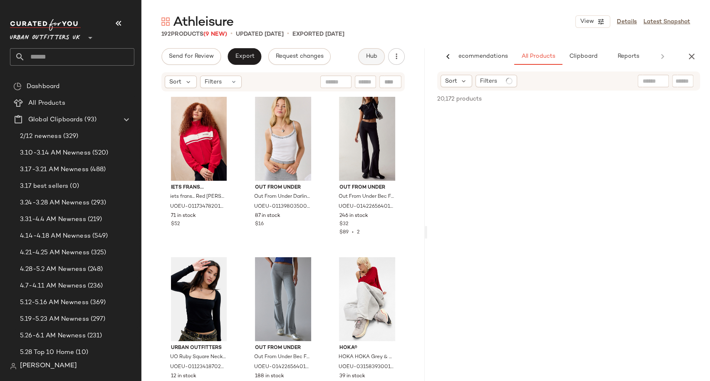
scroll to position [0, 18]
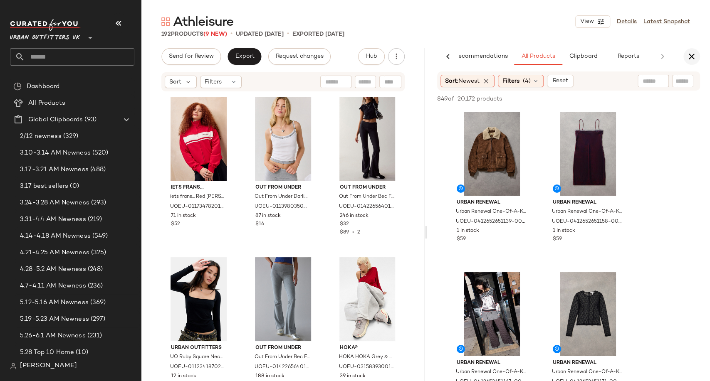
click at [689, 57] on icon "button" at bounding box center [692, 57] width 10 height 10
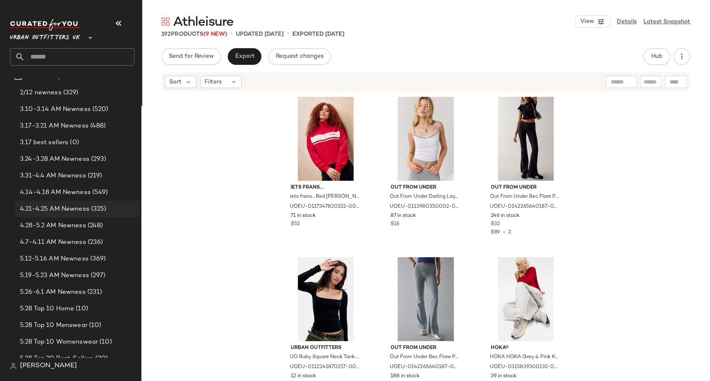
scroll to position [0, 0]
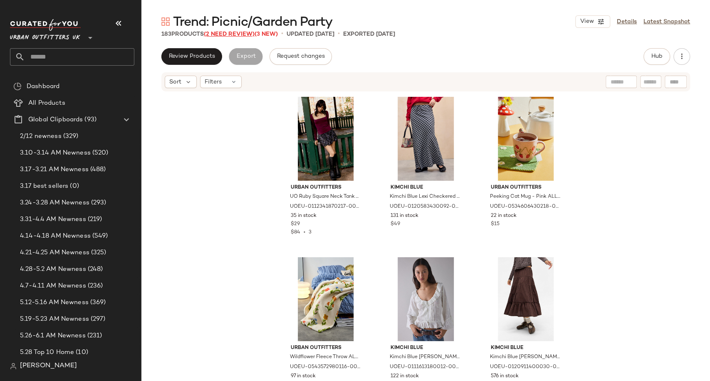
click at [227, 36] on span "(2 Need Review)" at bounding box center [229, 34] width 51 height 6
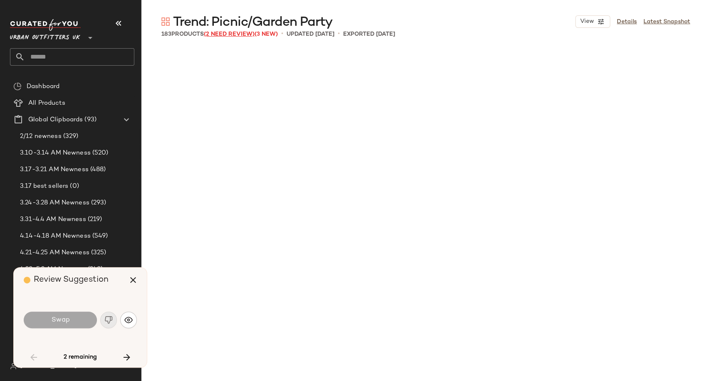
scroll to position [1926, 0]
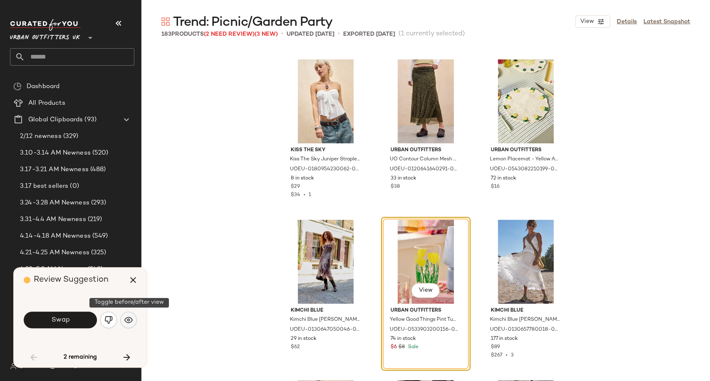
click at [124, 326] on button "button" at bounding box center [128, 320] width 17 height 17
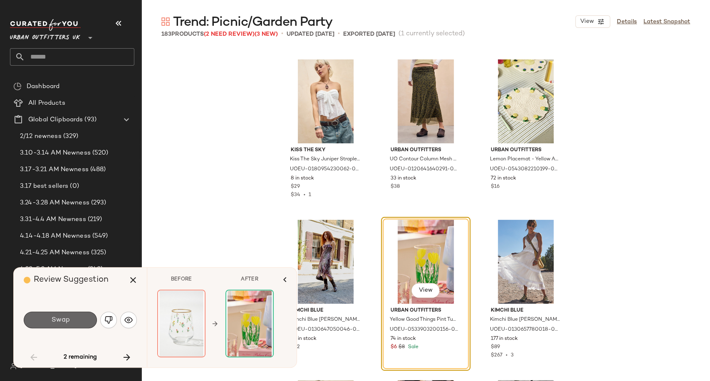
click at [68, 320] on span "Swap" at bounding box center [60, 320] width 19 height 8
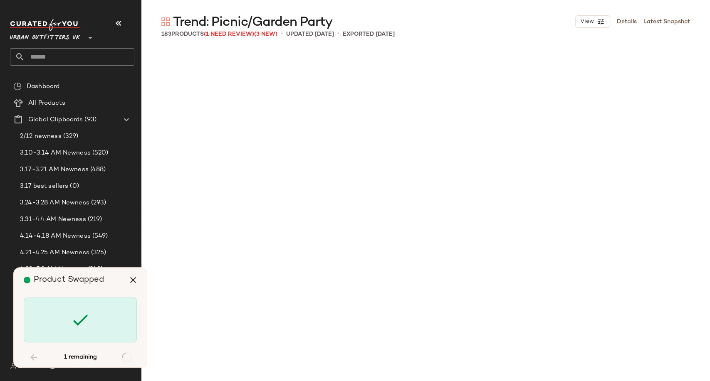
scroll to position [4655, 0]
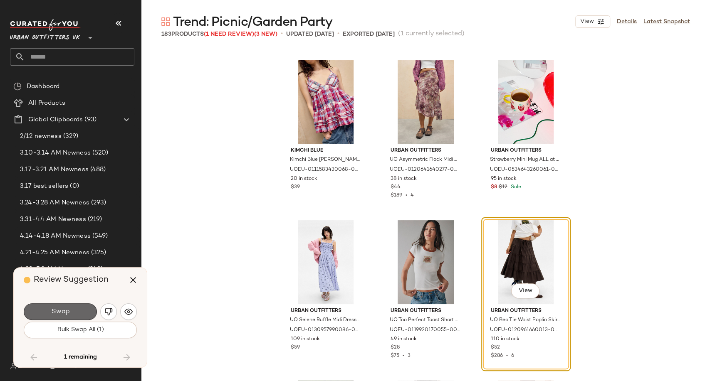
click at [63, 315] on span "Swap" at bounding box center [60, 312] width 19 height 8
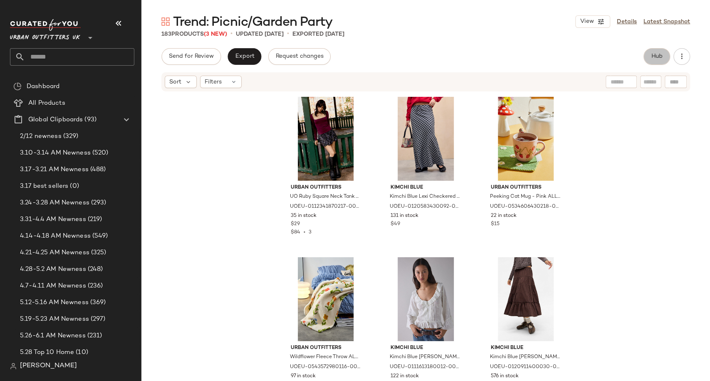
click at [650, 60] on button "Hub" at bounding box center [656, 56] width 27 height 17
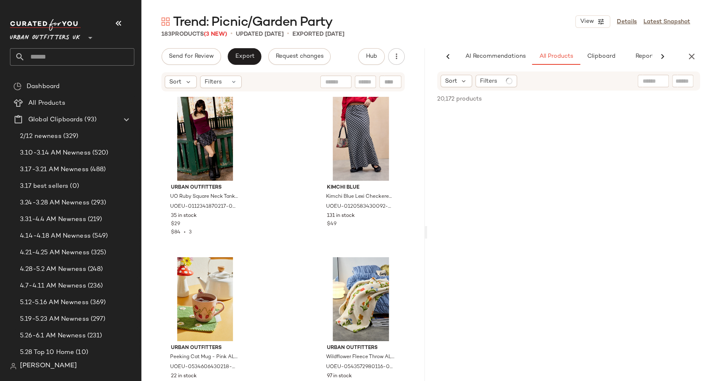
scroll to position [0, 18]
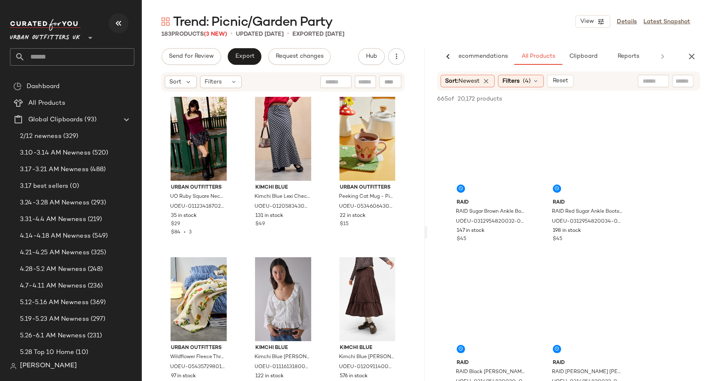
click at [122, 22] on icon "button" at bounding box center [119, 23] width 10 height 10
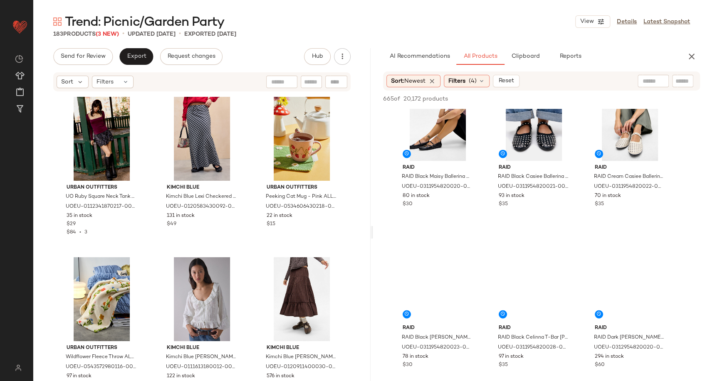
scroll to position [838, 0]
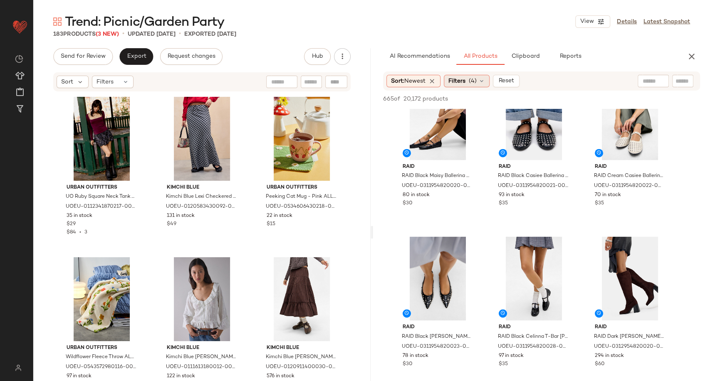
click at [484, 77] on div "Filters (4)" at bounding box center [467, 81] width 46 height 12
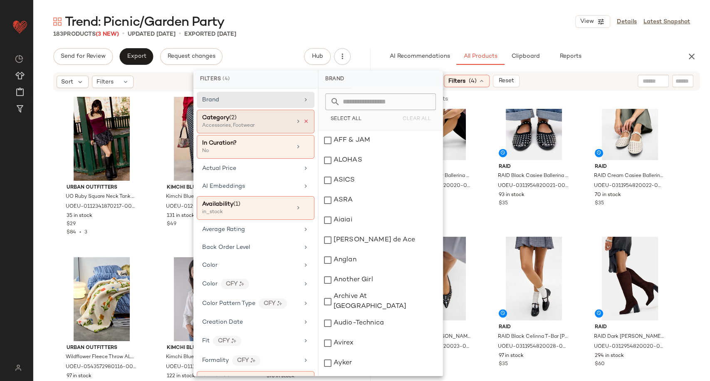
click at [303, 121] on icon at bounding box center [306, 122] width 6 height 6
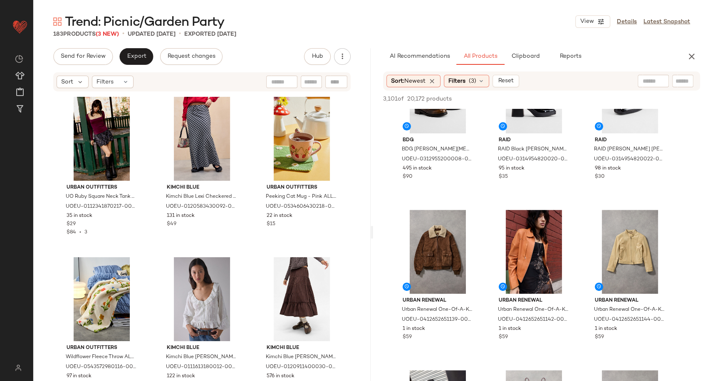
scroll to position [832, 0]
